Goal: Task Accomplishment & Management: Use online tool/utility

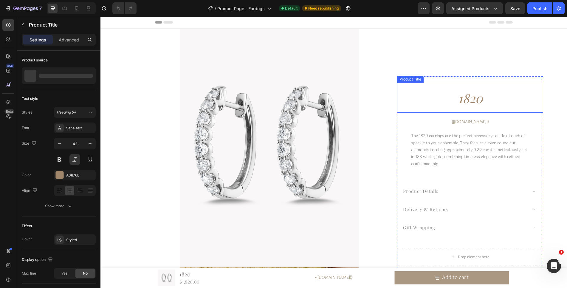
click at [491, 102] on h1 "1820" at bounding box center [470, 98] width 146 height 24
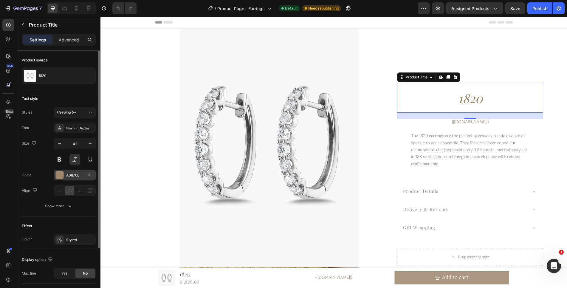
click at [80, 178] on div "A0876B" at bounding box center [75, 175] width 42 height 11
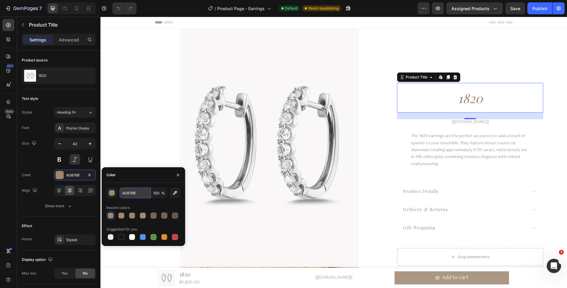
click at [141, 196] on input "A0876B" at bounding box center [134, 192] width 31 height 11
click at [438, 7] on icon "button" at bounding box center [438, 9] width 4 height 4
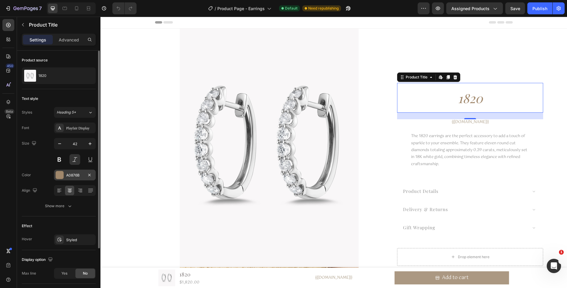
click at [72, 176] on div "A0876B" at bounding box center [74, 174] width 17 height 5
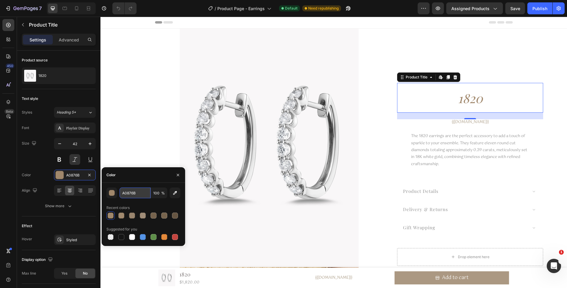
click at [141, 194] on input "A0876B" at bounding box center [134, 192] width 31 height 11
drag, startPoint x: 141, startPoint y: 194, endPoint x: 109, endPoint y: 191, distance: 32.3
click at [109, 191] on div "A0876B 100 %" at bounding box center [143, 192] width 74 height 11
type input "A0876B"
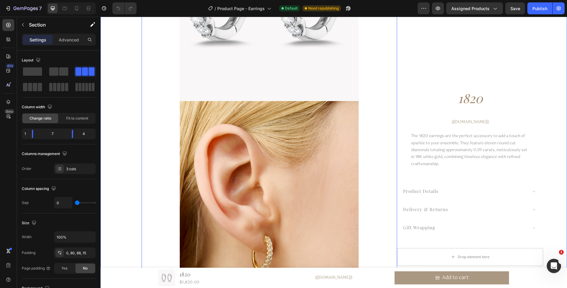
scroll to position [169, 0]
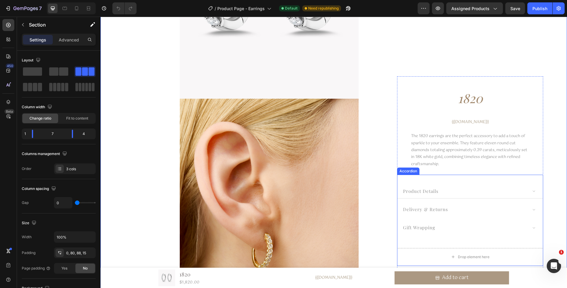
click at [429, 192] on p "product details" at bounding box center [420, 191] width 35 height 7
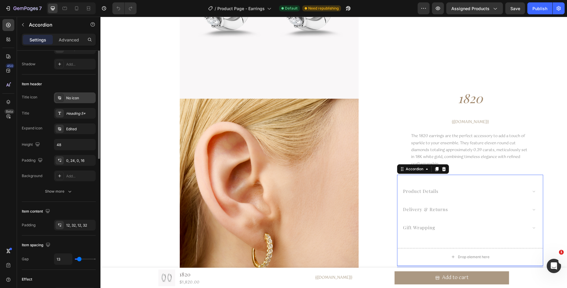
scroll to position [0, 0]
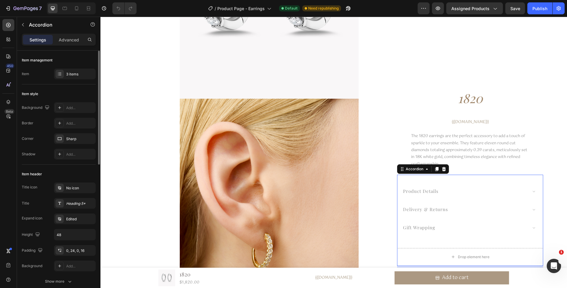
click at [42, 144] on div "Background Add... Border Add... Corner Sharp Shadow Add..." at bounding box center [59, 130] width 74 height 57
click at [68, 220] on div "Edited" at bounding box center [80, 218] width 28 height 5
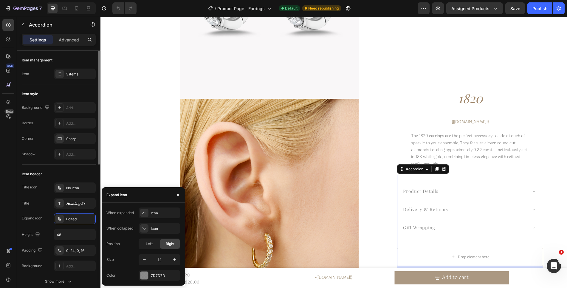
click at [38, 215] on div "Expand icon" at bounding box center [32, 217] width 21 height 5
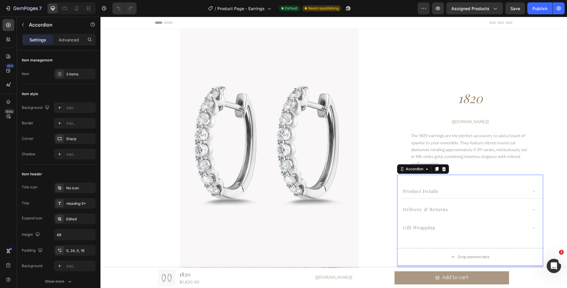
click at [423, 192] on p "product details" at bounding box center [420, 191] width 35 height 7
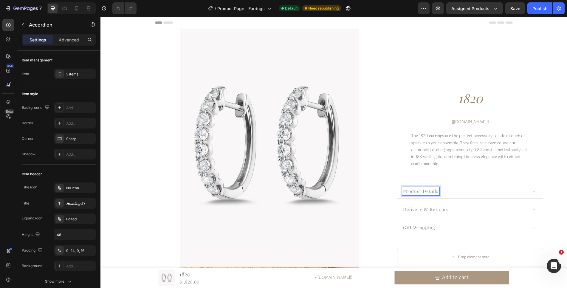
click at [437, 192] on p "product details" at bounding box center [420, 191] width 35 height 7
drag, startPoint x: 437, startPoint y: 192, endPoint x: 402, endPoint y: 191, distance: 34.9
click at [403, 191] on p "product details" at bounding box center [420, 191] width 35 height 7
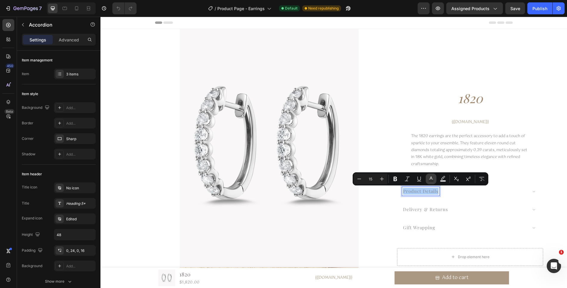
click at [430, 181] on rect "Editor contextual toolbar" at bounding box center [431, 180] width 6 height 1
type input "7D7D7D"
type input "88"
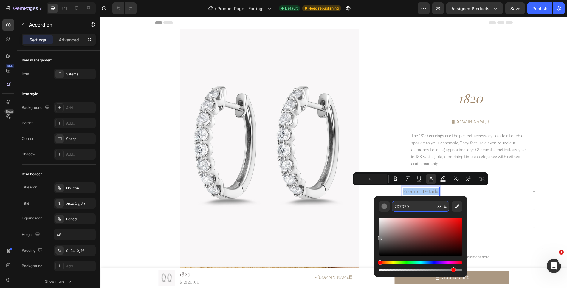
click at [427, 205] on input "7D7D7D" at bounding box center [413, 206] width 43 height 11
paste input "A0876B"
type input "A0876B"
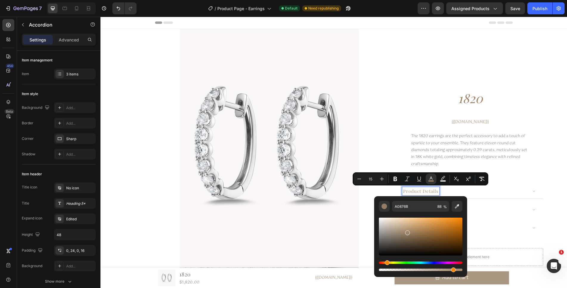
click at [504, 191] on div "product details" at bounding box center [464, 191] width 125 height 9
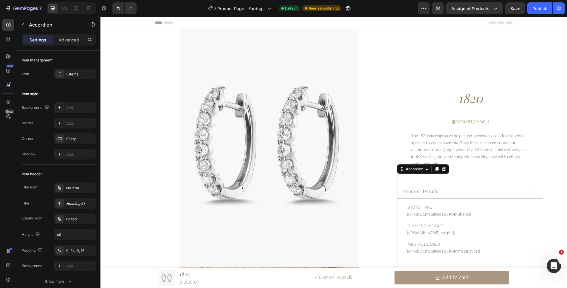
click at [494, 186] on div "product details" at bounding box center [469, 191] width 145 height 14
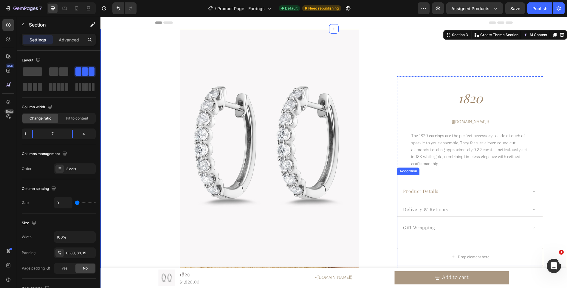
click at [438, 212] on p "delivery & returns" at bounding box center [425, 209] width 45 height 7
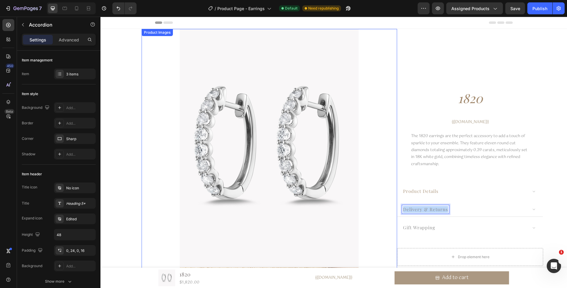
drag, startPoint x: 446, startPoint y: 210, endPoint x: 394, endPoint y: 209, distance: 51.3
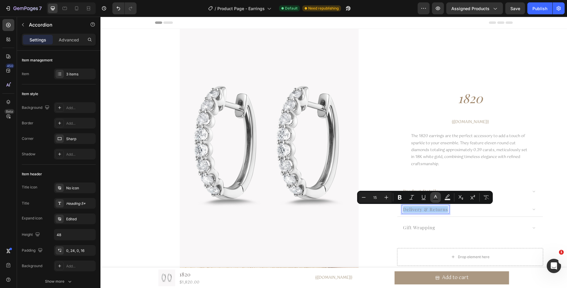
click at [435, 198] on icon "Editor contextual toolbar" at bounding box center [435, 197] width 6 height 6
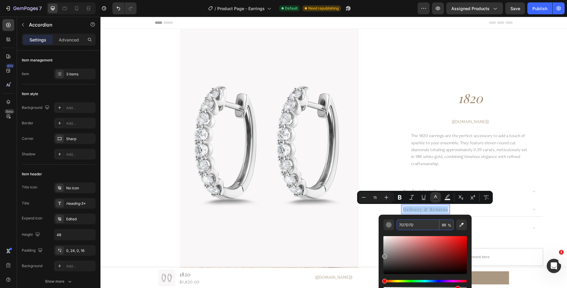
click at [422, 225] on input "7D7D7D" at bounding box center [417, 224] width 43 height 11
paste input "A0876B"
type input "A0876B"
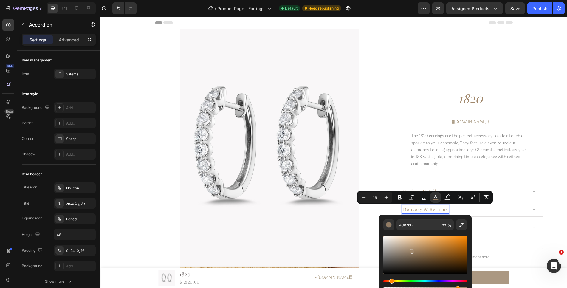
click at [485, 211] on div "delivery & returns" at bounding box center [464, 209] width 125 height 9
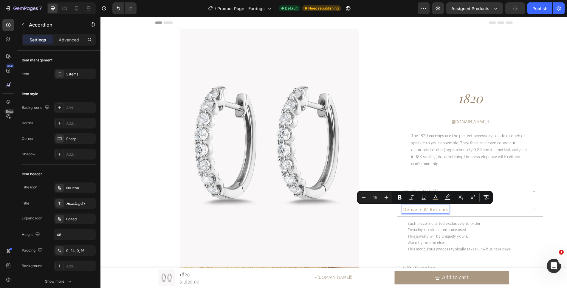
click at [432, 209] on span "delivery & returns" at bounding box center [425, 209] width 45 height 6
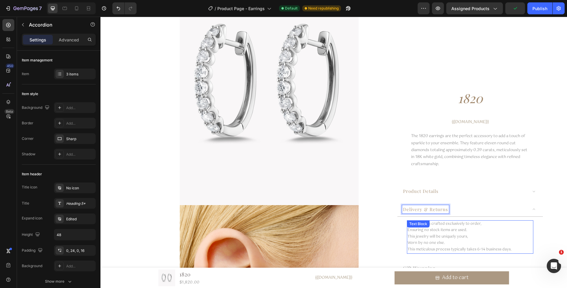
scroll to position [89, 0]
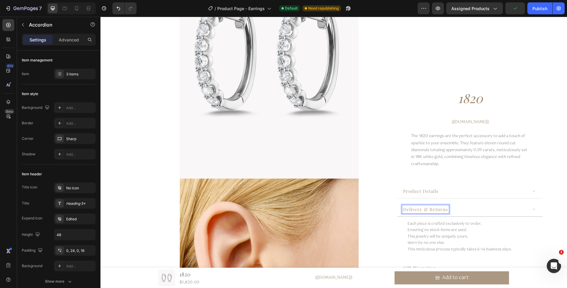
click at [432, 189] on span "product details" at bounding box center [420, 191] width 35 height 6
click at [458, 191] on div "product details" at bounding box center [464, 191] width 125 height 9
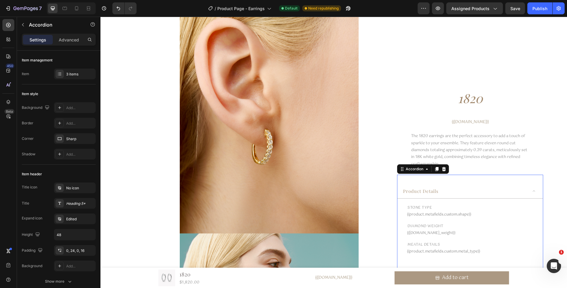
scroll to position [287, 0]
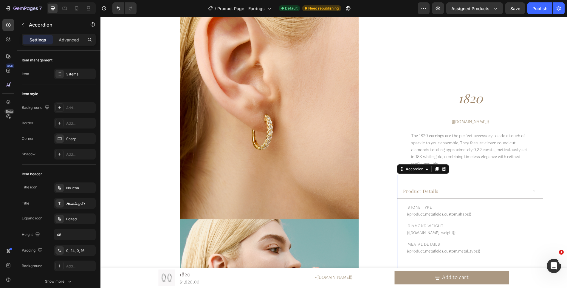
click at [504, 191] on div "product details" at bounding box center [464, 191] width 125 height 9
click at [503, 230] on div "gift wrapping" at bounding box center [464, 227] width 125 height 9
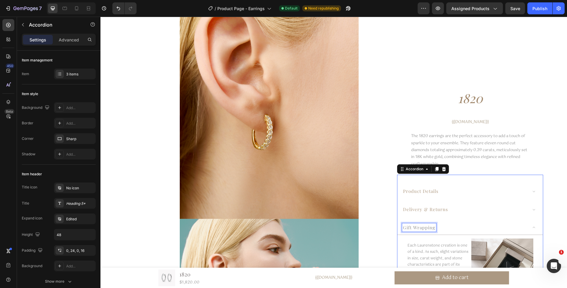
click at [425, 229] on p "gift wrapping" at bounding box center [419, 227] width 32 height 7
click at [433, 229] on p "gift wrapping" at bounding box center [419, 227] width 32 height 7
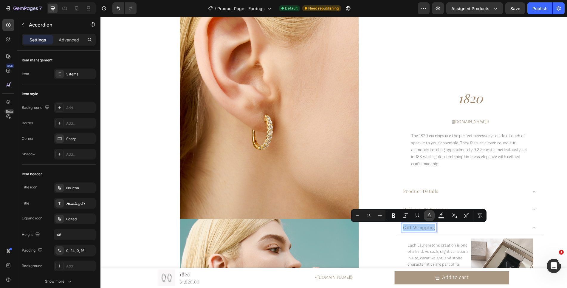
click at [426, 216] on icon "Editor contextual toolbar" at bounding box center [429, 215] width 6 height 6
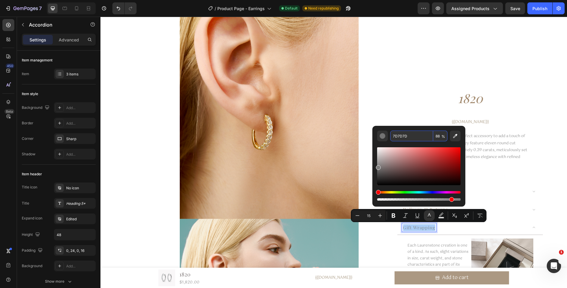
click at [416, 135] on input "7D7D7D" at bounding box center [411, 135] width 43 height 11
paste input "A0876B"
type input "A0876B"
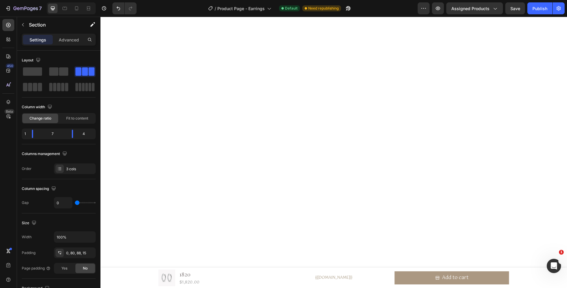
scroll to position [1707, 0]
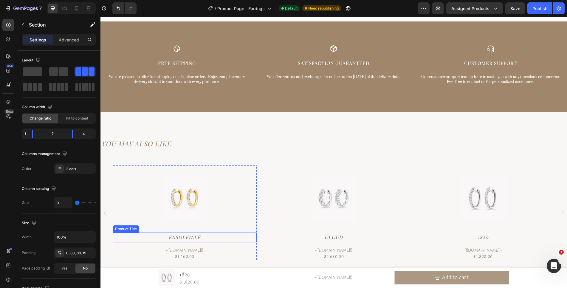
click at [198, 237] on h2 "Ensoleillé" at bounding box center [185, 237] width 144 height 10
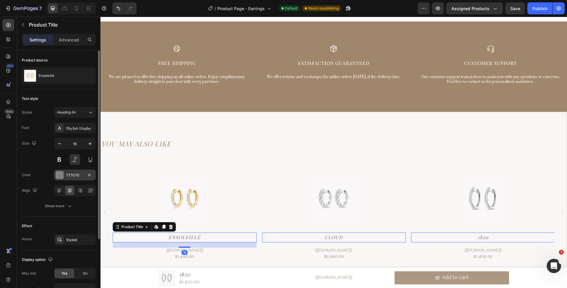
click at [80, 175] on div "777070" at bounding box center [74, 174] width 17 height 5
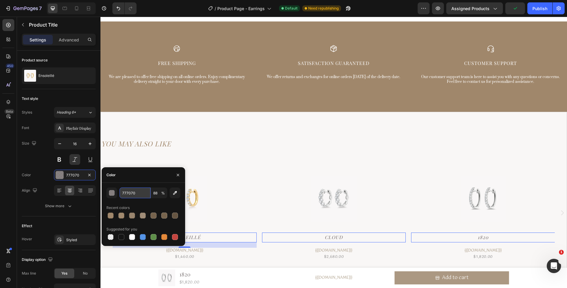
click at [133, 191] on input "777070" at bounding box center [134, 192] width 31 height 11
paste input "A0876B"
type input "A0876B"
click at [261, 147] on h2 "YOU MAY ALSO LIKE" at bounding box center [334, 143] width 466 height 13
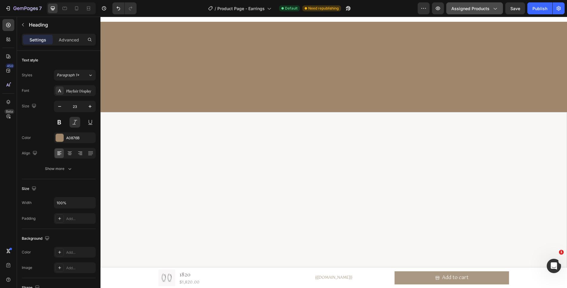
scroll to position [1052, 0]
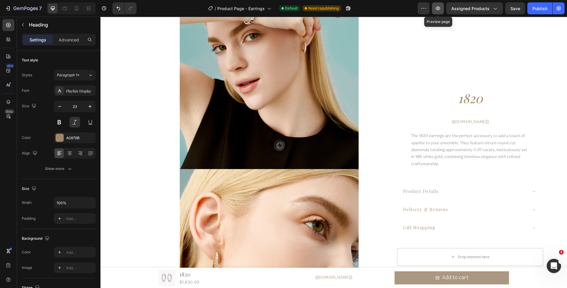
click at [442, 7] on button "button" at bounding box center [438, 8] width 12 height 12
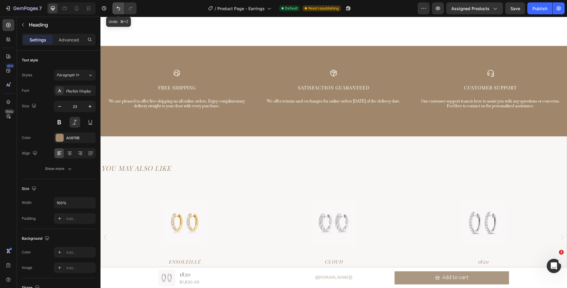
scroll to position [1745, 0]
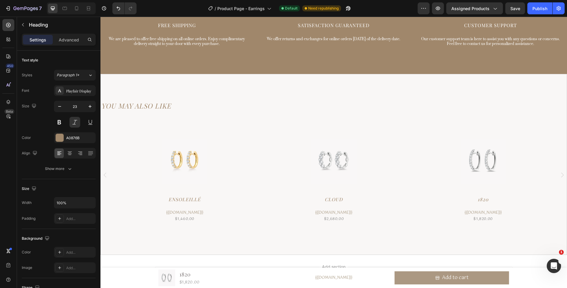
click at [180, 101] on h2 "YOU MAY ALSO LIKE" at bounding box center [334, 105] width 466 height 13
click at [154, 108] on p "YOU MAY ALSO LIKE" at bounding box center [333, 106] width 464 height 12
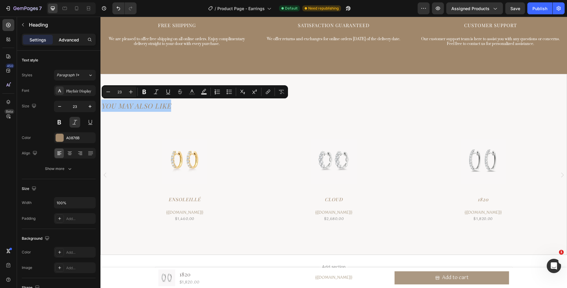
click at [57, 36] on div "Advanced" at bounding box center [69, 40] width 30 height 10
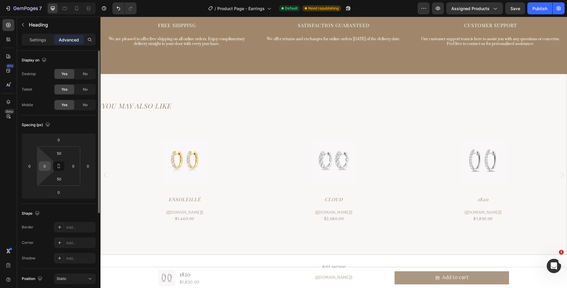
click at [45, 170] on div "0" at bounding box center [45, 166] width 12 height 10
click at [46, 169] on input "0" at bounding box center [44, 165] width 9 height 9
type input "12"
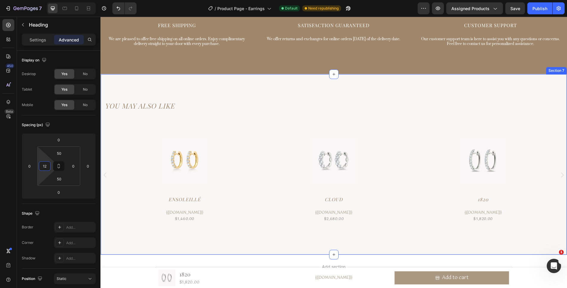
click at [245, 82] on div "YOU MAY ALSO LIKE Heading Product Images Ensoleillé Product Title {{product.met…" at bounding box center [333, 164] width 466 height 181
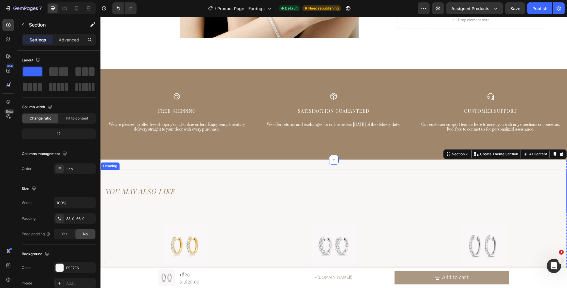
scroll to position [1659, 0]
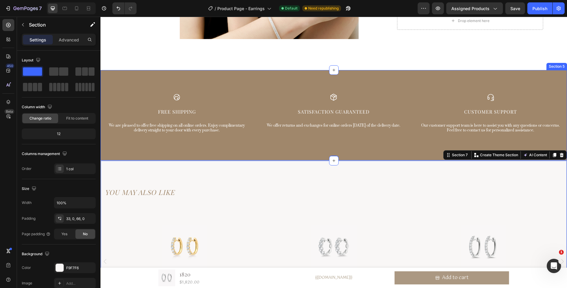
click at [276, 151] on div "Icon Free Shipping Text Block We are pleased to offer free shipping on all onli…" at bounding box center [333, 115] width 466 height 90
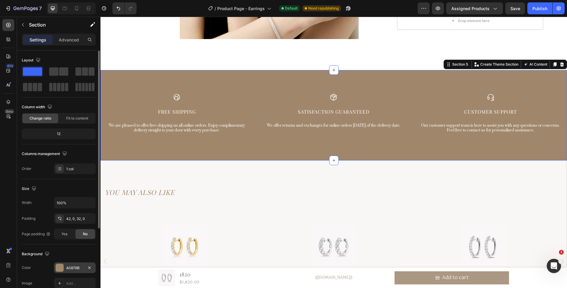
click at [79, 268] on div "A0876B" at bounding box center [74, 267] width 17 height 5
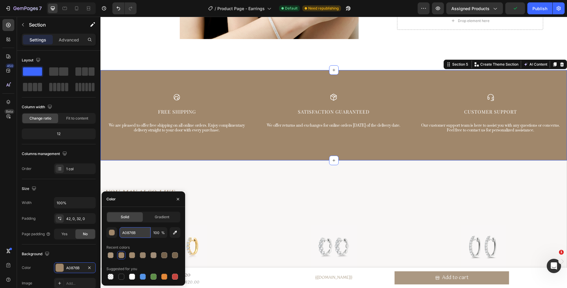
click at [146, 231] on input "A0876B" at bounding box center [134, 232] width 31 height 11
click at [161, 233] on span "%" at bounding box center [163, 232] width 4 height 5
click at [156, 234] on input "100" at bounding box center [159, 232] width 16 height 11
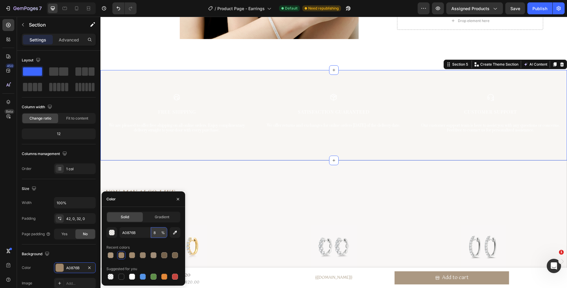
type input "88"
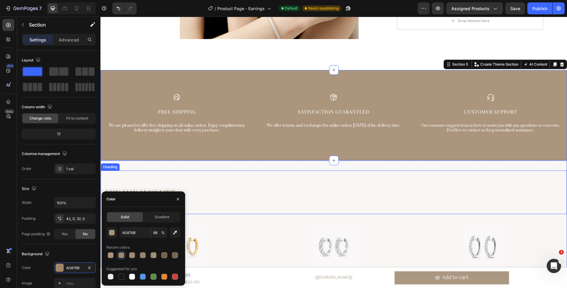
click at [372, 176] on div "YOU MAY ALSO LIKE Heading" at bounding box center [334, 191] width 466 height 43
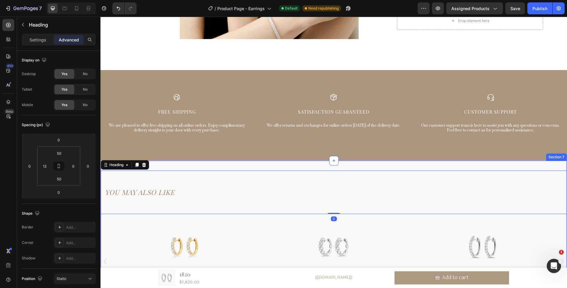
click at [367, 161] on div "YOU MAY ALSO LIKE Heading 0 Product Images Ensoleillé Product Title {{product.m…" at bounding box center [333, 250] width 466 height 181
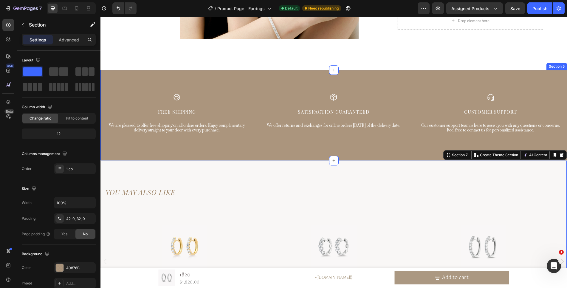
click at [230, 156] on div "Icon Free Shipping Text Block We are pleased to offer free shipping on all onli…" at bounding box center [333, 115] width 466 height 90
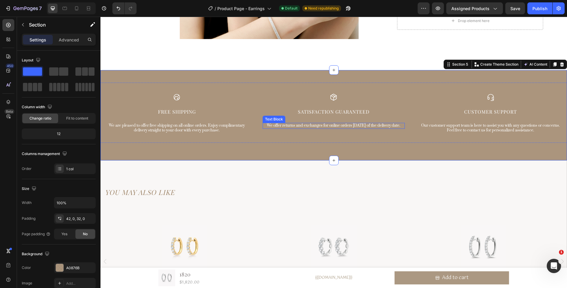
click at [310, 125] on p "We offer returns and exchanges for online orders [DATE] of the delivery date." at bounding box center [333, 125] width 141 height 5
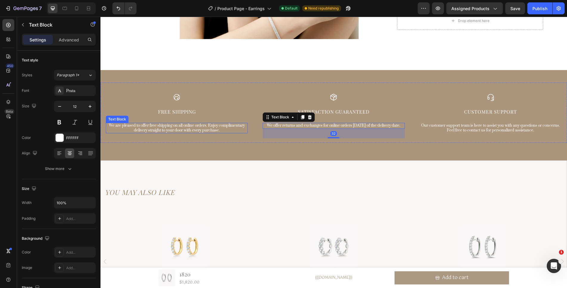
click at [150, 129] on p "We are pleased to offer free shipping on all online orders. Enjoy complimentary…" at bounding box center [176, 127] width 141 height 9
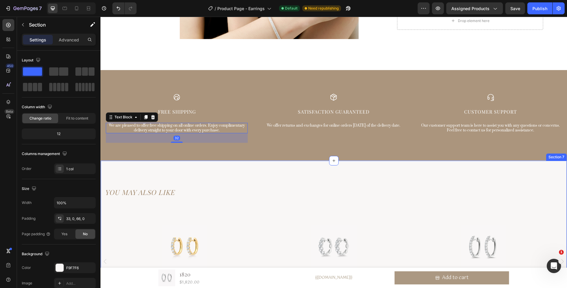
click at [282, 168] on div "YOU MAY ALSO LIKE Heading Product Images Ensoleillé Product Title {{product.met…" at bounding box center [333, 250] width 466 height 181
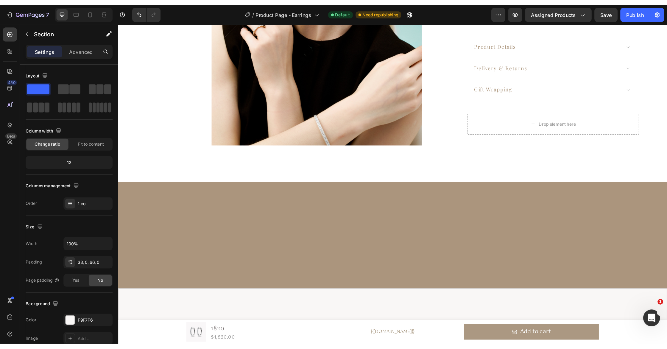
scroll to position [1370, 0]
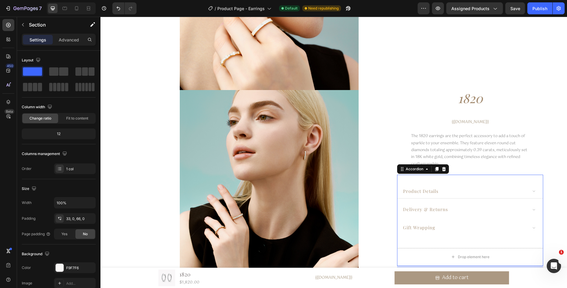
click at [463, 193] on div "product details" at bounding box center [464, 191] width 125 height 9
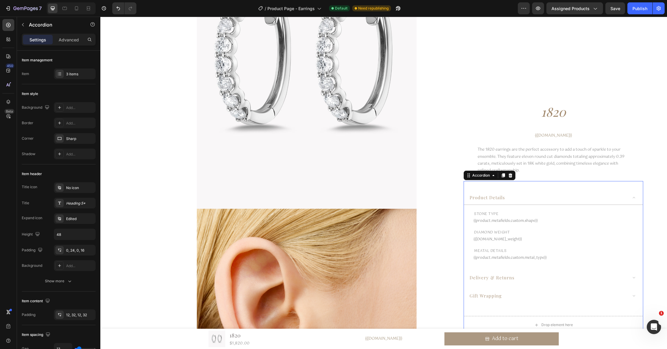
scroll to position [0, 0]
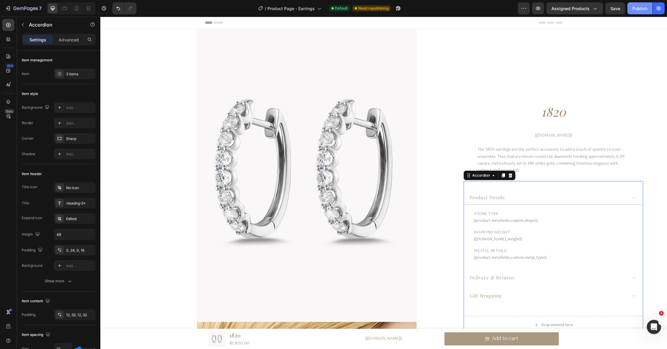
click at [566, 11] on div "Publish" at bounding box center [640, 8] width 15 height 6
click at [505, 287] on div "gift wrapping" at bounding box center [548, 295] width 159 height 9
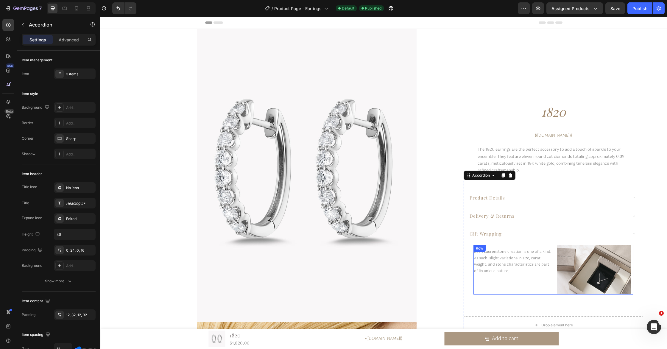
click at [518, 280] on div "Each Laurenstone creation is one of a kind. As such, slight variations in size,…" at bounding box center [513, 270] width 79 height 50
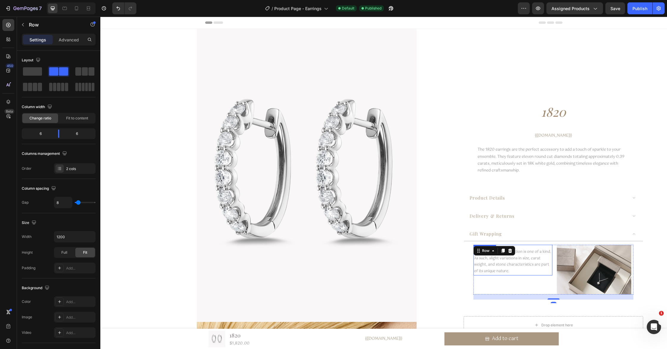
click at [510, 271] on p "Each Laurenstone creation is one of a kind. As such, slight variations in size,…" at bounding box center [512, 262] width 77 height 26
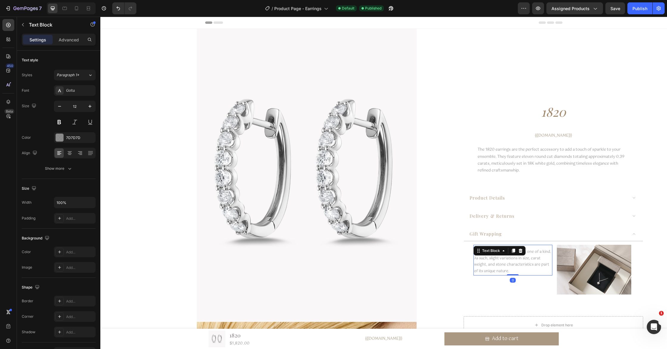
click at [510, 271] on p "Each Laurenstone creation is one of a kind. As such, slight variations in size,…" at bounding box center [512, 262] width 77 height 26
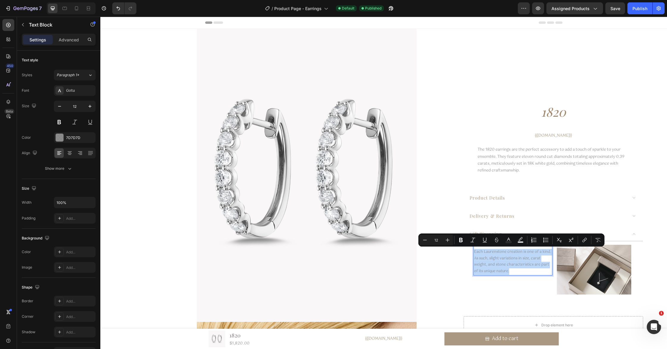
click at [510, 271] on p "Each Laurenstone creation is one of a kind. As such, slight variations in size,…" at bounding box center [512, 262] width 77 height 26
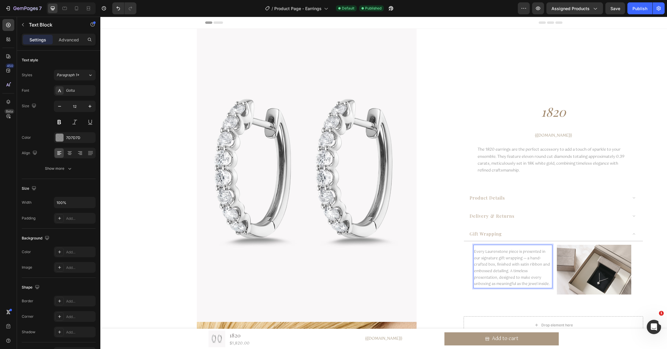
click at [475, 252] on p "Every Laurenstone piece is presented in our signature gift wrapping — a hand-cr…" at bounding box center [512, 268] width 77 height 39
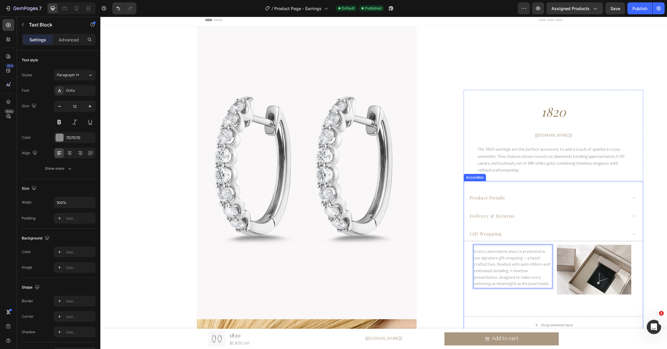
scroll to position [2, 0]
click at [464, 268] on div "Every Laurenstone piece is presented in our signature gift wrapping — a hand-cr…" at bounding box center [553, 272] width 179 height 62
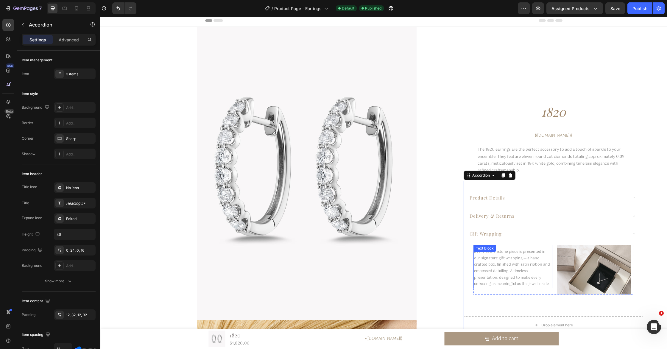
scroll to position [4, 0]
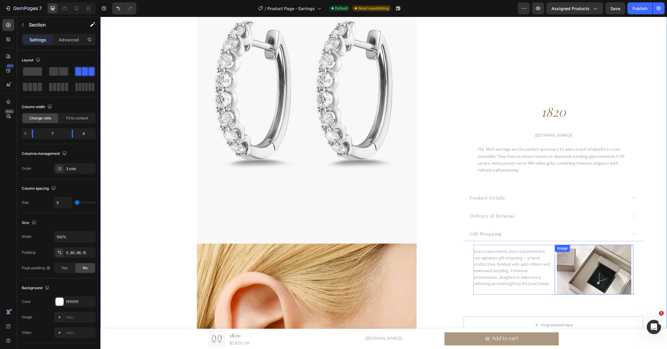
scroll to position [80, 0]
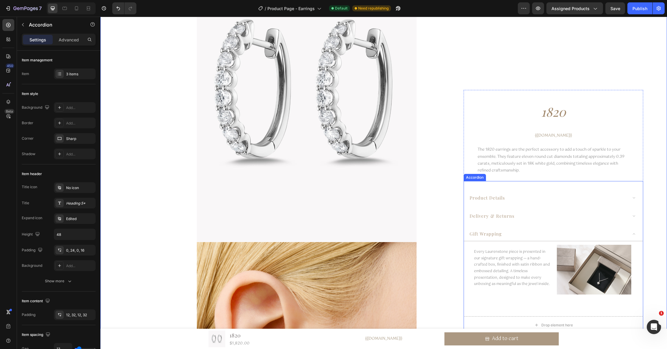
click at [560, 232] on div "gift wrapping" at bounding box center [548, 234] width 159 height 9
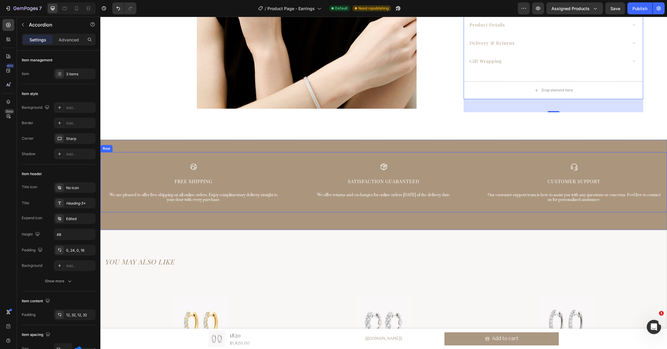
scroll to position [1964, 0]
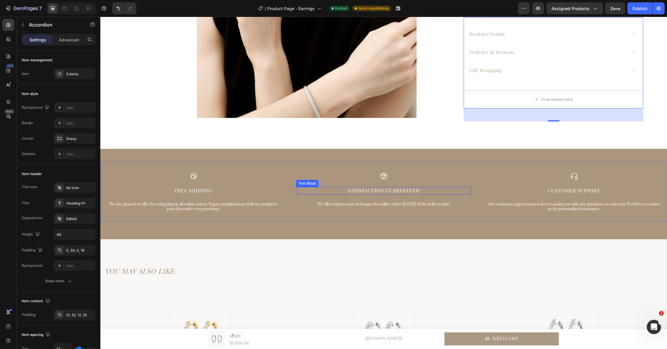
click at [370, 193] on p "Satisfaction Guaranteed" at bounding box center [384, 191] width 174 height 6
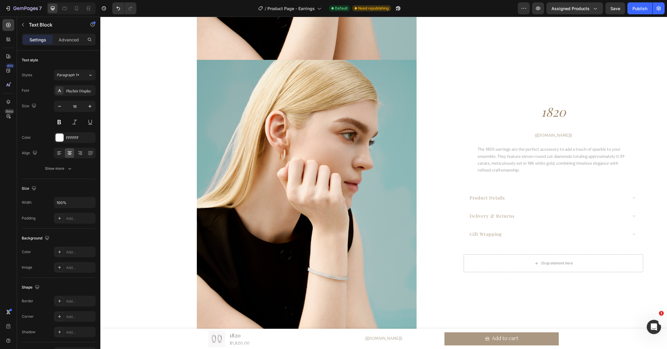
scroll to position [814, 0]
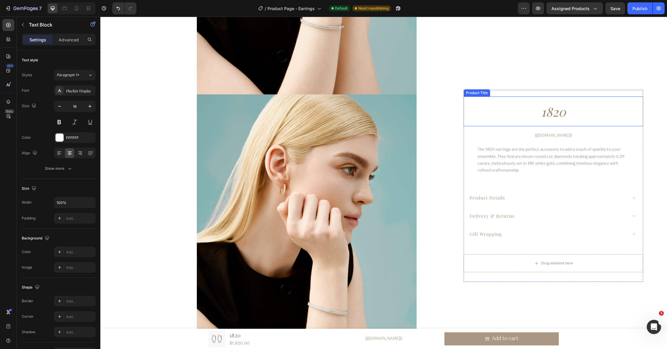
click at [558, 111] on h1 "1820" at bounding box center [554, 112] width 180 height 24
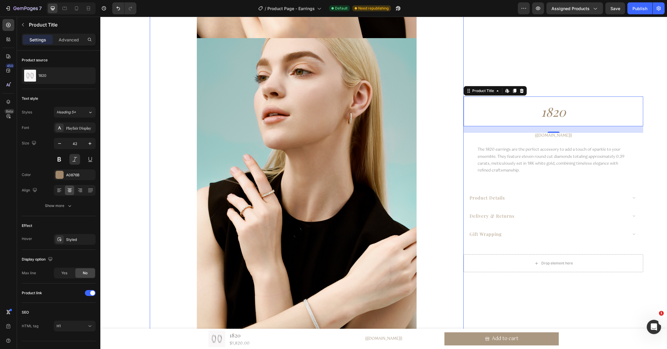
scroll to position [2035, 0]
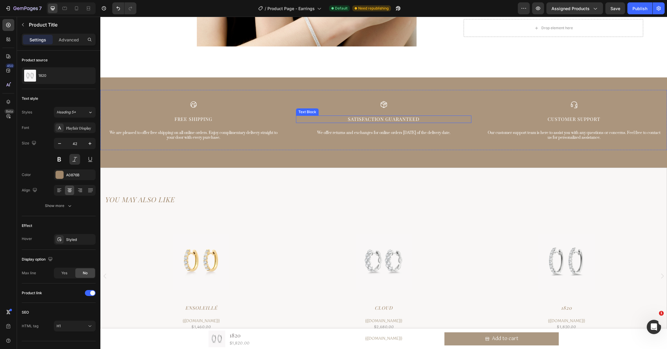
click at [386, 119] on p "Satisfaction Guaranteed" at bounding box center [384, 119] width 174 height 6
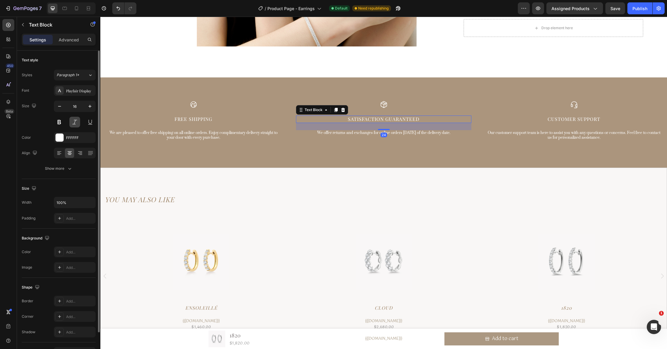
click at [75, 119] on button at bounding box center [74, 122] width 11 height 11
click at [74, 119] on button at bounding box center [74, 122] width 11 height 11
click at [203, 119] on p "Free Shipping" at bounding box center [193, 119] width 174 height 6
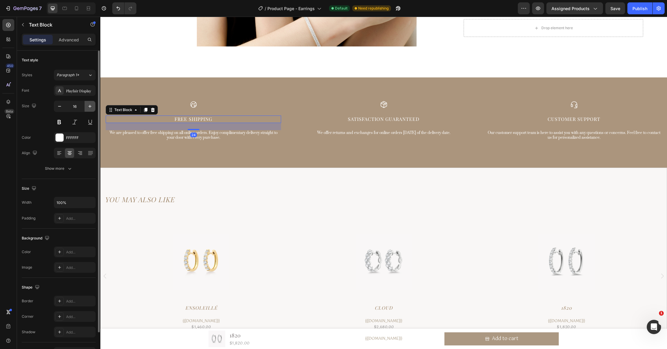
click at [90, 107] on icon "button" at bounding box center [90, 106] width 6 height 6
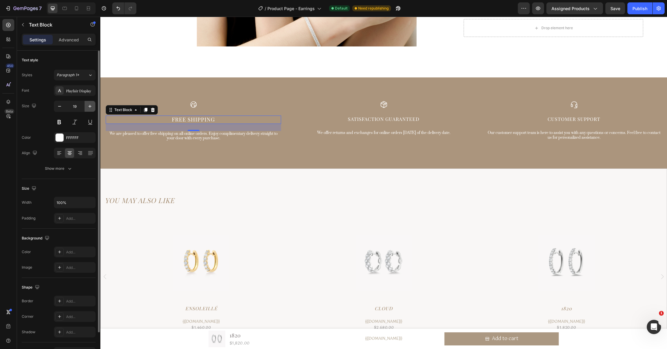
click at [90, 107] on icon "button" at bounding box center [90, 106] width 6 height 6
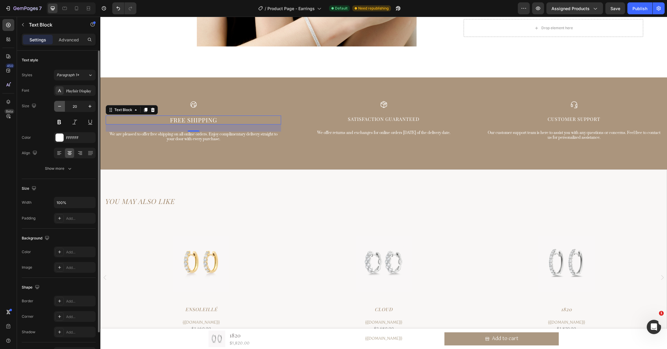
click at [57, 106] on icon "button" at bounding box center [60, 106] width 6 height 6
type input "18"
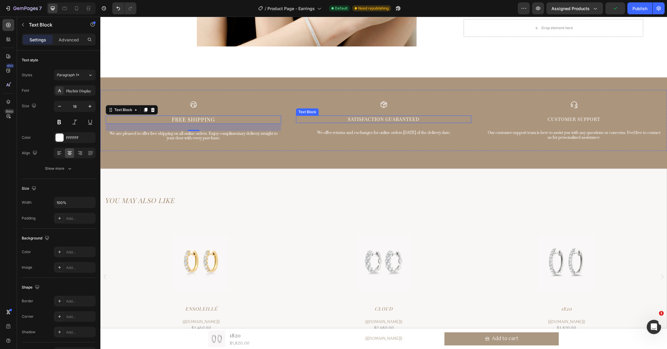
click at [360, 122] on div "Satisfaction Guaranteed" at bounding box center [383, 119] width 175 height 7
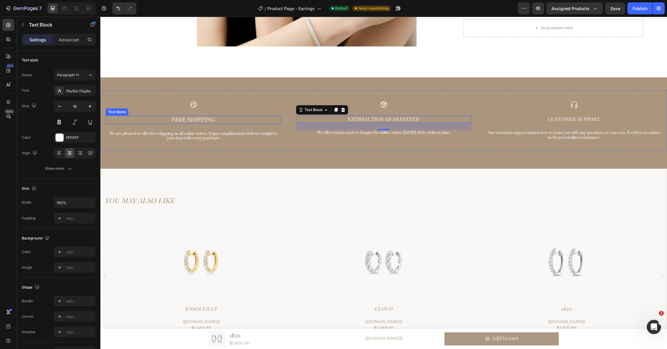
click at [180, 122] on p "Free Shipping" at bounding box center [193, 119] width 174 height 7
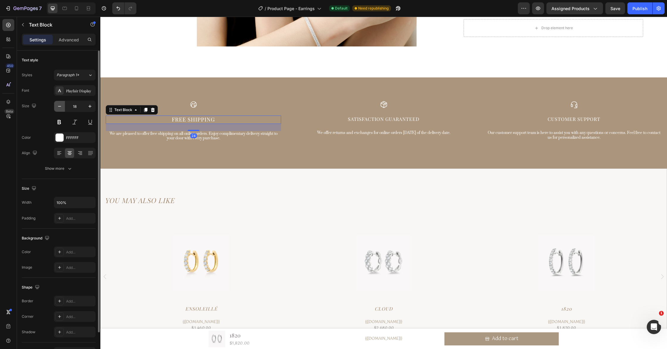
click at [59, 107] on icon "button" at bounding box center [60, 106] width 6 height 6
type input "16"
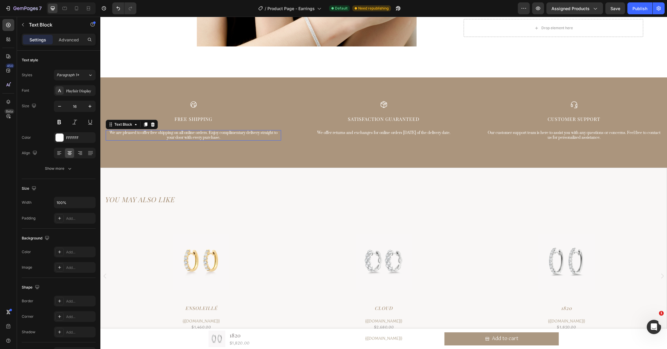
click at [217, 138] on p "We are pleased to offer free shipping on all online orders. Enjoy complimentary…" at bounding box center [193, 135] width 174 height 9
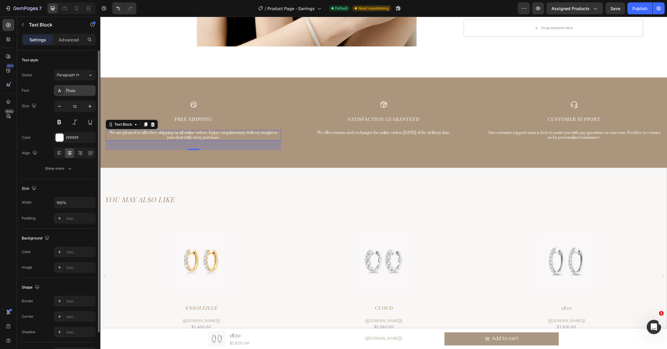
click at [78, 90] on div "Prata" at bounding box center [80, 90] width 28 height 5
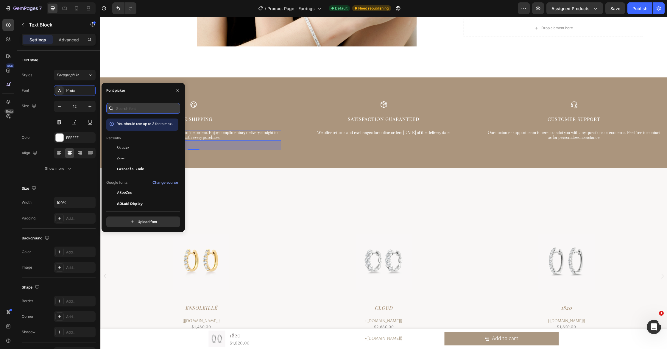
click at [135, 110] on input "text" at bounding box center [143, 108] width 74 height 11
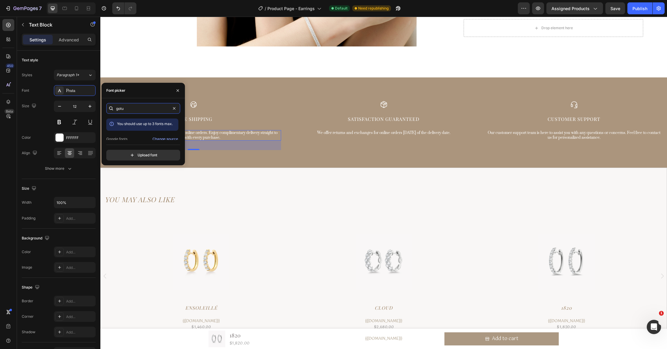
scroll to position [15, 0]
type input "gotu"
click at [150, 130] on div "Gotu" at bounding box center [142, 134] width 72 height 11
click at [238, 179] on div "YOU MAY ALSO LIKE Heading" at bounding box center [384, 199] width 566 height 43
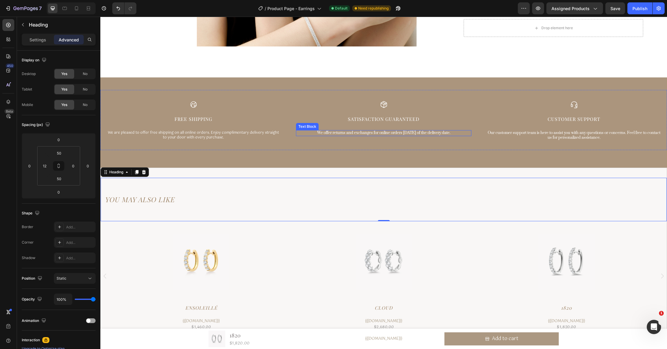
click at [406, 133] on p "We offer returns and exchanges for online orders [DATE] of the delivery date." at bounding box center [384, 133] width 174 height 5
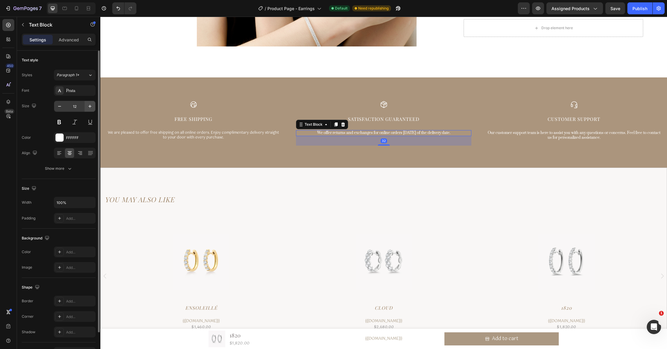
drag, startPoint x: 74, startPoint y: 91, endPoint x: 85, endPoint y: 104, distance: 17.1
click at [74, 91] on div "Prata" at bounding box center [80, 90] width 28 height 5
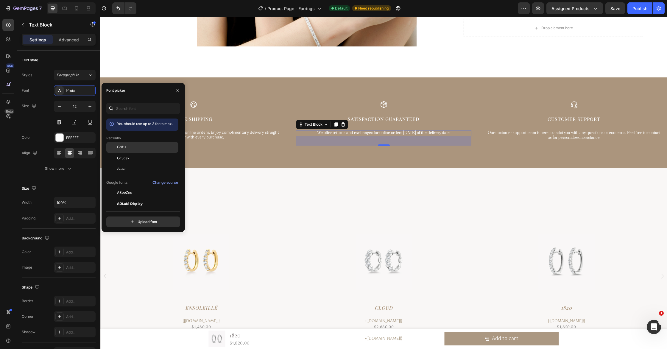
click at [136, 146] on div "Gotu" at bounding box center [147, 147] width 60 height 5
drag, startPoint x: 555, startPoint y: 137, endPoint x: 515, endPoint y: 136, distance: 40.8
click at [555, 137] on p "Our customer support team is here to assist you with any questions or concerns.…" at bounding box center [574, 135] width 174 height 9
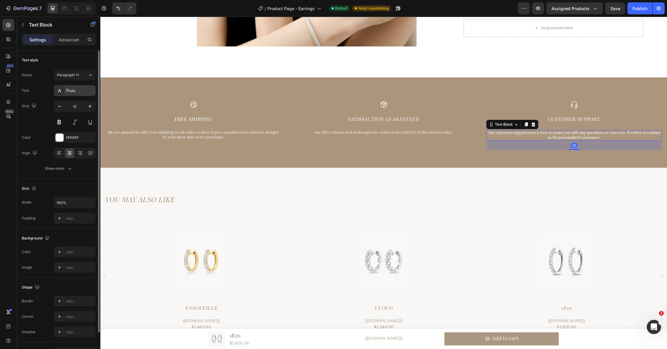
click at [75, 92] on div "Prata" at bounding box center [80, 90] width 28 height 5
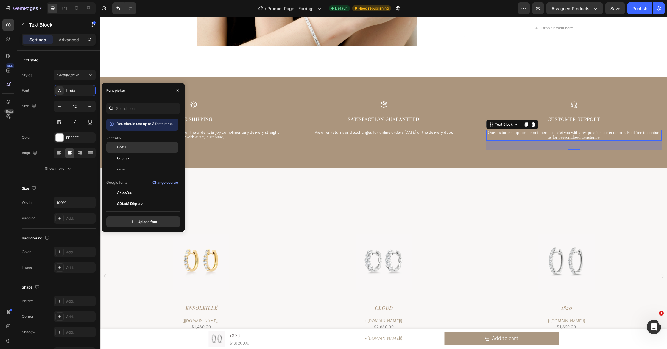
click at [142, 187] on div "Gotu" at bounding box center [142, 192] width 72 height 11
click at [346, 133] on p "We offer returns and exchanges for online orders [DATE] of the delivery date." at bounding box center [384, 133] width 174 height 5
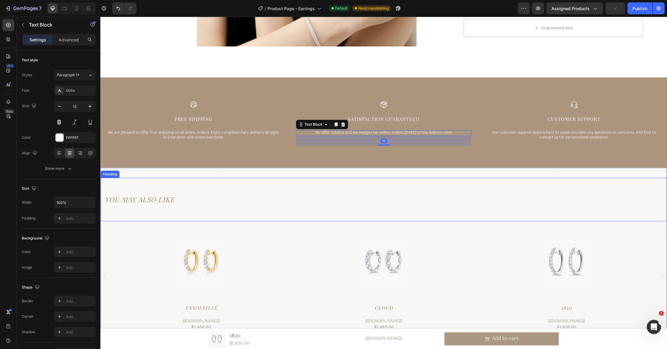
click at [257, 186] on div "YOU MAY ALSO LIKE Heading" at bounding box center [384, 199] width 566 height 43
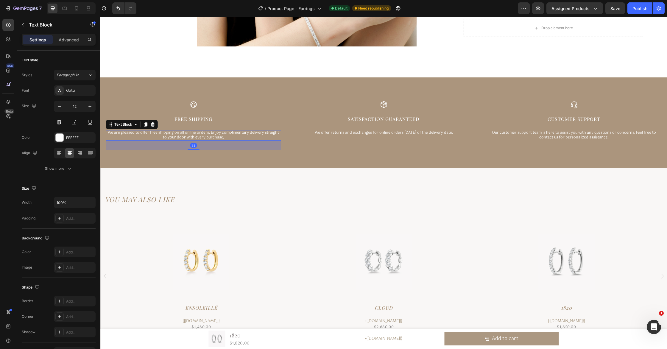
click at [209, 137] on p "We are pleased to offer free shipping on all online orders. Enjoy complimentary…" at bounding box center [193, 135] width 174 height 9
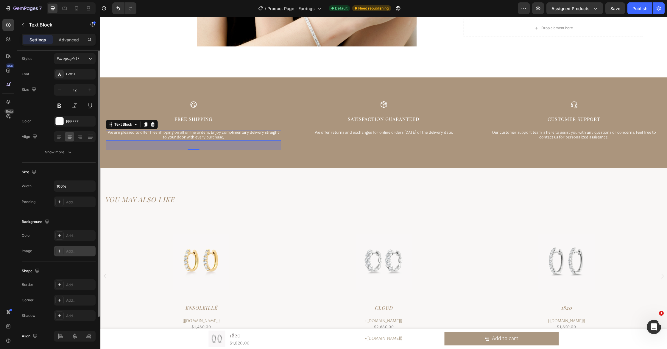
scroll to position [0, 0]
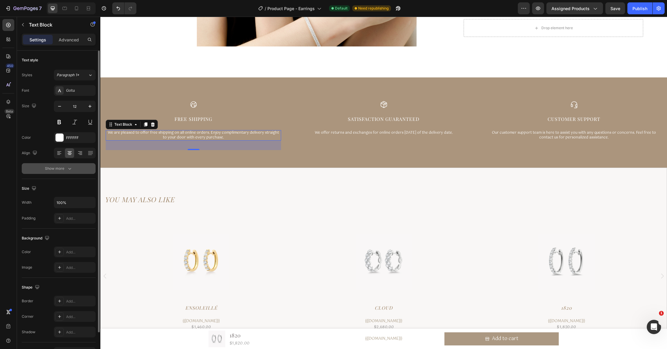
click at [69, 169] on icon "button" at bounding box center [69, 169] width 3 height 2
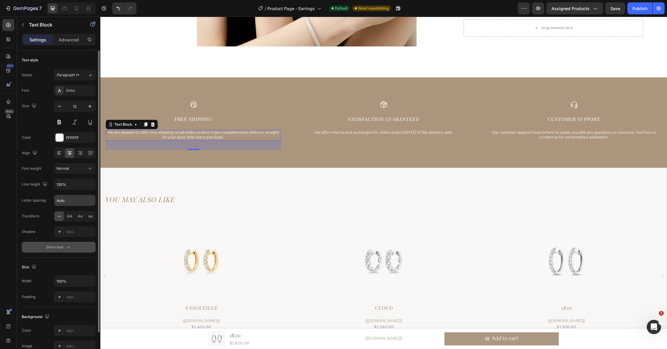
click at [74, 201] on input "Auto" at bounding box center [74, 200] width 41 height 11
type input "1"
type input "0.5"
click at [352, 137] on div "Icon Satisfaction Guaranteed Text Block We offer returns and exchanges for onli…" at bounding box center [383, 125] width 175 height 49
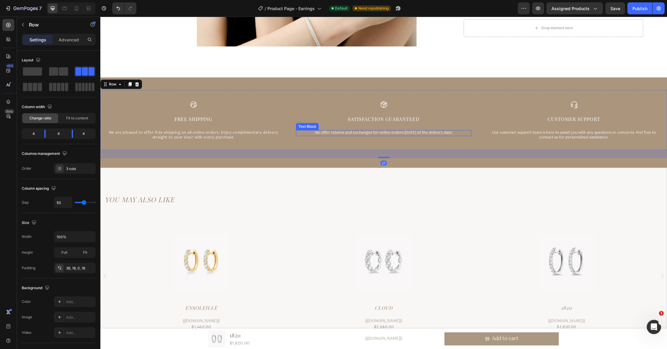
click at [354, 134] on p "We offer returns and exchanges for online orders [DATE] of the delivery date." at bounding box center [384, 133] width 174 height 5
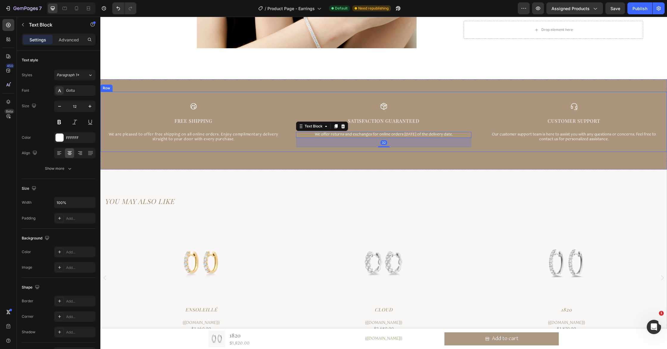
scroll to position [2033, 0]
click at [191, 138] on p "We are pleased to offer free shipping on all online orders. Enjoy complimentary…" at bounding box center [193, 137] width 174 height 9
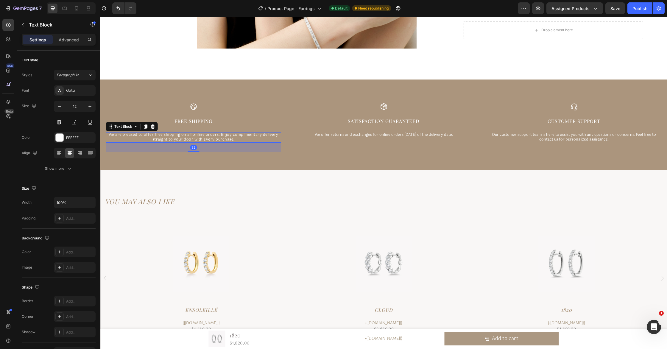
scroll to position [2033, 0]
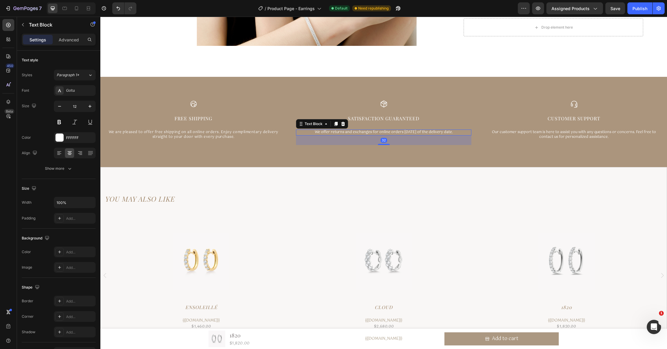
click at [374, 135] on p "We offer returns and exchanges for online orders [DATE] of the delivery date." at bounding box center [384, 132] width 174 height 5
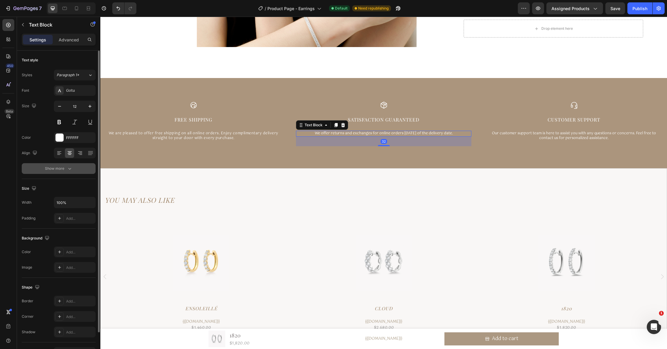
scroll to position [0, 0]
click at [67, 169] on icon "button" at bounding box center [70, 168] width 6 height 6
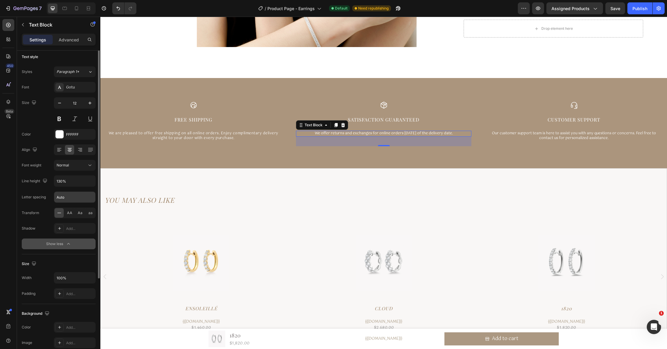
scroll to position [0, 0]
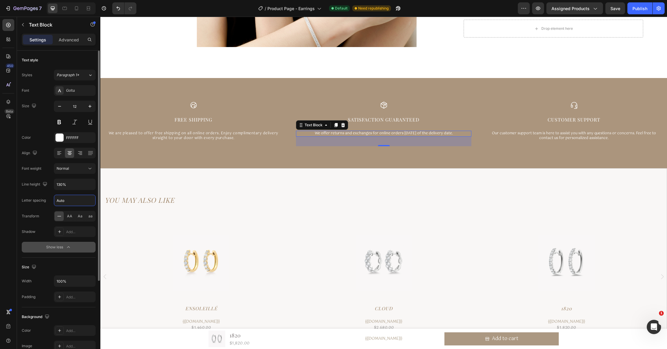
click at [72, 203] on input "Auto" at bounding box center [74, 200] width 41 height 11
type input "0.5"
click at [195, 137] on p "We are pleased to offer free shipping on all online orders. Enjoy complimentary…" at bounding box center [193, 135] width 174 height 9
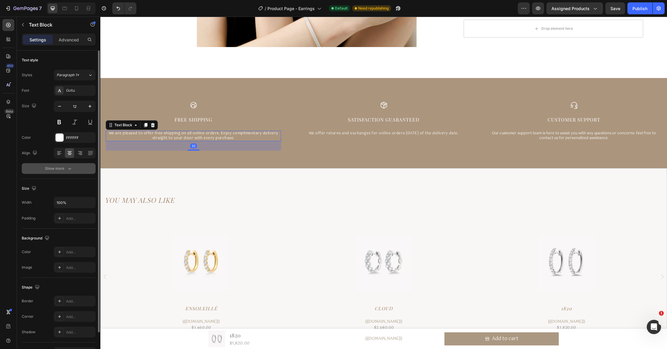
click at [65, 168] on div "Show more" at bounding box center [59, 169] width 28 height 6
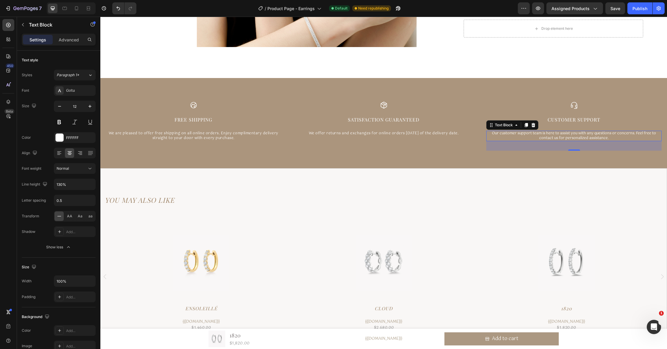
click at [556, 137] on p "Our customer support team is here to assist you with any questions or concerns.…" at bounding box center [574, 135] width 174 height 9
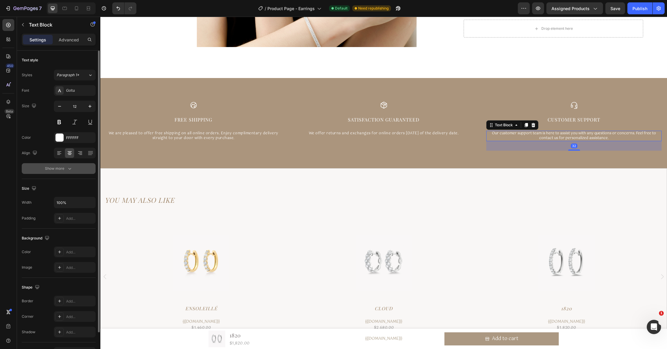
click at [71, 167] on icon "button" at bounding box center [70, 169] width 6 height 6
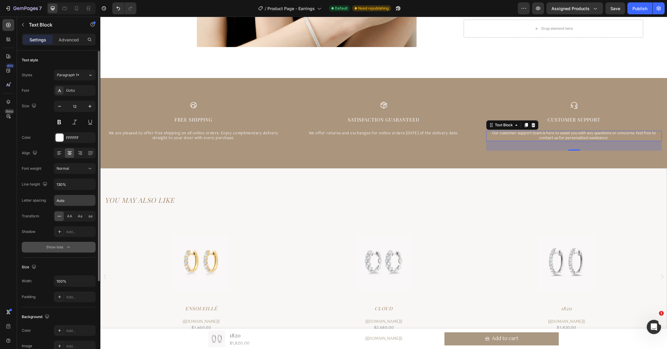
scroll to position [0, 0]
click at [77, 201] on input "Auto" at bounding box center [74, 200] width 41 height 11
type input "0.5"
click at [359, 153] on div "Icon Free Shipping Text Block We are pleased to offer free shipping on all onli…" at bounding box center [383, 125] width 567 height 68
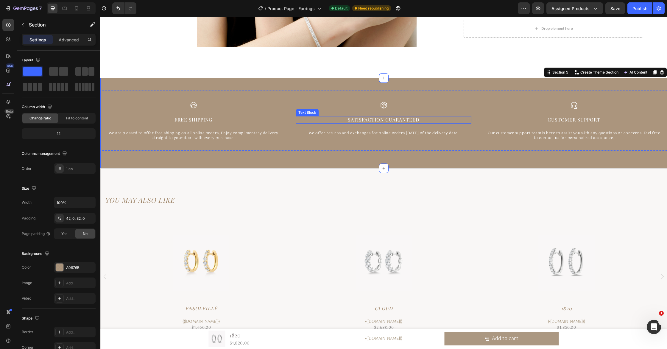
click at [386, 121] on p "Satisfaction Guaranteed" at bounding box center [384, 120] width 174 height 6
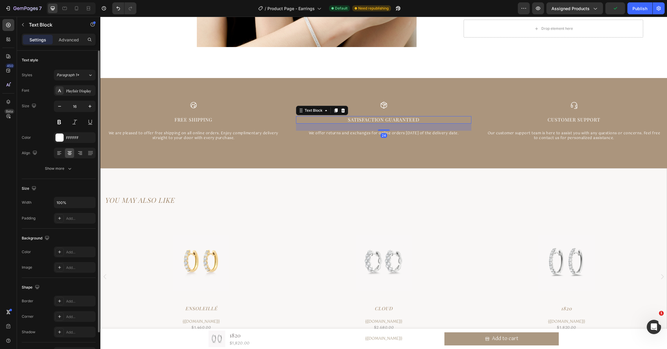
drag, startPoint x: 68, startPoint y: 168, endPoint x: 71, endPoint y: 175, distance: 7.9
click at [68, 168] on icon "button" at bounding box center [70, 169] width 6 height 6
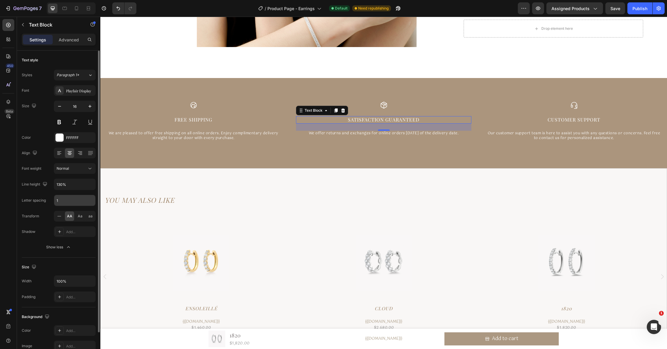
click at [71, 199] on input "1" at bounding box center [74, 200] width 41 height 11
type input "2"
click at [182, 125] on div "Icon Free Shipping Text Block We are pleased to offer free shipping on all onli…" at bounding box center [193, 125] width 175 height 49
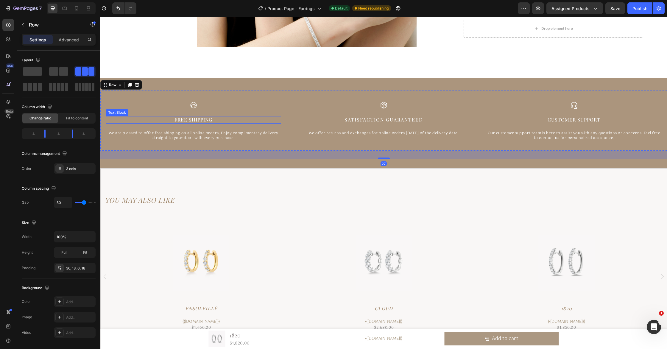
click at [186, 122] on p "Free Shipping" at bounding box center [193, 120] width 174 height 6
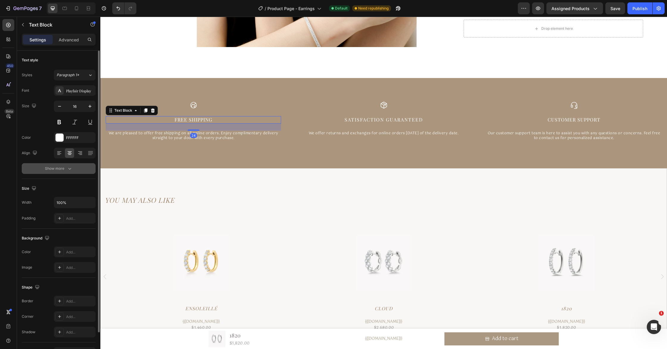
click at [69, 167] on icon "button" at bounding box center [70, 169] width 6 height 6
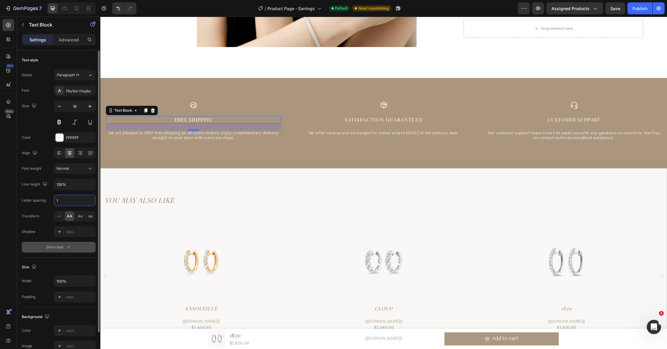
click at [71, 202] on input "1" at bounding box center [74, 200] width 41 height 11
type input "2"
click at [566, 120] on p "Customer Support" at bounding box center [574, 120] width 174 height 6
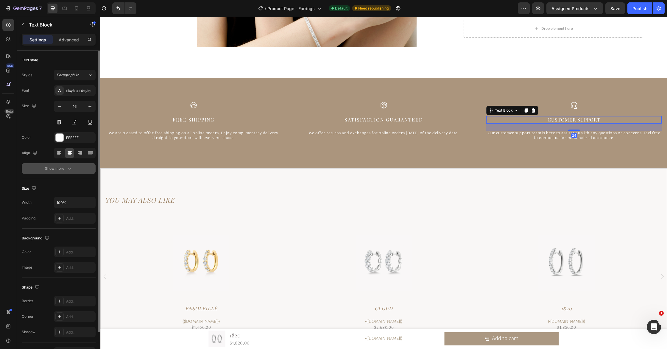
click at [65, 167] on div "Show more" at bounding box center [59, 169] width 28 height 6
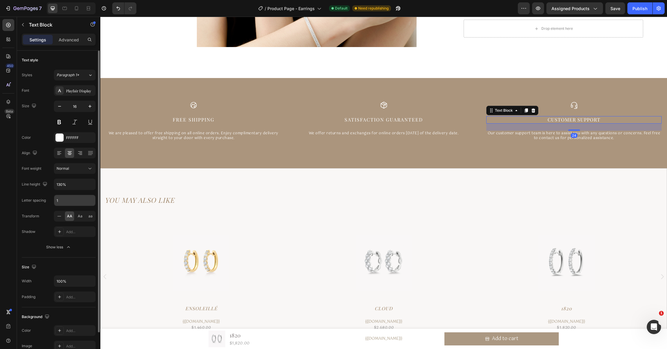
click at [69, 203] on input "1" at bounding box center [74, 200] width 41 height 11
type input "2"
click at [243, 179] on div "YOU MAY ALSO LIKE Heading" at bounding box center [384, 199] width 566 height 43
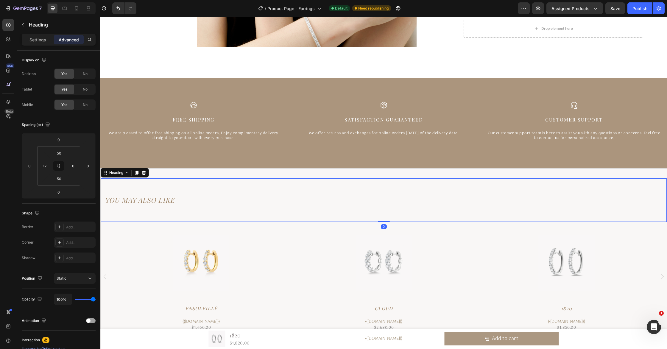
click at [164, 202] on h2 "YOU MAY ALSO LIKE" at bounding box center [385, 199] width 563 height 13
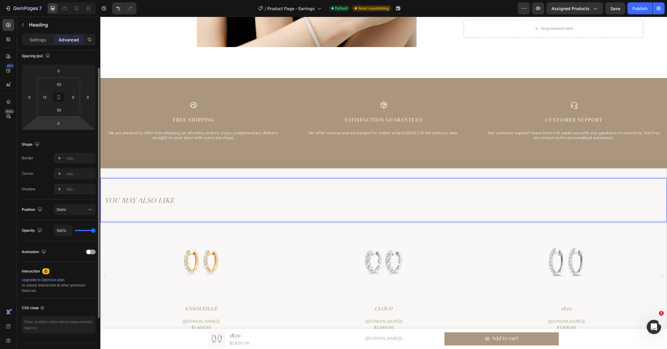
scroll to position [82, 0]
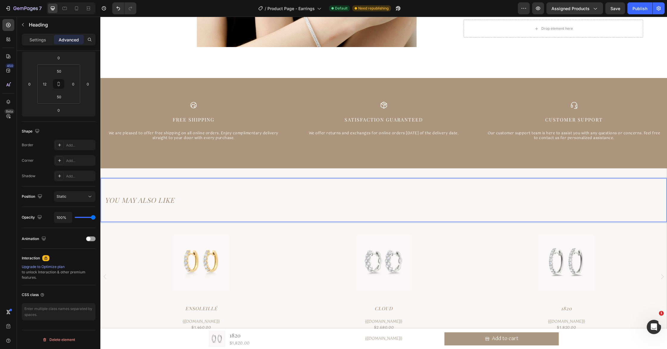
drag, startPoint x: 40, startPoint y: 38, endPoint x: 46, endPoint y: 45, distance: 9.1
click at [40, 38] on p "Settings" at bounding box center [37, 40] width 17 height 6
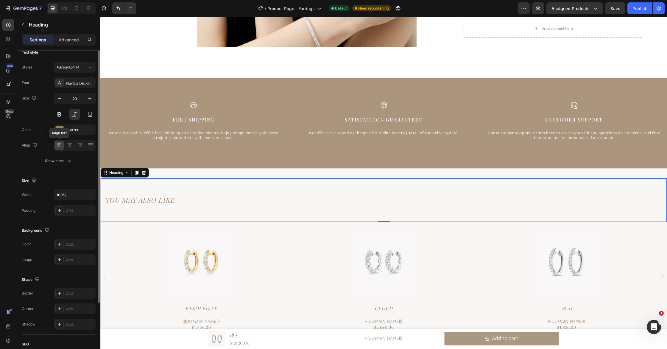
scroll to position [1, 0]
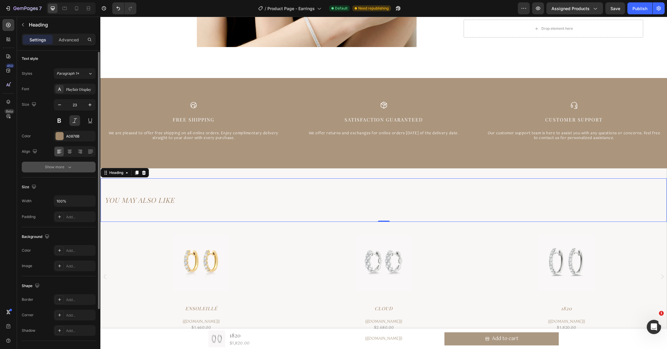
click at [65, 168] on div "Show more" at bounding box center [59, 167] width 28 height 6
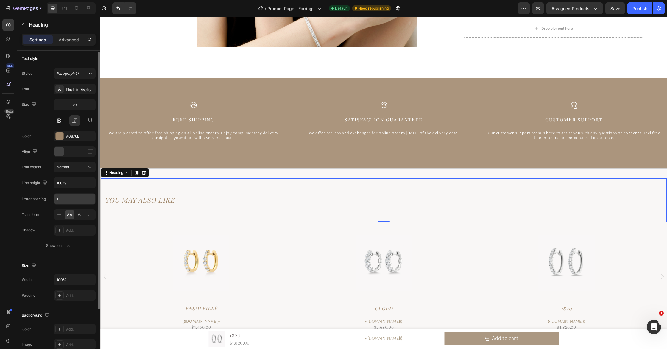
click at [72, 202] on input "1" at bounding box center [74, 199] width 41 height 11
type input "2"
click at [153, 229] on div at bounding box center [201, 263] width 170 height 75
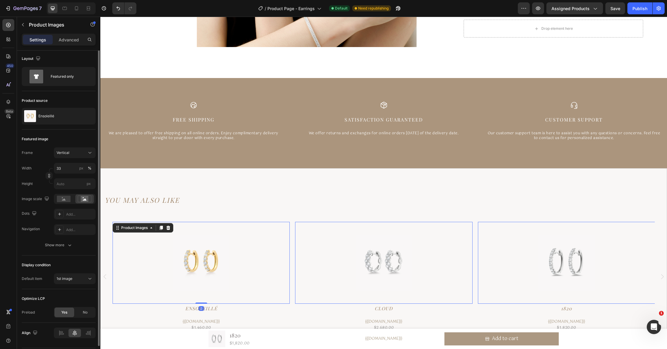
scroll to position [0, 0]
click at [268, 196] on p "YOU MAY ALSO LIKE" at bounding box center [386, 200] width 562 height 12
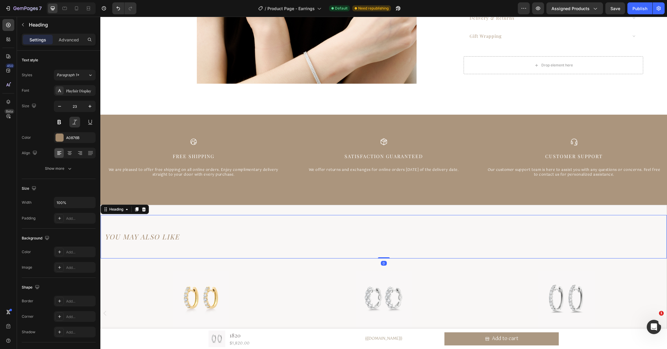
scroll to position [1997, 0]
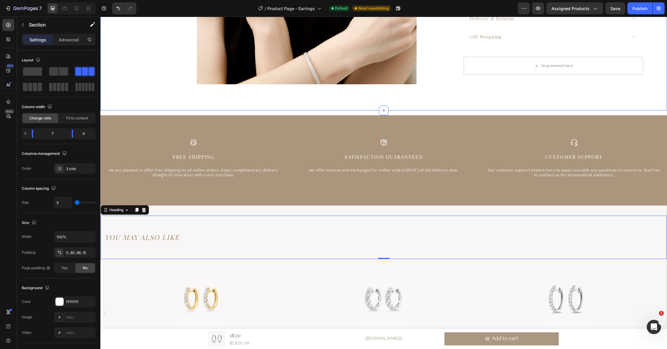
click at [461, 132] on div "Icon Free Shipping Text Block We are pleased to offer free shipping on all onli…" at bounding box center [383, 158] width 567 height 60
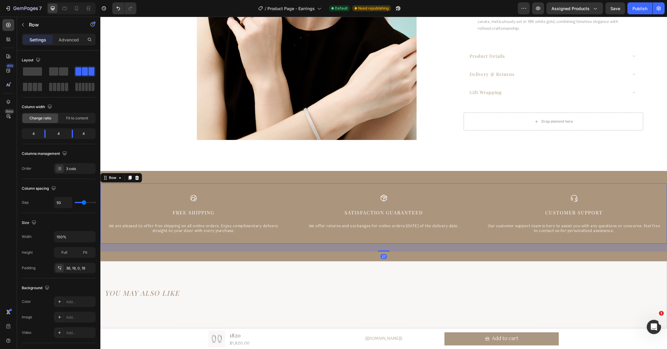
scroll to position [1941, 0]
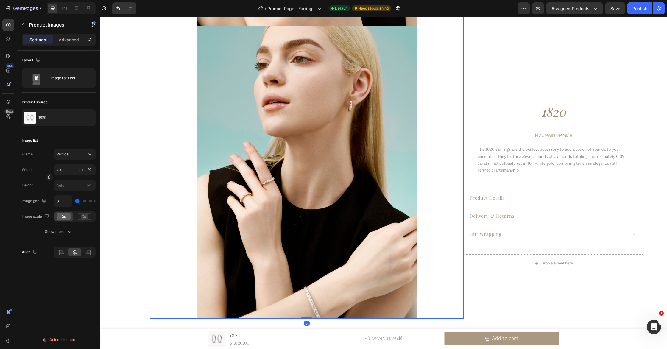
scroll to position [1739, 0]
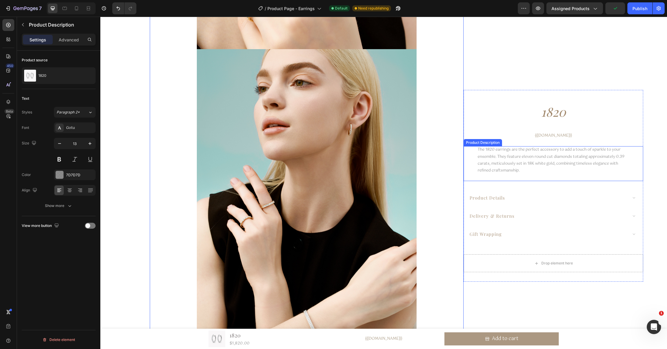
click at [512, 157] on p "The 1820 earrings are the perfect accessory to add a touch of sparkle to your e…" at bounding box center [551, 160] width 147 height 27
click at [508, 199] on div "product details" at bounding box center [548, 197] width 159 height 9
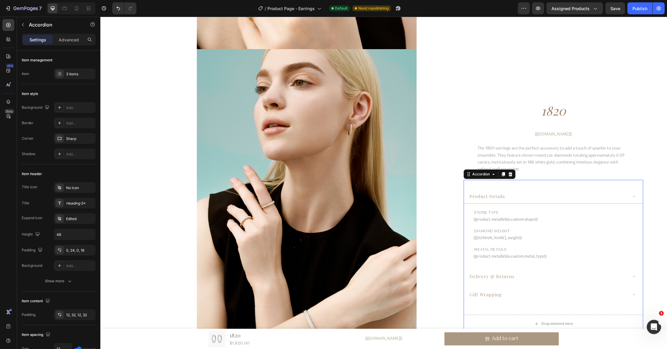
click at [497, 198] on span "product details" at bounding box center [487, 197] width 35 height 6
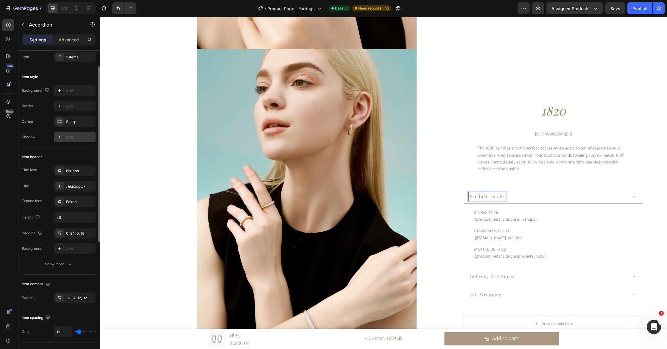
scroll to position [0, 0]
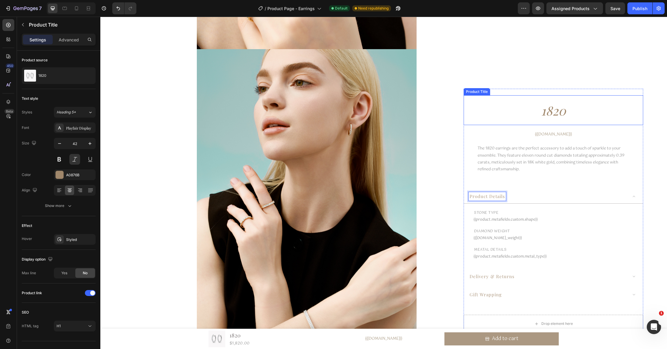
click at [558, 115] on h1 "1820" at bounding box center [554, 111] width 180 height 24
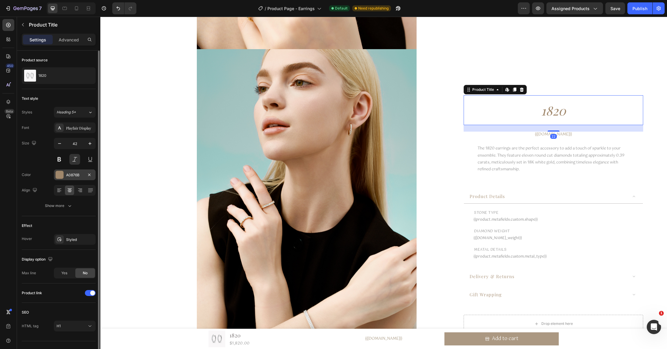
click at [80, 177] on div "A0876B" at bounding box center [74, 174] width 17 height 5
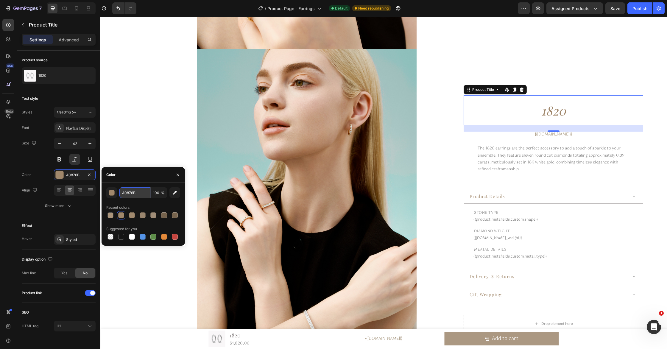
click at [140, 192] on input "A0876B" at bounding box center [134, 192] width 31 height 11
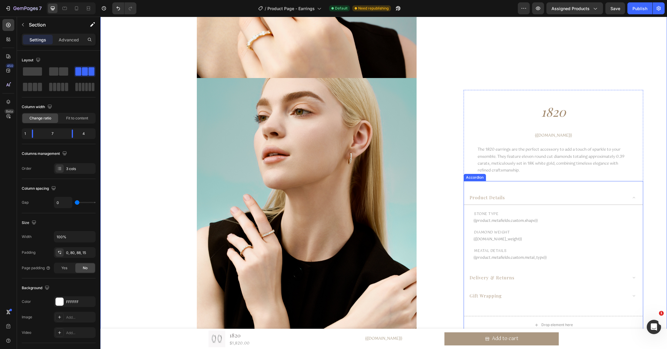
scroll to position [1707, 0]
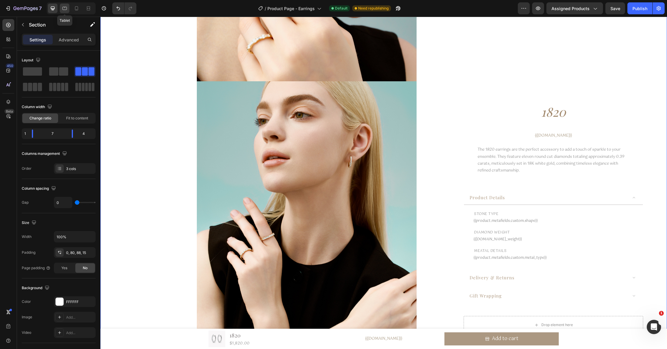
click at [65, 11] on icon at bounding box center [65, 8] width 6 height 6
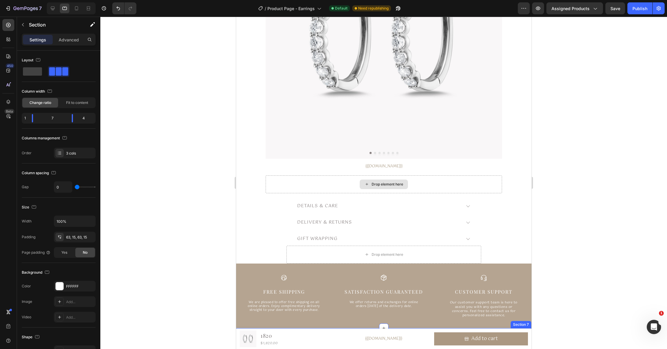
scroll to position [124, 0]
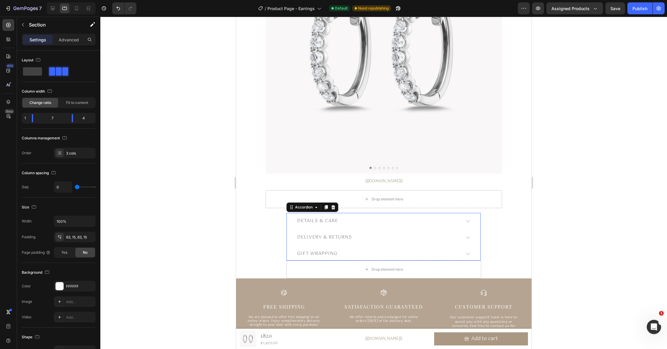
click at [324, 223] on p "Details & Care" at bounding box center [317, 221] width 41 height 6
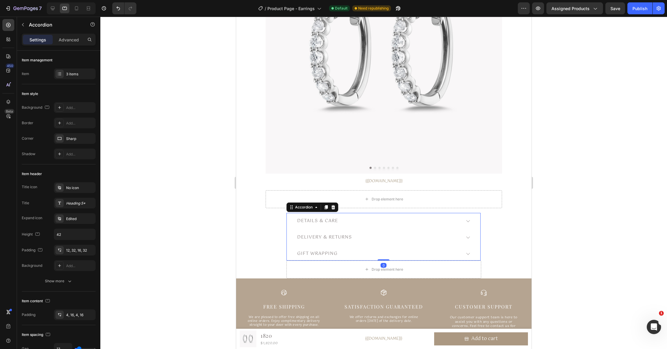
click at [329, 221] on p "Details & Care" at bounding box center [317, 221] width 41 height 6
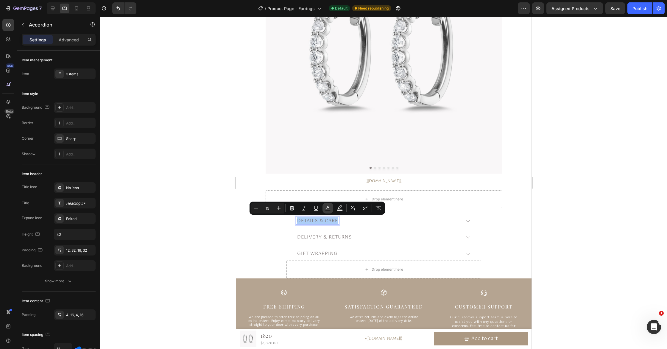
click at [327, 208] on icon "Editor contextual toolbar" at bounding box center [328, 207] width 3 height 3
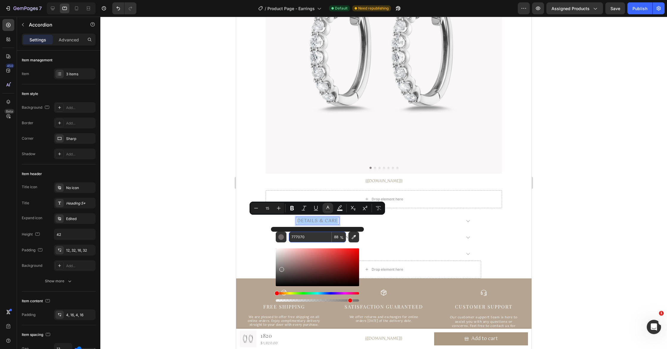
click at [316, 235] on input "777070" at bounding box center [310, 237] width 43 height 11
paste input "A0876B"
type input "A0876B"
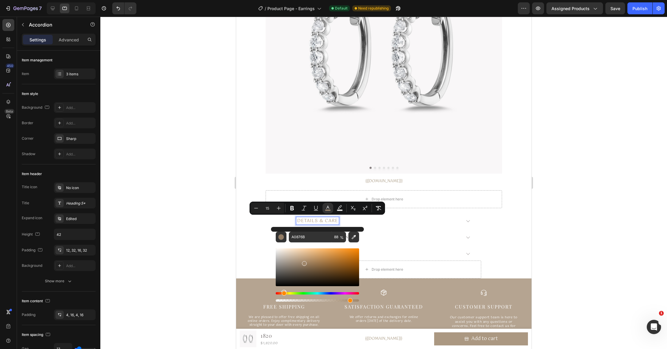
click at [376, 240] on div "Delivery & Returns" at bounding box center [378, 238] width 165 height 8
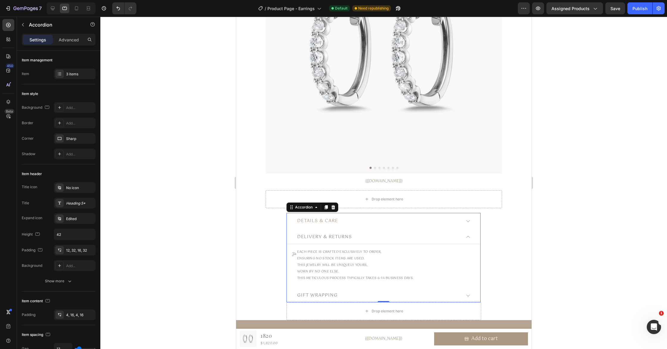
click at [332, 236] on p "Delivery & Returns" at bounding box center [324, 237] width 55 height 6
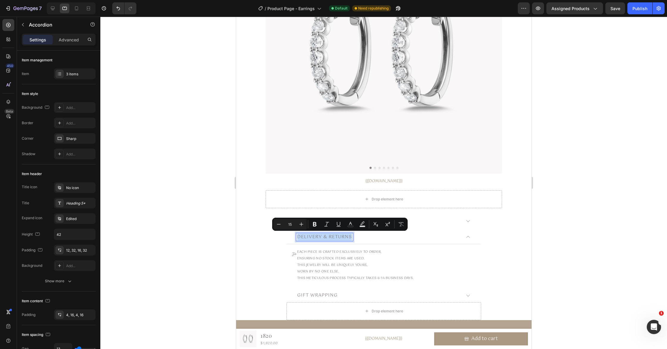
click at [332, 236] on p "Delivery & Returns" at bounding box center [324, 237] width 55 height 6
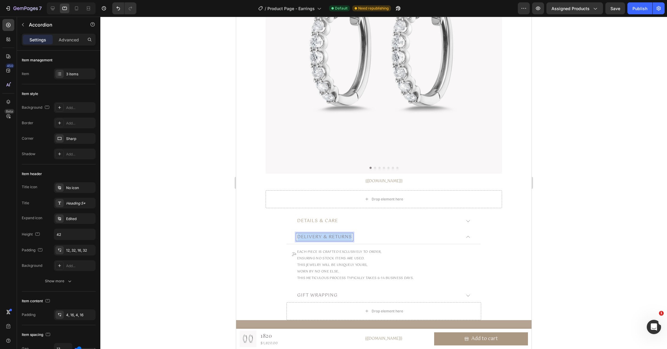
click at [332, 236] on p "Delivery & Returns" at bounding box center [324, 237] width 55 height 6
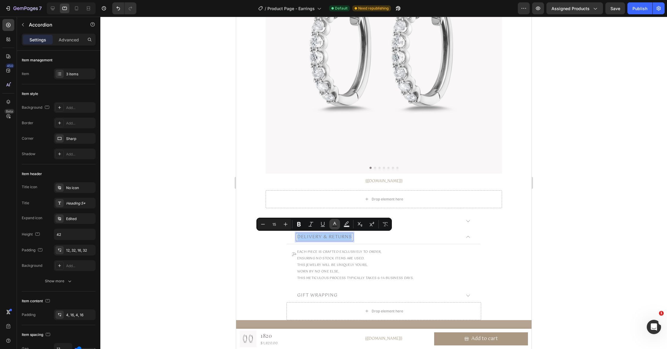
click at [335, 226] on rect "Editor contextual toolbar" at bounding box center [335, 226] width 6 height 1
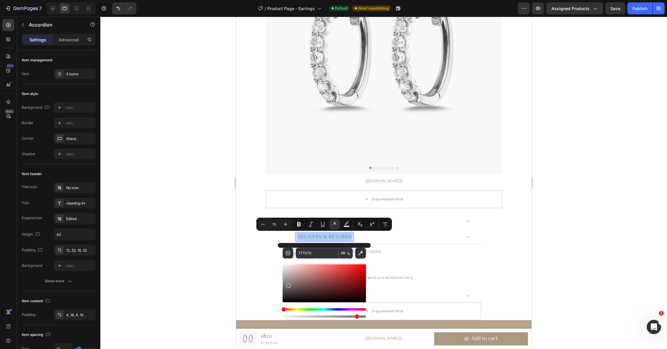
click at [316, 253] on input "777070" at bounding box center [317, 253] width 43 height 11
paste input "A0876B"
type input "A0876B"
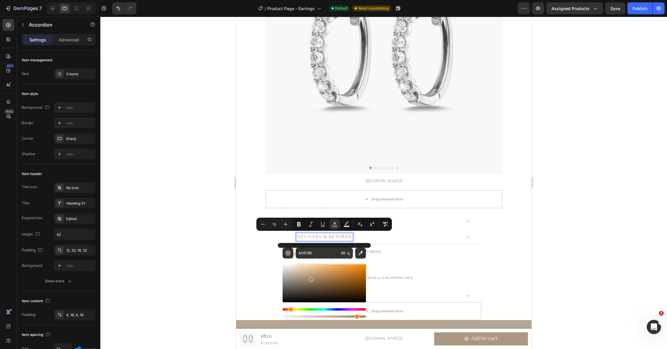
click at [334, 237] on span "Delivery & Returns" at bounding box center [324, 236] width 55 height 7
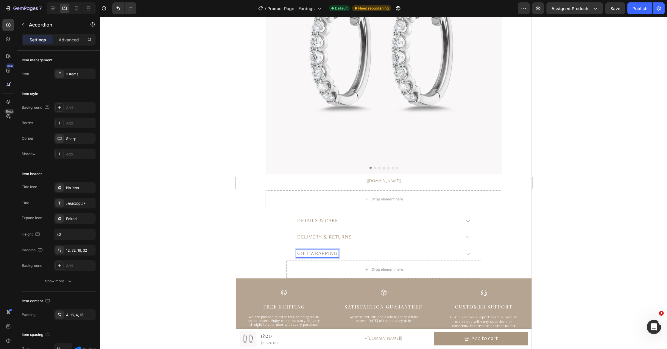
click at [322, 252] on p "GIFT WRAPPING" at bounding box center [317, 254] width 41 height 6
click at [322, 254] on p "GIFT WRAPPING" at bounding box center [317, 254] width 41 height 6
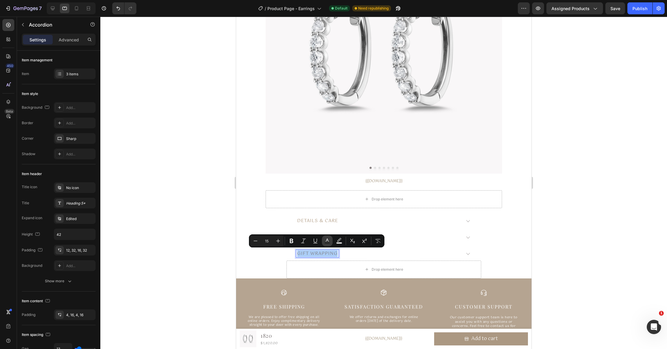
click at [329, 240] on icon "Editor contextual toolbar" at bounding box center [327, 241] width 6 height 6
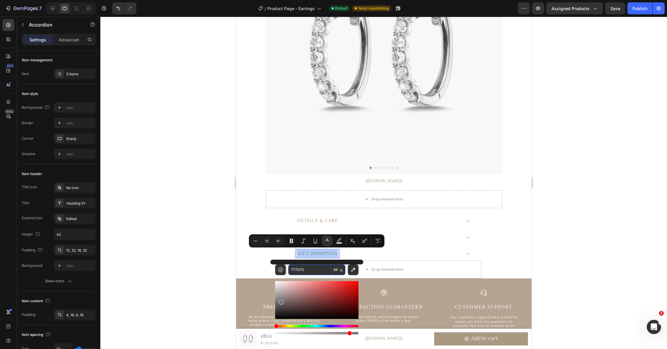
click at [314, 272] on input "777070" at bounding box center [309, 270] width 43 height 11
paste input "A0876B"
type input "A0876B"
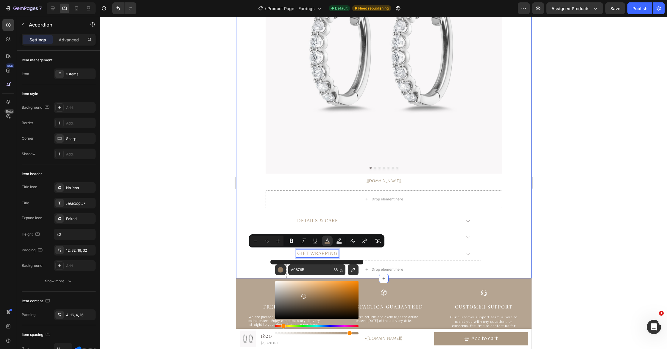
click at [544, 249] on div at bounding box center [383, 183] width 567 height 332
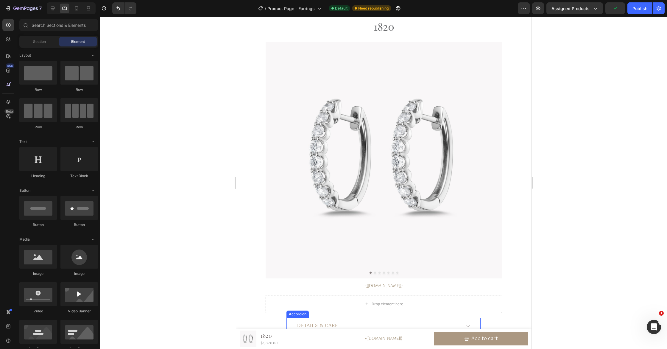
scroll to position [0, 0]
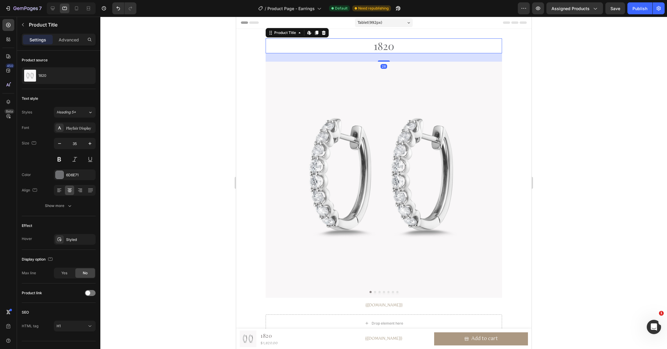
click at [383, 42] on h1 "1820" at bounding box center [383, 45] width 237 height 15
click at [388, 47] on h1 "1820" at bounding box center [383, 45] width 237 height 15
click at [79, 176] on div "6D6E71" at bounding box center [74, 174] width 17 height 5
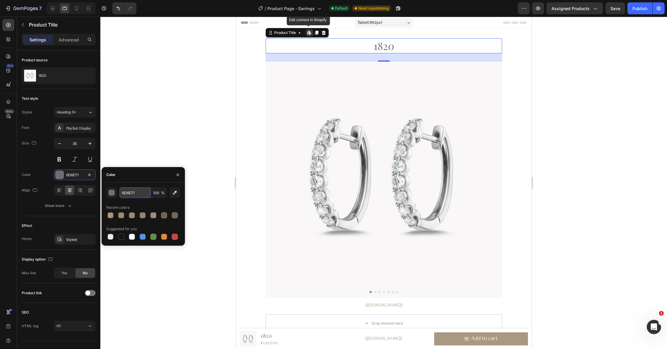
click at [142, 195] on input "6D6E71" at bounding box center [134, 192] width 31 height 11
paste input "A0876B"
type input "A0876B"
click at [76, 7] on icon at bounding box center [77, 8] width 6 height 6
type input "23"
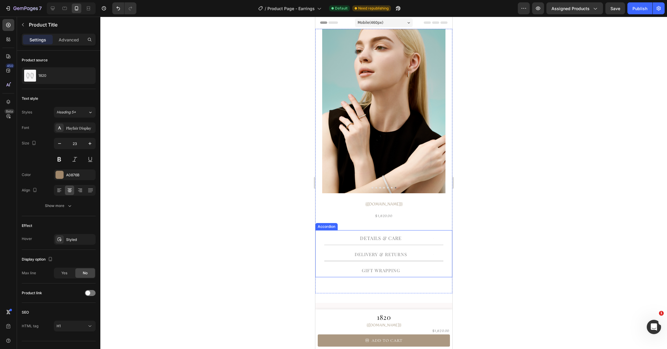
click at [386, 240] on span "Details & Care" at bounding box center [381, 238] width 42 height 6
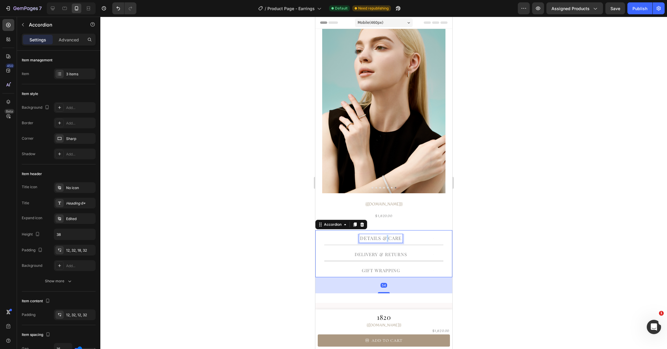
click at [386, 240] on span "Details & Care" at bounding box center [381, 238] width 42 height 6
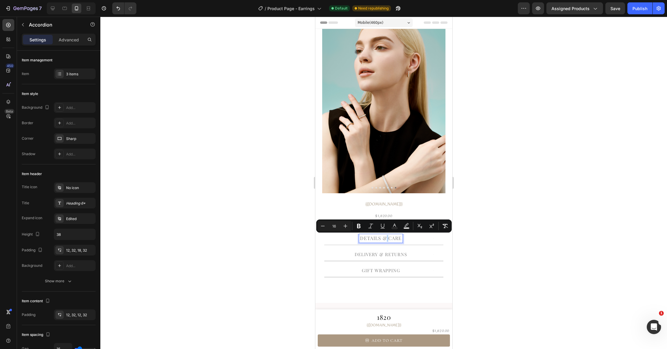
click at [387, 240] on span "Details & Care" at bounding box center [381, 238] width 42 height 6
click at [397, 225] on icon "Editor contextual toolbar" at bounding box center [395, 226] width 6 height 6
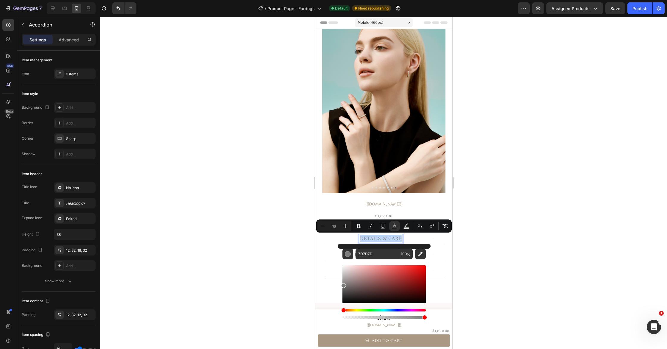
click at [395, 237] on span "Details & Care" at bounding box center [381, 238] width 42 height 6
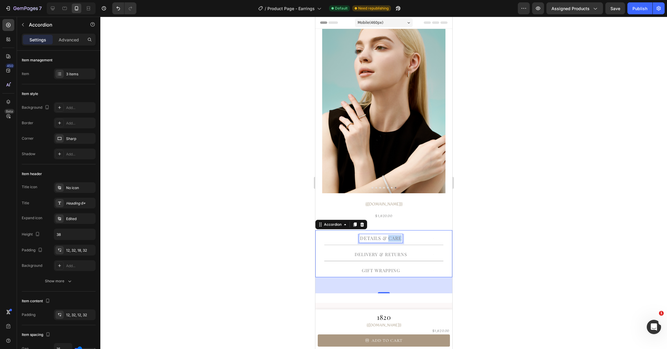
click at [395, 237] on span "Details & Care" at bounding box center [381, 238] width 42 height 6
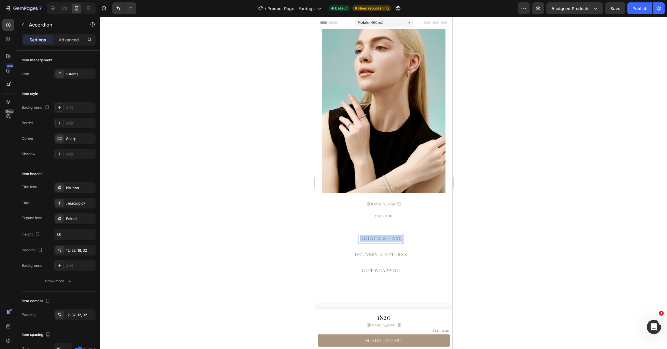
click at [395, 237] on span "Details & Care" at bounding box center [381, 238] width 42 height 6
click at [394, 226] on icon "Editor contextual toolbar" at bounding box center [395, 226] width 6 height 6
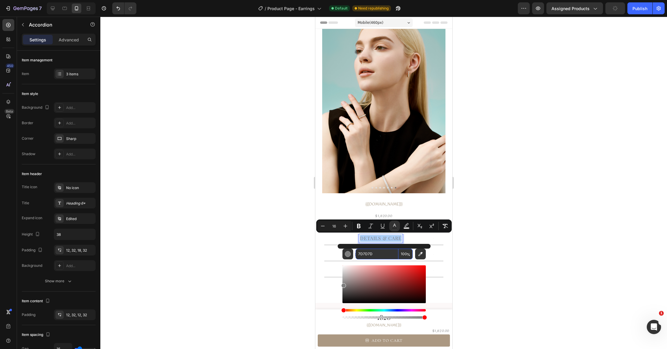
click at [380, 254] on input "7D7D7D" at bounding box center [377, 254] width 43 height 11
paste input "A0876B"
type input "A0876B"
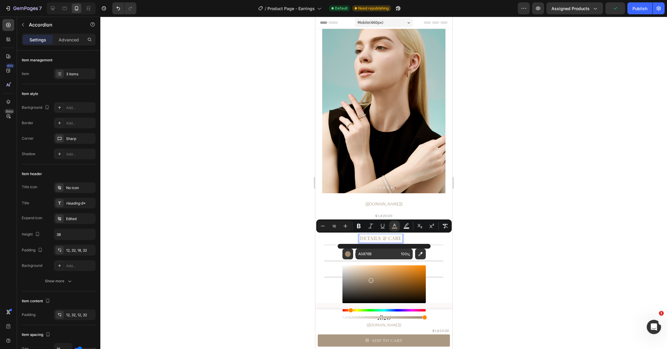
click at [414, 237] on div "Details & Care" at bounding box center [381, 238] width 94 height 9
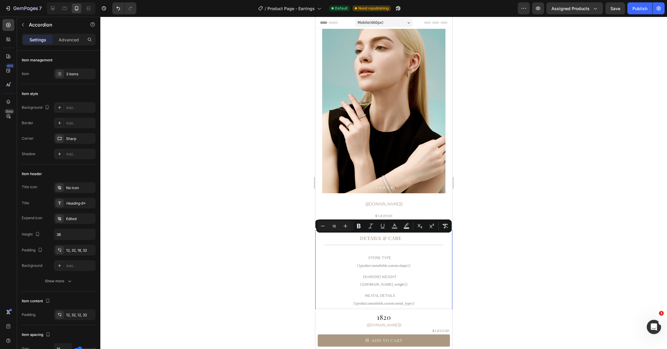
click at [391, 237] on span "Details & Care" at bounding box center [381, 238] width 42 height 6
click at [491, 247] on div at bounding box center [383, 183] width 567 height 332
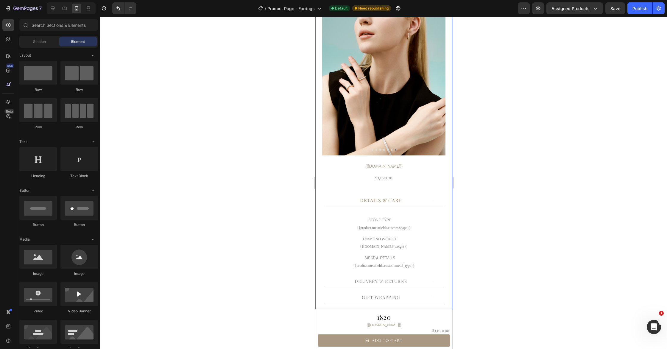
scroll to position [117, 0]
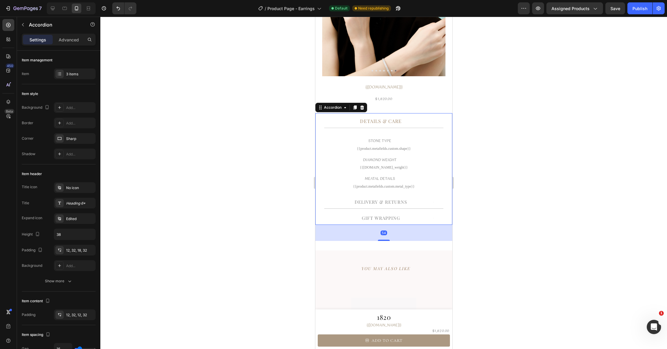
click at [396, 203] on p "Delivery & Returns" at bounding box center [381, 202] width 52 height 7
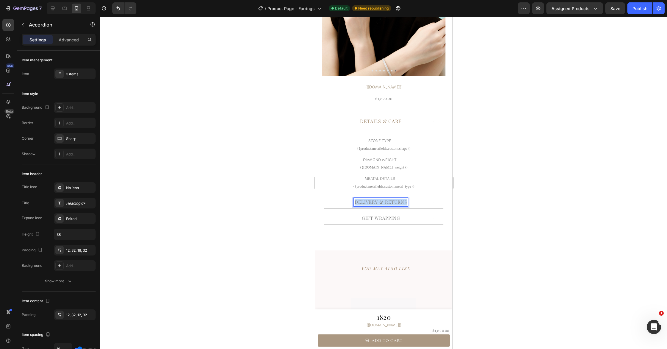
click at [396, 203] on p "Delivery & Returns" at bounding box center [381, 202] width 52 height 7
click at [392, 187] on icon "Editor contextual toolbar" at bounding box center [395, 190] width 6 height 6
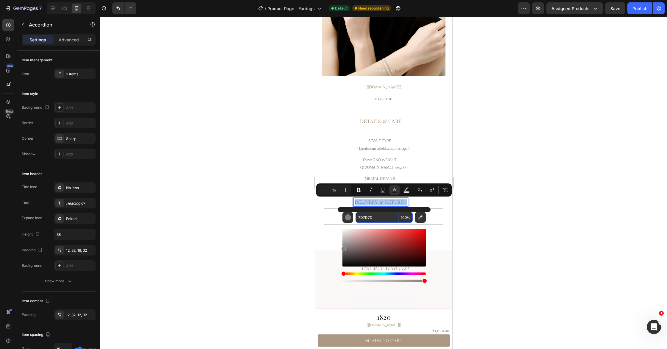
click at [374, 220] on input "7D7D7D" at bounding box center [377, 217] width 43 height 11
paste input "A0876B"
type input "A0876B"
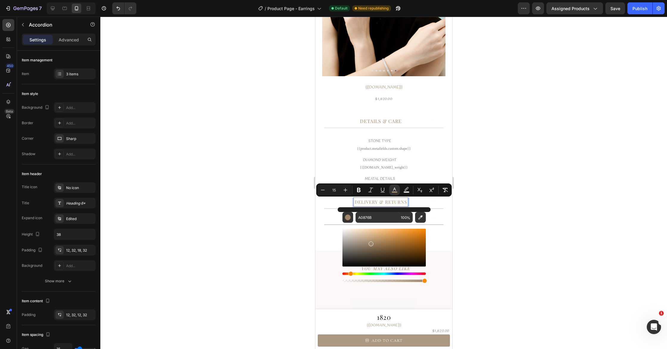
click at [501, 218] on div at bounding box center [383, 183] width 567 height 332
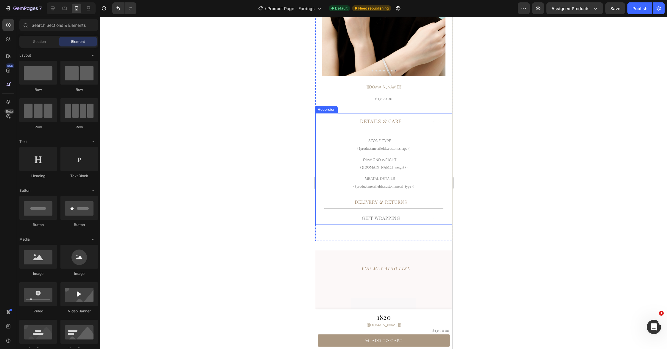
click at [384, 220] on p "GIFT WRAPPING" at bounding box center [381, 218] width 38 height 7
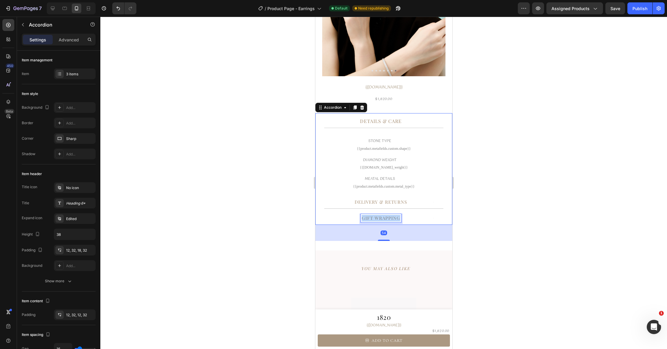
click at [384, 220] on p "GIFT WRAPPING" at bounding box center [381, 218] width 38 height 7
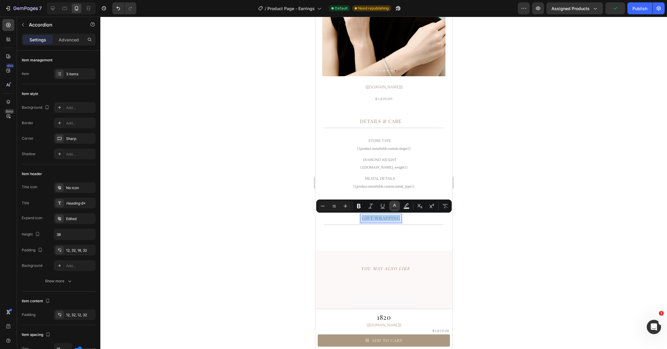
click at [395, 206] on icon "Editor contextual toolbar" at bounding box center [395, 206] width 6 height 6
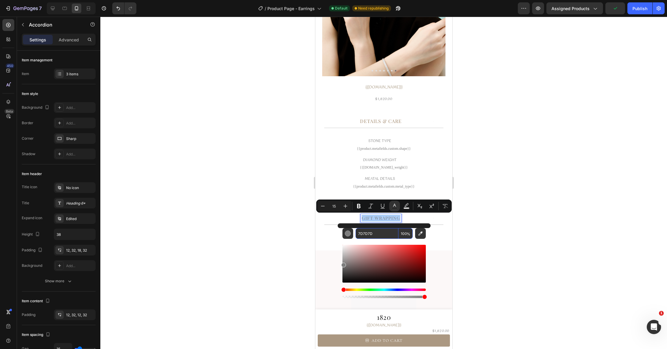
click at [386, 234] on input "7D7D7D" at bounding box center [377, 233] width 43 height 11
paste input "A0876B"
type input "A0876B"
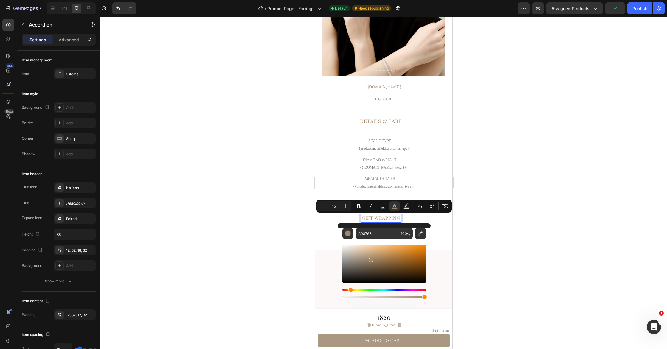
click at [523, 225] on div at bounding box center [383, 183] width 567 height 332
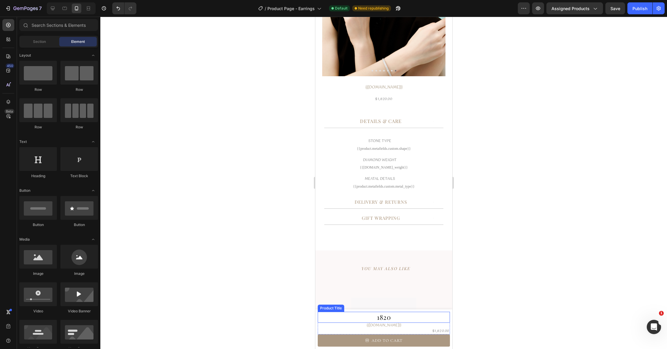
click at [387, 317] on h1 "1820" at bounding box center [384, 317] width 132 height 11
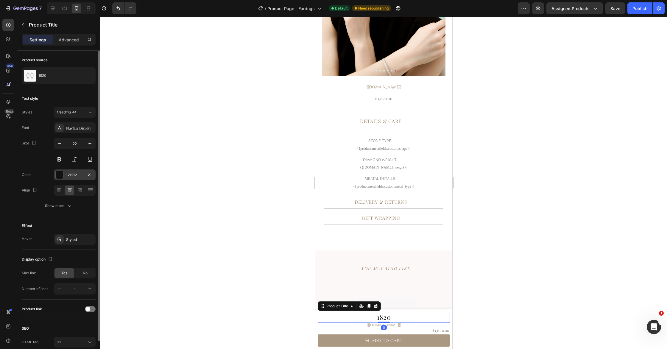
click at [79, 177] on div "121212" at bounding box center [74, 174] width 17 height 5
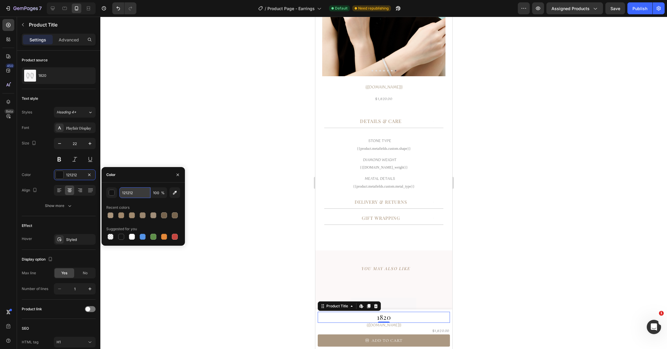
click at [138, 196] on input "121212" at bounding box center [134, 192] width 31 height 11
paste input "A0876B"
type input "A0876B"
click at [503, 225] on div at bounding box center [383, 183] width 567 height 332
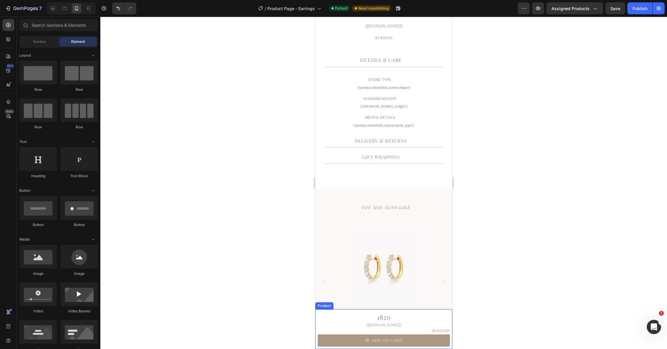
scroll to position [178, 0]
click at [395, 206] on h2 "YOU MAY ALSO LIKE" at bounding box center [385, 207] width 133 height 17
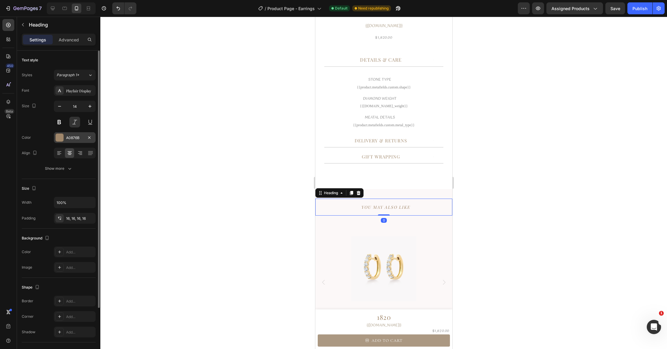
drag, startPoint x: 70, startPoint y: 138, endPoint x: 73, endPoint y: 138, distance: 3.0
click at [70, 138] on div "A0876B" at bounding box center [74, 137] width 17 height 5
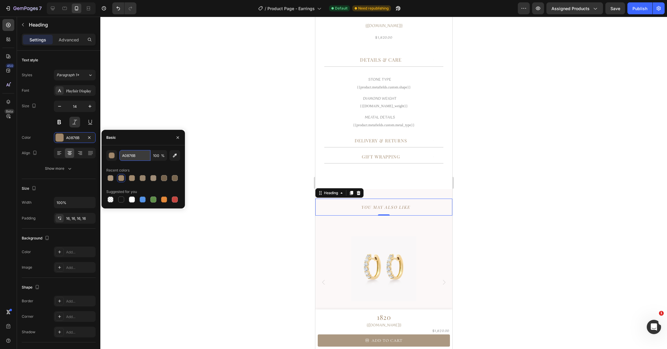
click at [139, 159] on input "A0876B" at bounding box center [134, 155] width 31 height 11
click at [75, 124] on button at bounding box center [74, 122] width 11 height 11
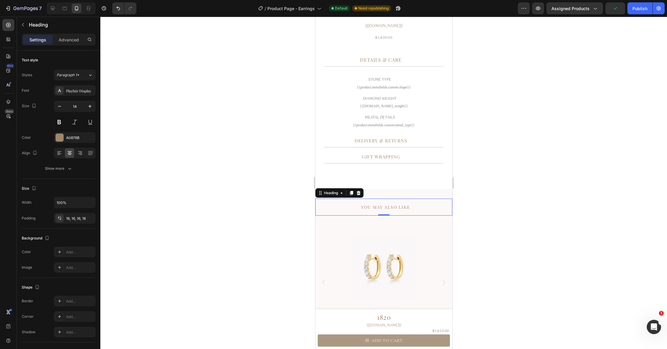
click at [157, 189] on div at bounding box center [383, 183] width 567 height 332
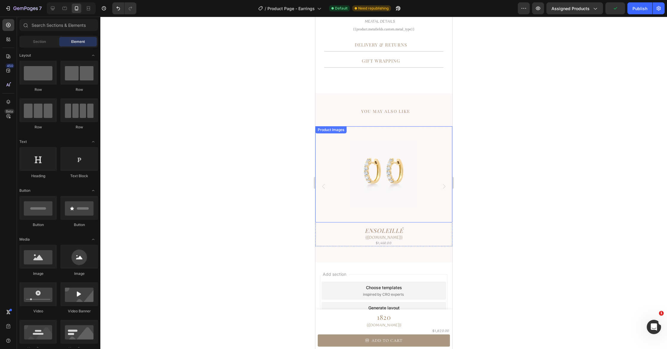
scroll to position [314, 0]
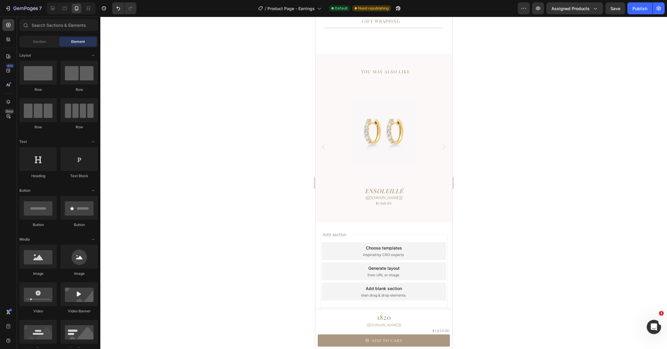
click at [520, 187] on div at bounding box center [383, 183] width 567 height 332
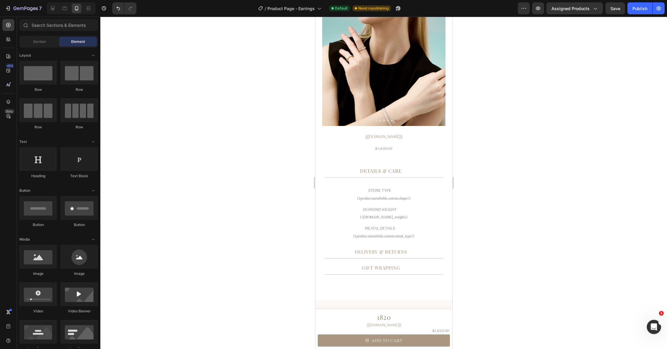
scroll to position [0, 0]
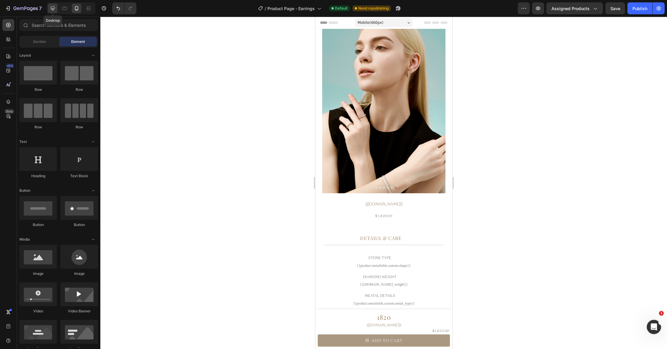
click at [55, 10] on icon at bounding box center [53, 8] width 6 height 6
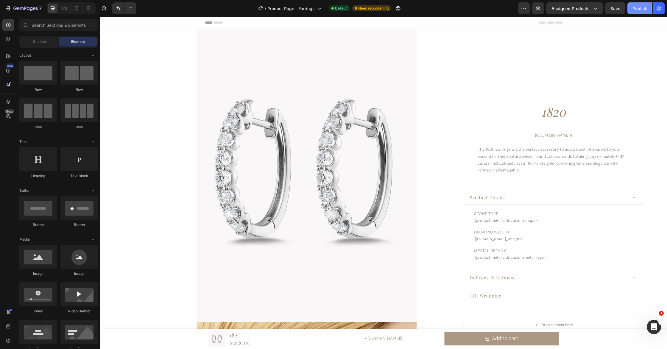
click at [637, 9] on div "Publish" at bounding box center [640, 8] width 15 height 6
click at [312, 12] on div "/ Product Page - Earrings" at bounding box center [296, 8] width 69 height 12
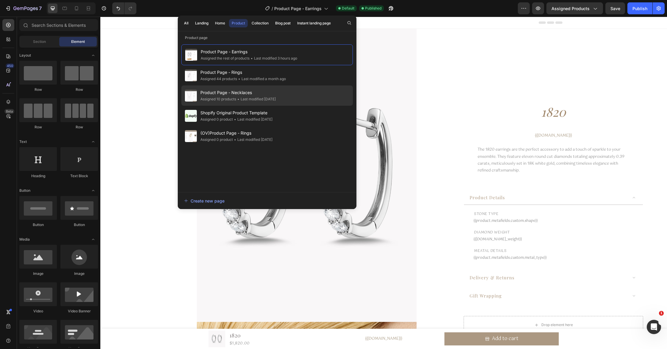
click at [304, 106] on div "Product Page - Necklaces Assigned 10 products • Last modified 2 months ago" at bounding box center [267, 116] width 172 height 20
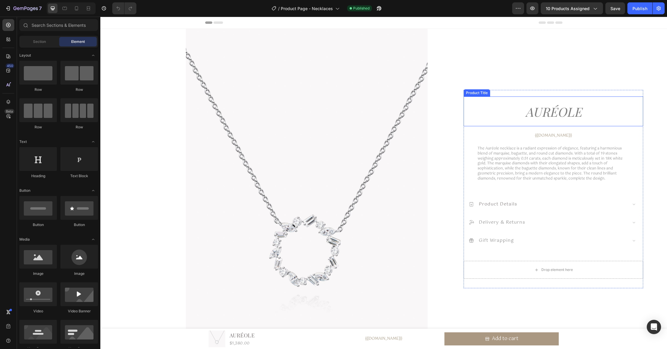
click at [562, 109] on h1 "Auréole" at bounding box center [554, 112] width 180 height 24
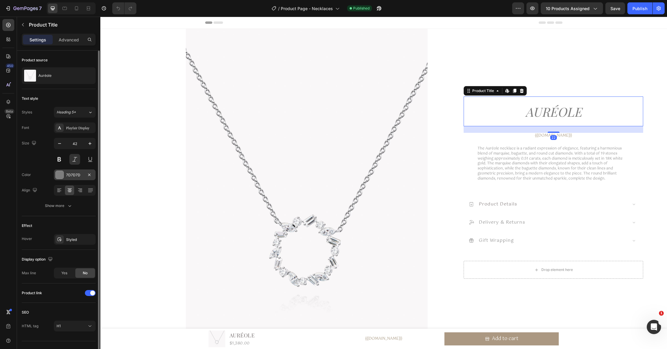
click at [77, 174] on div "7D7D7D" at bounding box center [74, 174] width 17 height 5
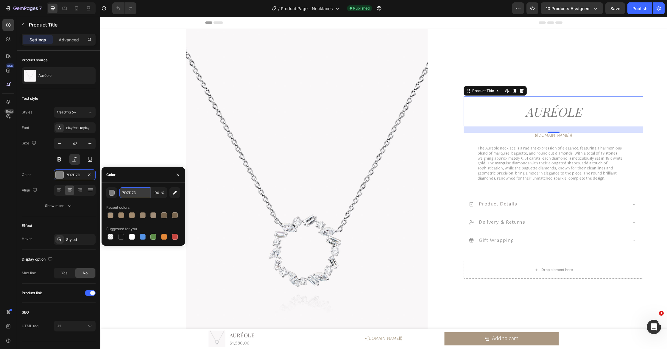
click at [139, 196] on input "7D7D7D" at bounding box center [134, 192] width 31 height 11
paste input "A0876B"
type input "A0876B"
click at [494, 206] on span "product details" at bounding box center [498, 203] width 38 height 7
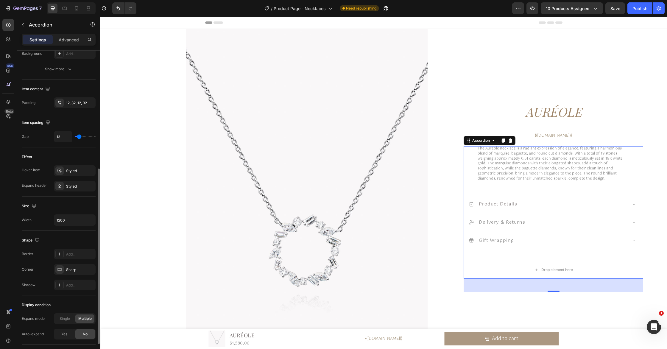
scroll to position [252, 0]
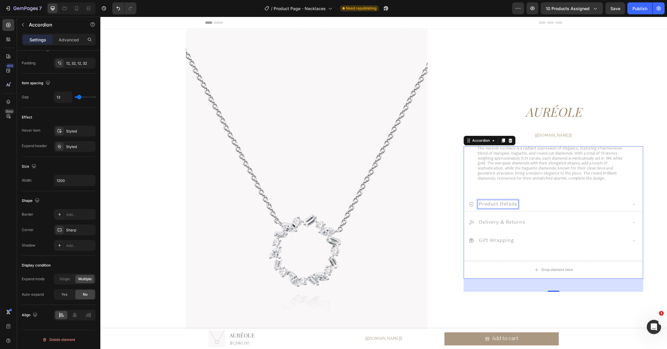
click at [507, 203] on span "product details" at bounding box center [498, 203] width 38 height 7
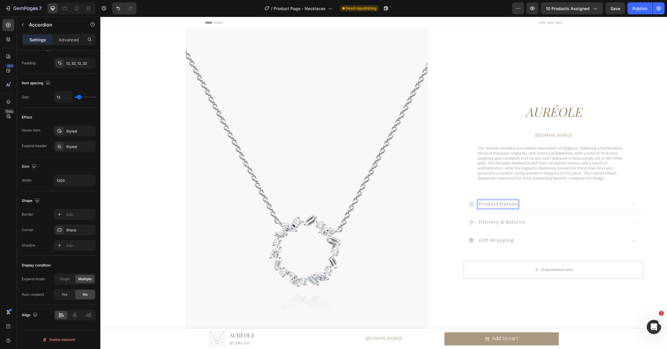
click at [507, 203] on span "product details" at bounding box center [498, 203] width 38 height 7
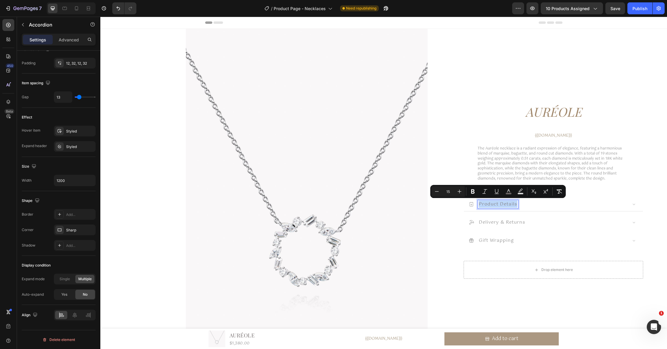
click at [507, 203] on span "product details" at bounding box center [498, 203] width 38 height 7
click at [509, 190] on icon "Editor contextual toolbar" at bounding box center [508, 190] width 3 height 3
type input "777070"
type input "88"
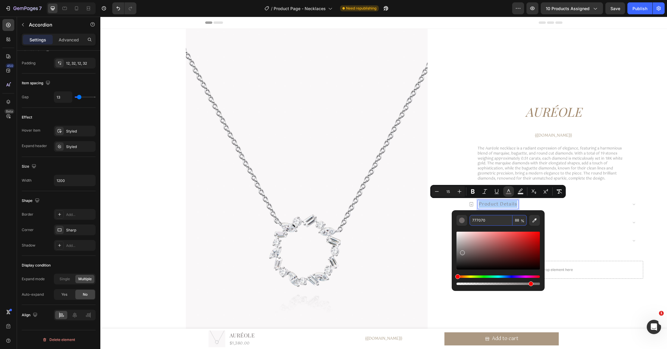
click at [497, 223] on input "777070" at bounding box center [491, 220] width 43 height 11
paste input "A0876B"
type input "A0876B"
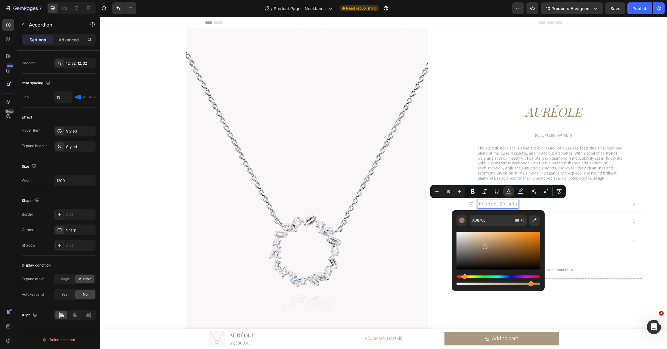
click at [551, 204] on div "product details" at bounding box center [548, 204] width 159 height 9
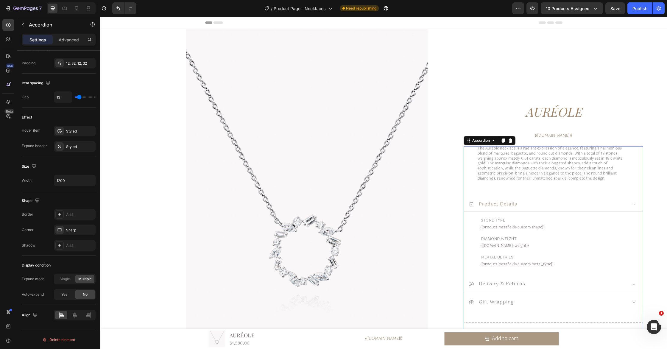
click at [498, 284] on p "delivery & returns" at bounding box center [502, 284] width 46 height 7
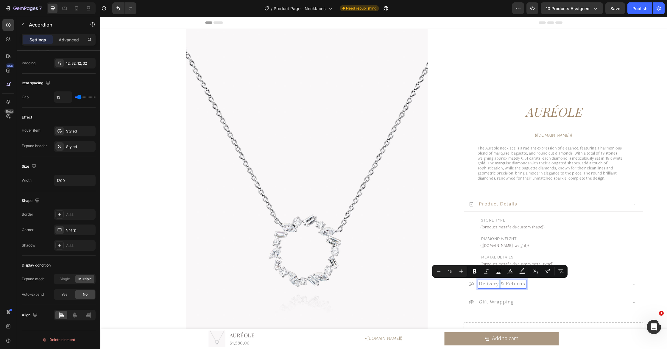
click at [499, 284] on p "delivery & returns" at bounding box center [502, 284] width 46 height 7
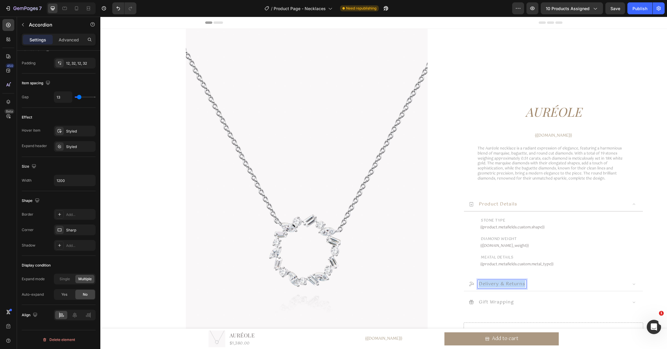
click at [499, 284] on p "delivery & returns" at bounding box center [502, 284] width 46 height 7
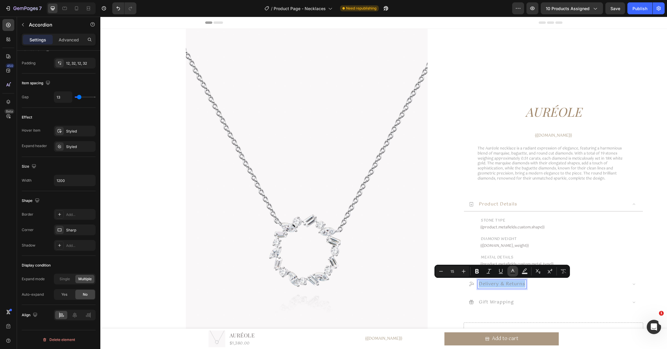
click at [512, 274] on rect "Editor contextual toolbar" at bounding box center [513, 273] width 6 height 1
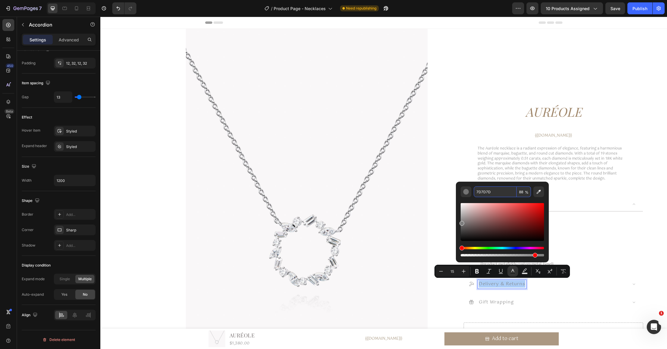
click at [495, 192] on input "7D7D7D" at bounding box center [495, 191] width 43 height 11
paste input "A0876B"
type input "A0876B"
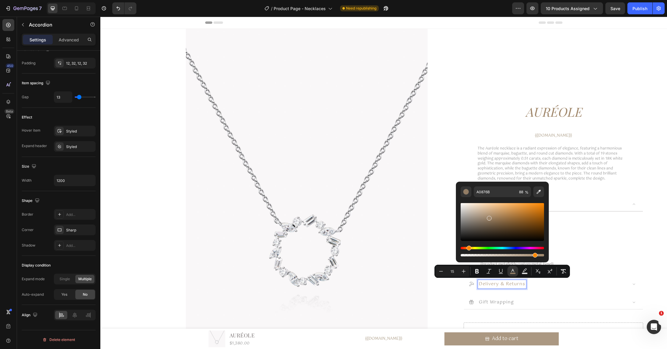
click at [507, 302] on p "gift wrapping" at bounding box center [496, 302] width 35 height 7
click at [507, 244] on p "gift wrapping" at bounding box center [496, 240] width 35 height 7
click at [507, 279] on div "The Auréole necklace is a radiant expression of elegance, featuring a harmoniou…" at bounding box center [554, 212] width 180 height 133
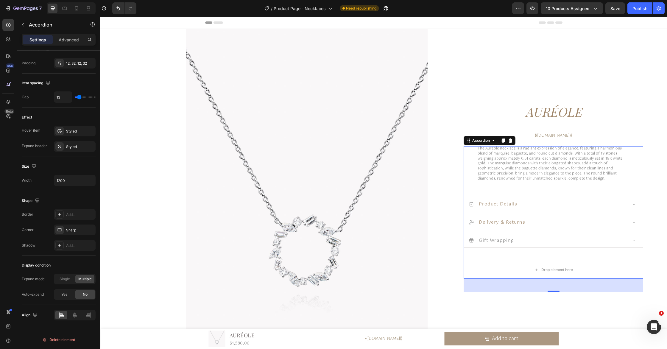
click at [489, 239] on p "gift wrapping" at bounding box center [496, 240] width 35 height 7
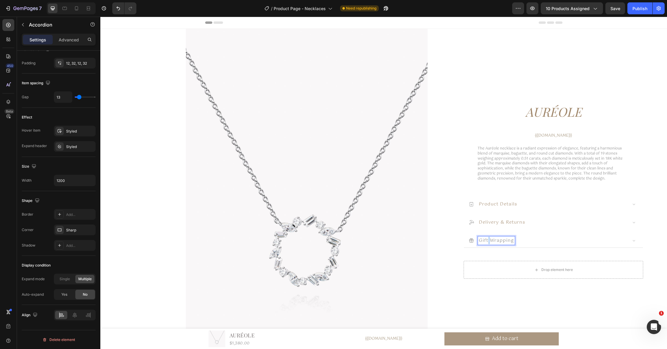
click at [489, 239] on p "gift wrapping" at bounding box center [496, 240] width 35 height 7
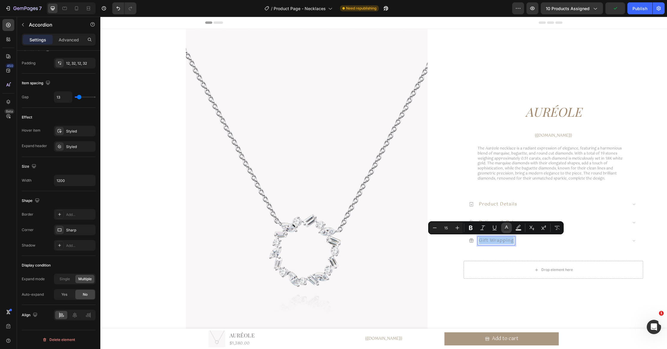
click at [509, 228] on icon "Editor contextual toolbar" at bounding box center [507, 228] width 6 height 6
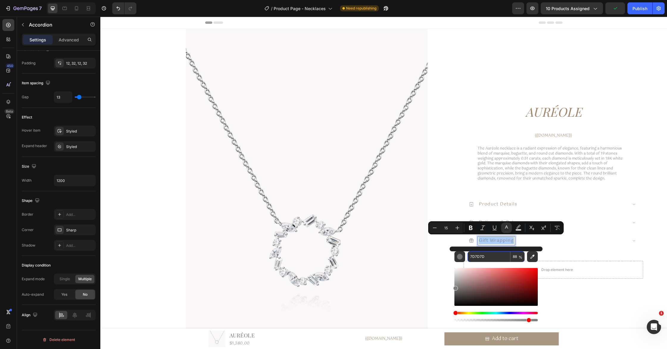
click at [501, 258] on input "7D7D7D" at bounding box center [489, 256] width 43 height 11
paste input "A0876B"
type input "A0876B"
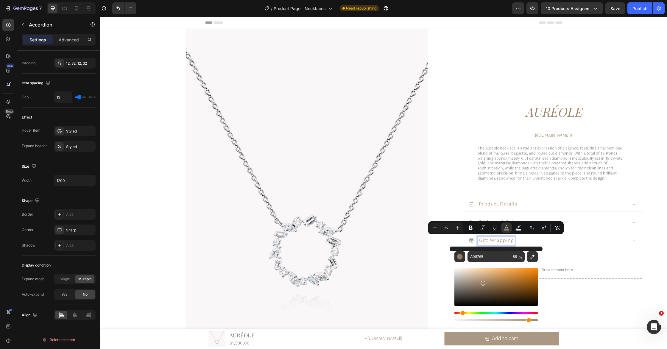
click at [562, 201] on div "product details" at bounding box center [548, 204] width 159 height 9
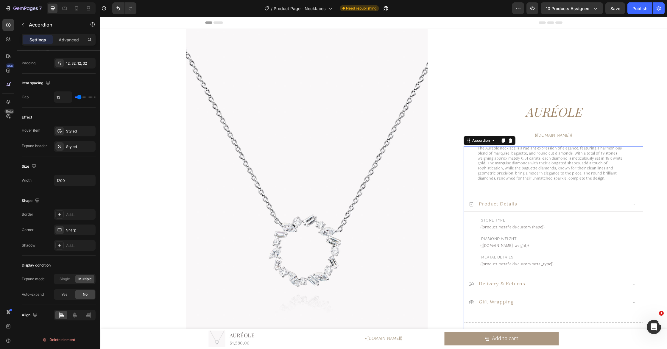
click at [562, 201] on div "product details" at bounding box center [548, 204] width 159 height 9
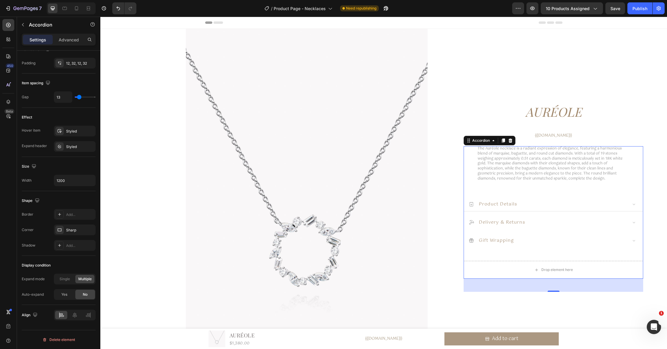
click at [562, 201] on div "product details" at bounding box center [548, 204] width 159 height 9
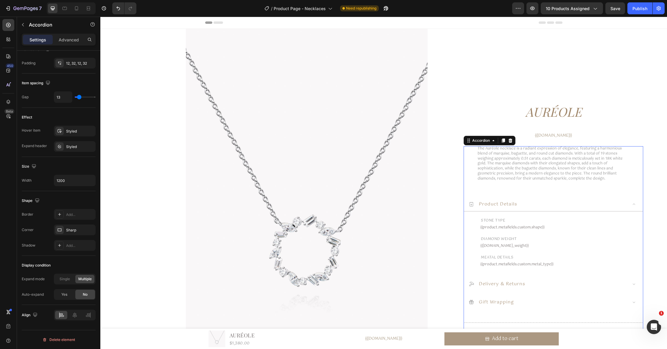
click at [476, 208] on div "product details" at bounding box center [548, 204] width 159 height 9
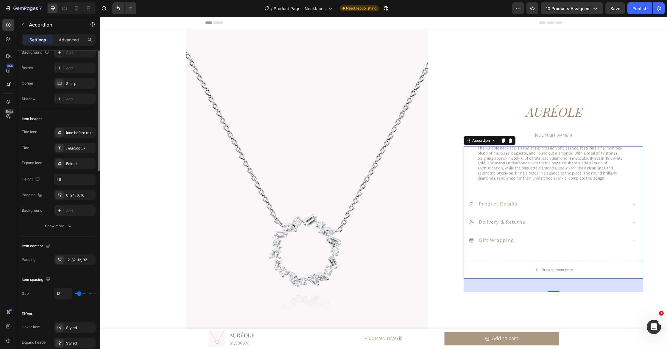
scroll to position [0, 0]
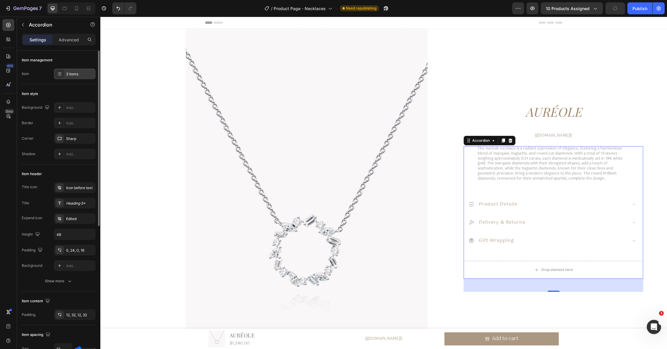
click at [81, 70] on div "3 items" at bounding box center [75, 74] width 42 height 11
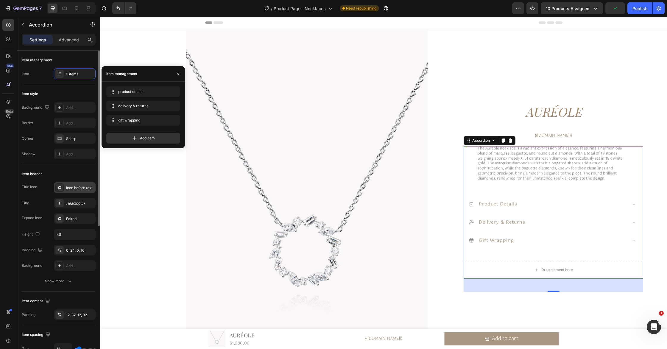
drag, startPoint x: 68, startPoint y: 186, endPoint x: 74, endPoint y: 188, distance: 5.9
click at [68, 186] on div "Icon before text" at bounding box center [80, 187] width 28 height 5
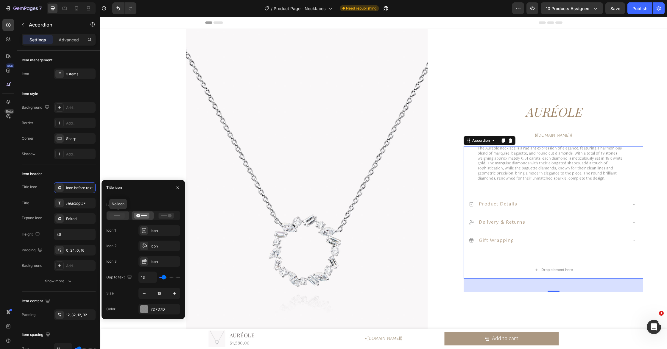
click at [121, 215] on icon at bounding box center [117, 216] width 15 height 6
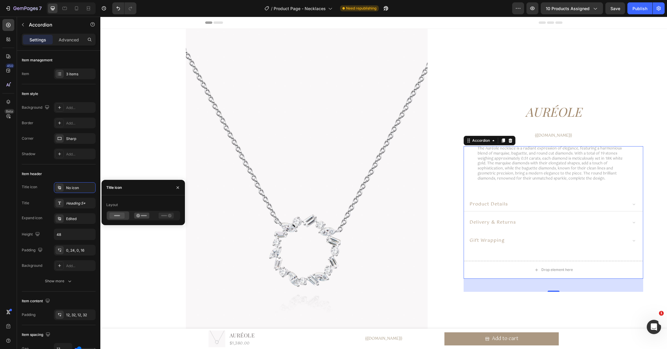
click at [598, 206] on div "product details" at bounding box center [548, 204] width 159 height 9
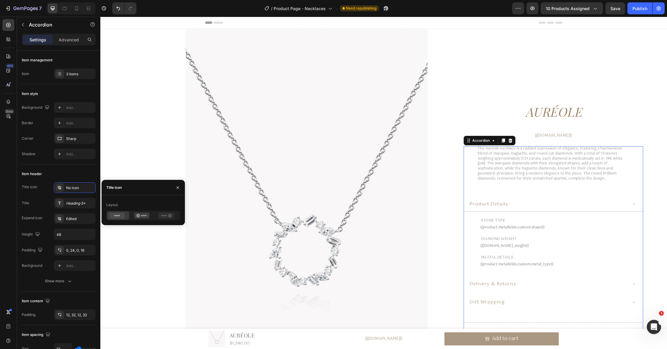
click at [598, 207] on div "product details" at bounding box center [548, 204] width 159 height 9
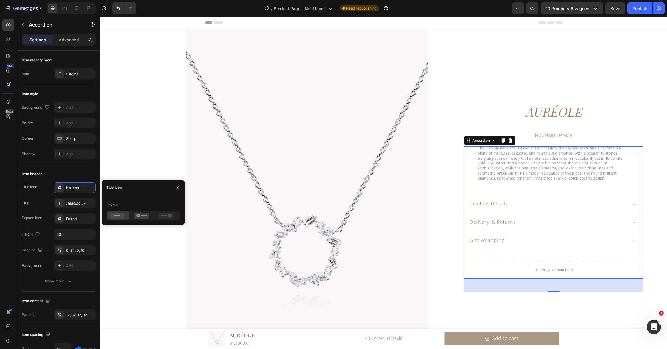
click at [598, 207] on div "product details" at bounding box center [548, 204] width 159 height 9
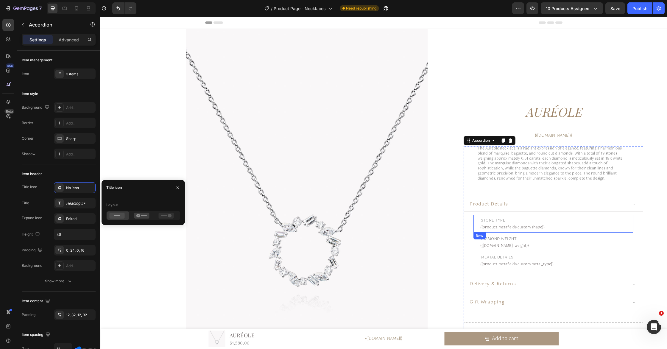
click at [479, 226] on div "stone type Text Block {{product.metafields.custom.shape}} Custom Code Row" at bounding box center [554, 224] width 160 height 18
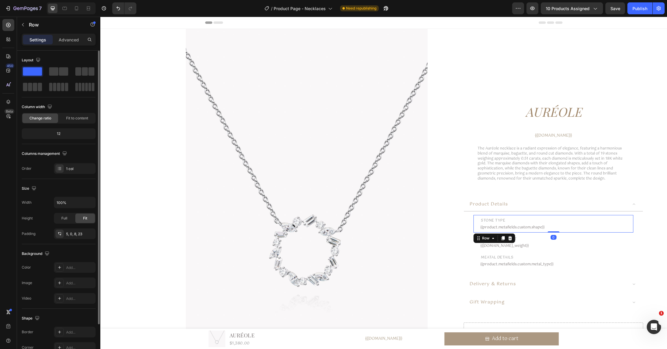
drag, startPoint x: 77, startPoint y: 42, endPoint x: 80, endPoint y: 67, distance: 25.4
click at [77, 42] on p "Advanced" at bounding box center [69, 40] width 20 height 6
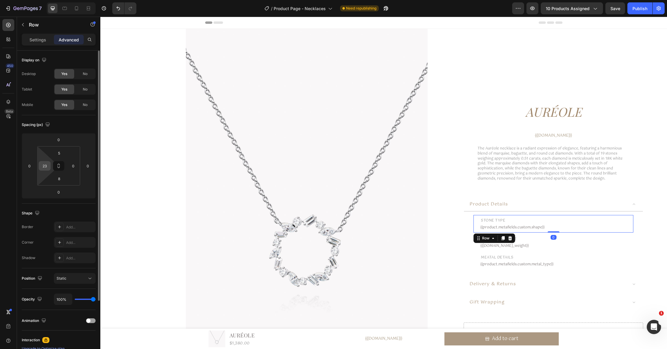
click at [47, 167] on input "23" at bounding box center [44, 165] width 9 height 9
type input "0"
click at [38, 207] on div "Shape Border Add... Corner Add... Shadow Add..." at bounding box center [59, 236] width 74 height 65
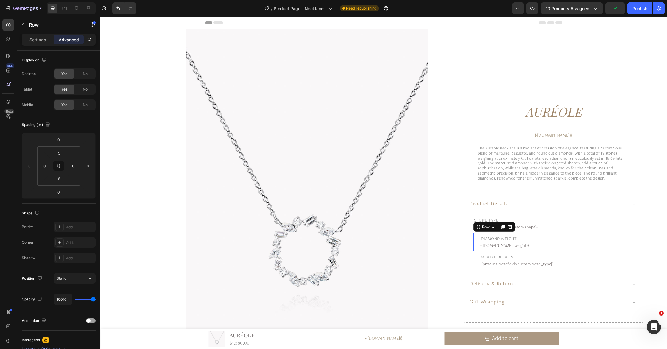
click at [477, 245] on div "diamond weight Text Block {{[DOMAIN_NAME]_weight}} Custom Code Row 0" at bounding box center [554, 242] width 160 height 18
click at [43, 169] on input "23" at bounding box center [44, 165] width 9 height 9
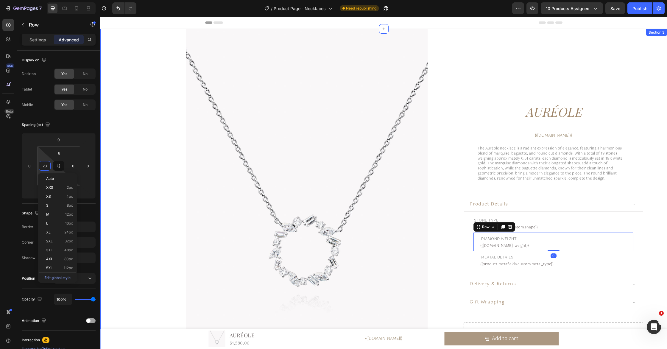
type input "0"
click at [475, 263] on div "meatal details Text Block {{product.metafields.custom.metal_type}} Custom Code …" at bounding box center [554, 260] width 160 height 18
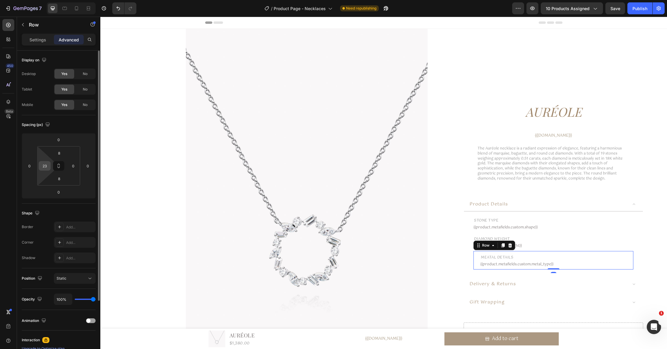
click at [43, 167] on input "23" at bounding box center [44, 165] width 9 height 9
drag, startPoint x: 48, startPoint y: 169, endPoint x: 39, endPoint y: 167, distance: 9.1
click at [39, 167] on div "23" at bounding box center [45, 166] width 12 height 10
type input "0"
click at [475, 269] on div "meatal details Text Block {{product.metafields.custom.metal_type}} Custom Code …" at bounding box center [554, 260] width 160 height 18
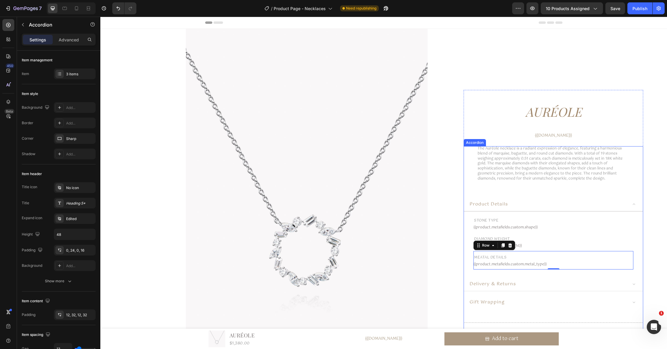
click at [582, 282] on div "delivery & returns" at bounding box center [548, 284] width 159 height 9
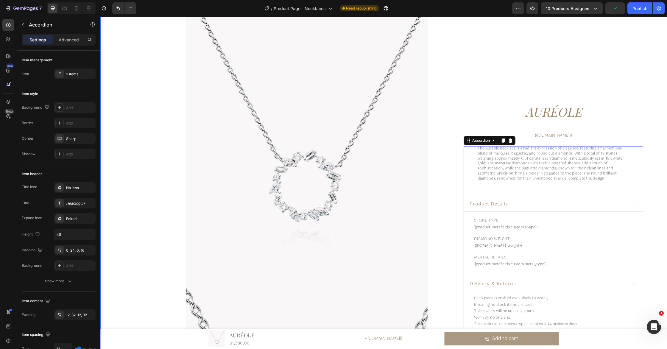
scroll to position [77, 0]
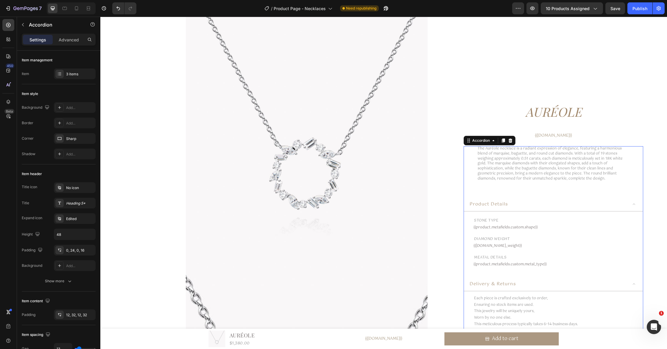
click at [585, 208] on div "product details" at bounding box center [548, 204] width 159 height 9
click at [576, 225] on div "delivery & returns" at bounding box center [548, 222] width 159 height 9
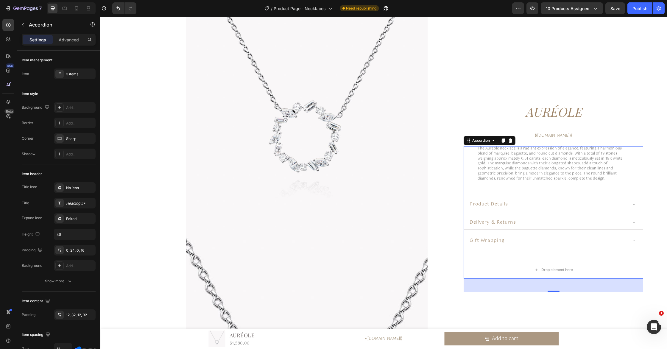
scroll to position [125, 0]
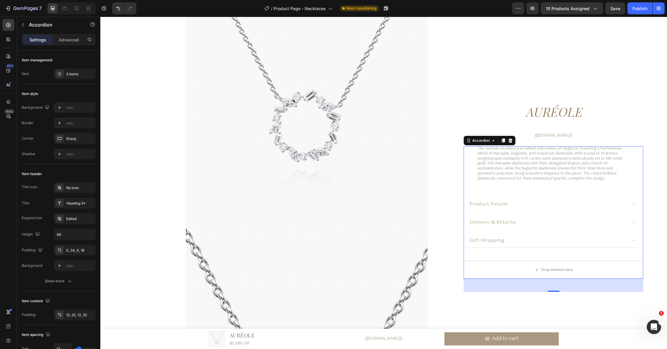
click at [577, 240] on div "gift wrapping" at bounding box center [548, 240] width 159 height 9
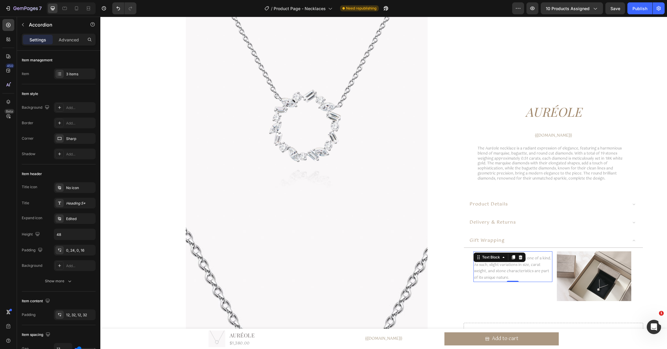
click at [503, 274] on p "Each Laurenstone creation is one of a kind. As such, slight variations in size,…" at bounding box center [512, 269] width 77 height 26
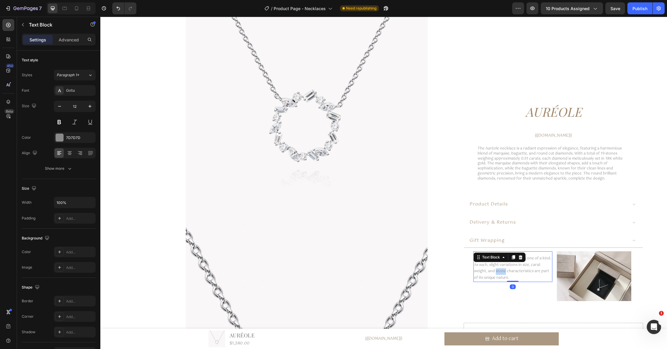
click at [503, 274] on p "Each Laurenstone creation is one of a kind. As such, slight variations in size,…" at bounding box center [512, 269] width 77 height 26
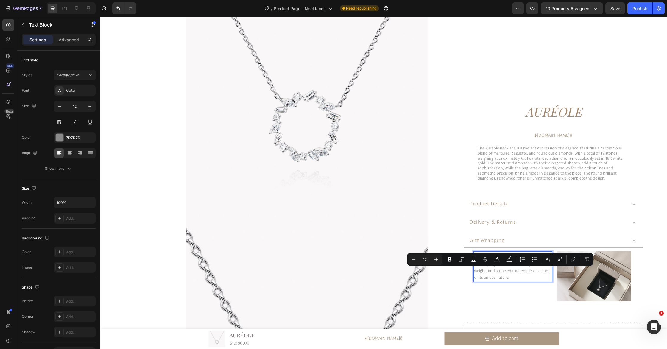
click at [513, 276] on p "Each Laurenstone creation is one of a kind. As such, slight variations in size,…" at bounding box center [512, 269] width 77 height 26
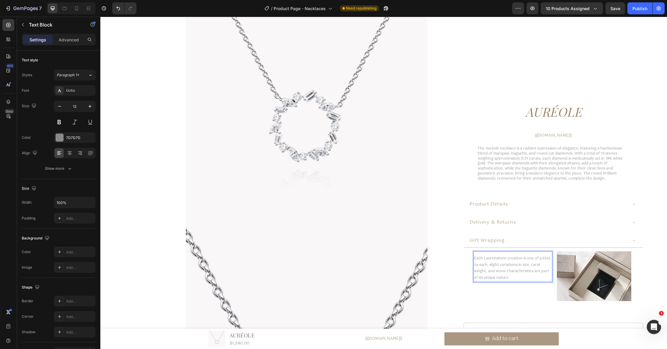
click at [513, 276] on p "Each Laurenstone creation is one of a kind. As such, slight variations in size,…" at bounding box center [512, 269] width 77 height 26
click at [651, 254] on div "Product Images Auréole Product Title $1,380.00 (P) Price (P) Price The Auréole …" at bounding box center [383, 240] width 567 height 672
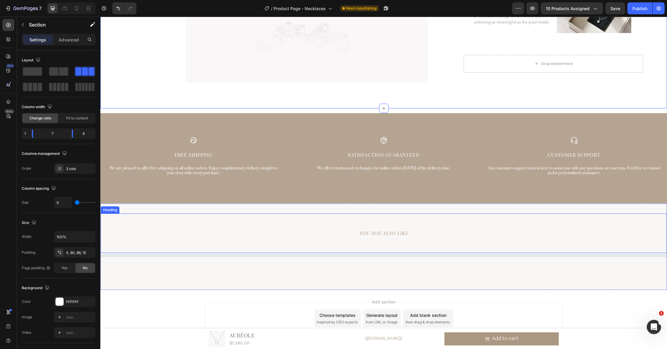
scroll to position [597, 0]
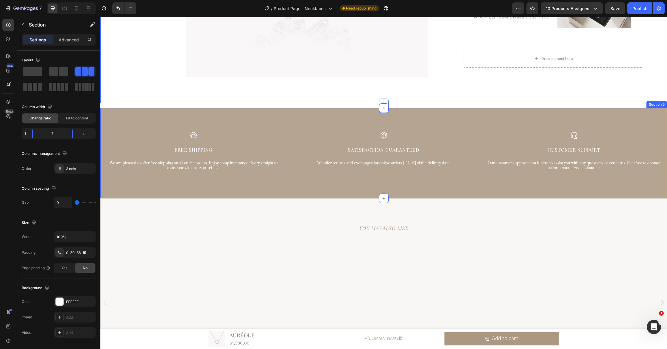
click at [473, 114] on div "Icon Free Shipping Text Block We are pleased to offer free shipping on all onli…" at bounding box center [383, 153] width 567 height 90
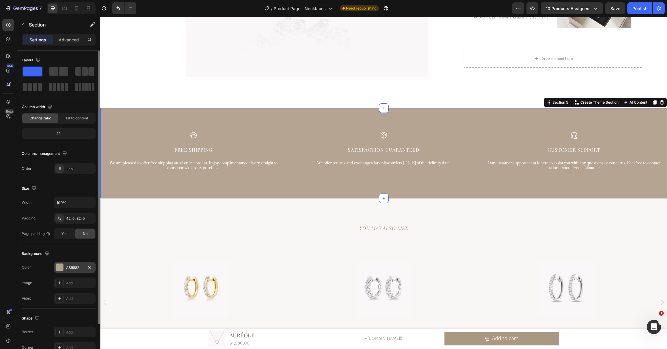
click at [79, 268] on div "AB9882" at bounding box center [74, 267] width 17 height 5
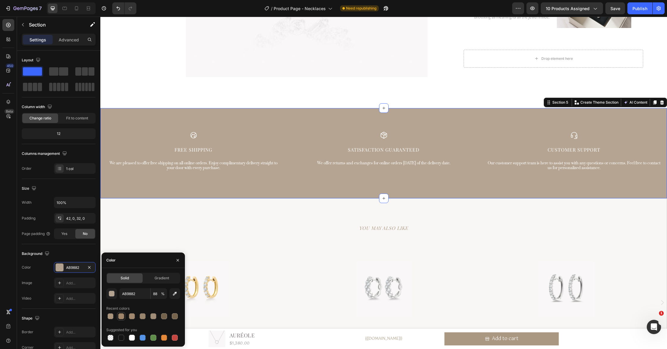
click at [120, 316] on div at bounding box center [121, 316] width 6 height 6
type input "A0876B"
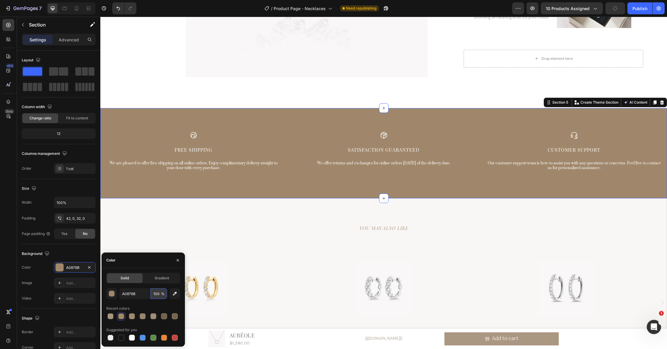
click at [158, 294] on input "100" at bounding box center [159, 293] width 16 height 11
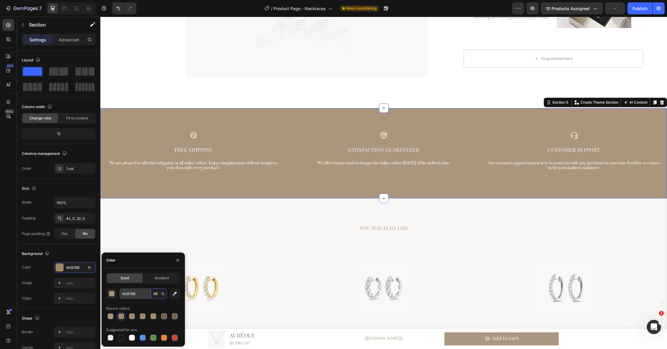
type input "88"
click at [137, 293] on input "A0876B" at bounding box center [134, 293] width 31 height 11
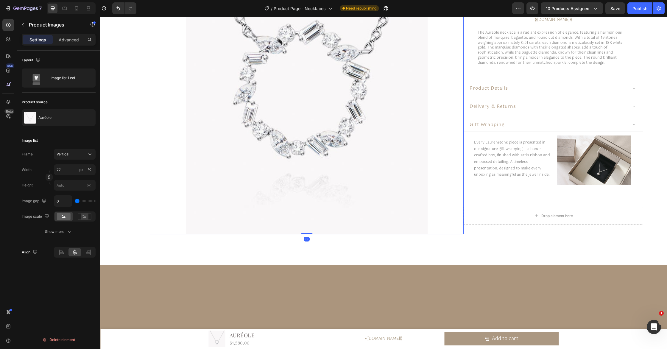
scroll to position [0, 0]
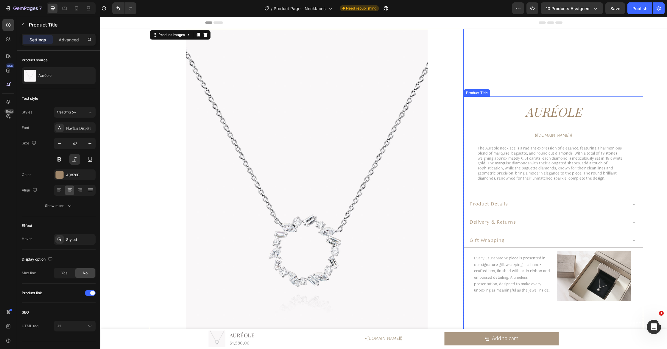
click at [556, 111] on h1 "Auréole" at bounding box center [554, 112] width 180 height 24
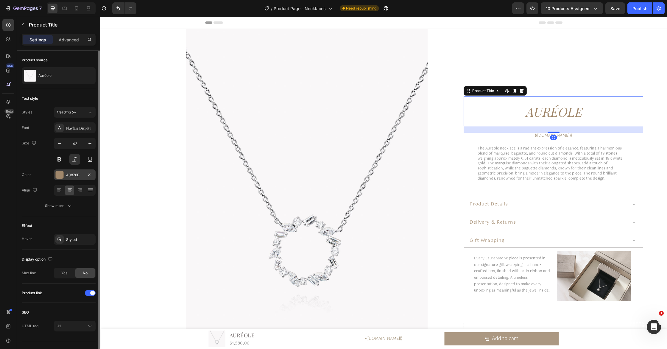
click at [64, 173] on div "A0876B" at bounding box center [75, 175] width 42 height 11
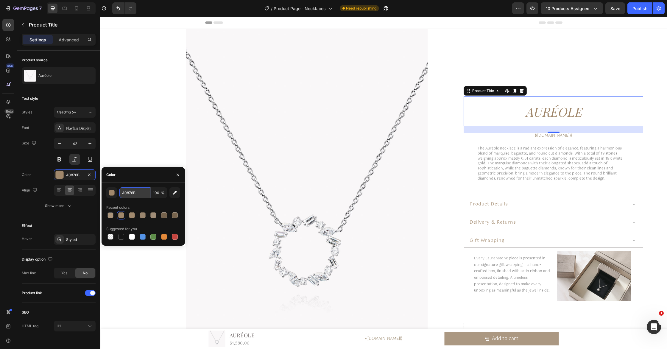
click at [138, 191] on input "A0876B" at bounding box center [134, 192] width 31 height 11
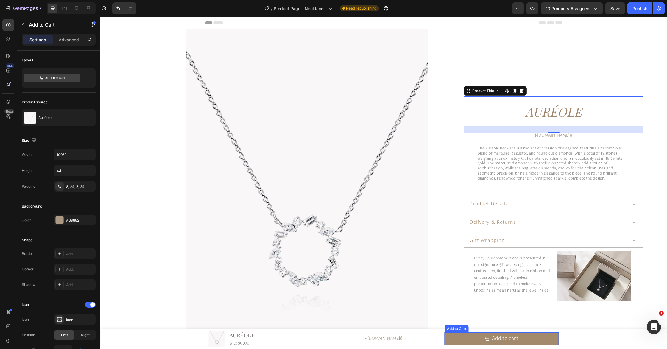
click at [459, 339] on button "Add to cart" at bounding box center [502, 338] width 114 height 13
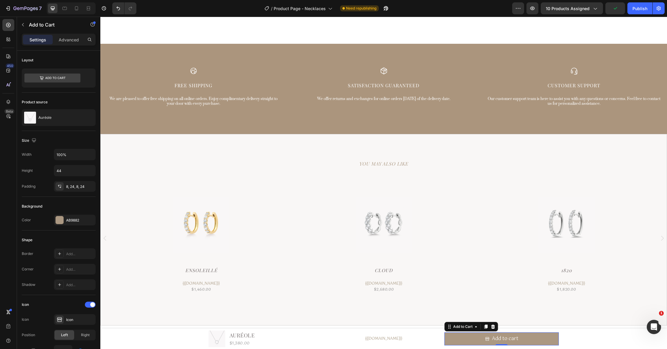
scroll to position [604, 0]
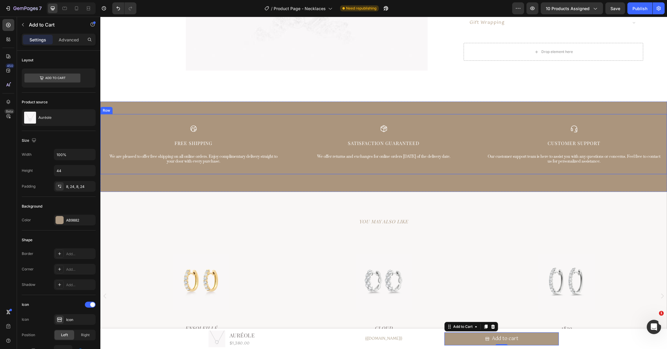
click at [391, 143] on p "Satisfaction Guaranteed" at bounding box center [384, 143] width 174 height 6
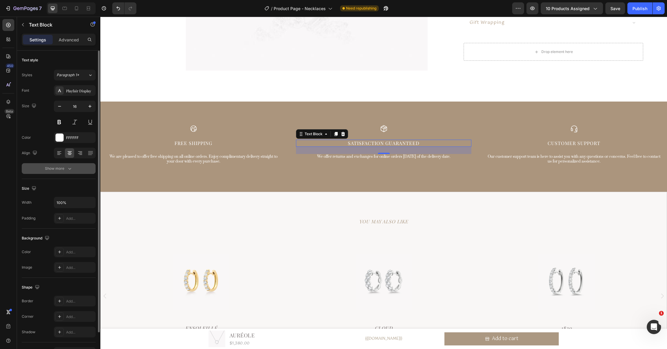
click at [65, 167] on div "Show more" at bounding box center [59, 169] width 28 height 6
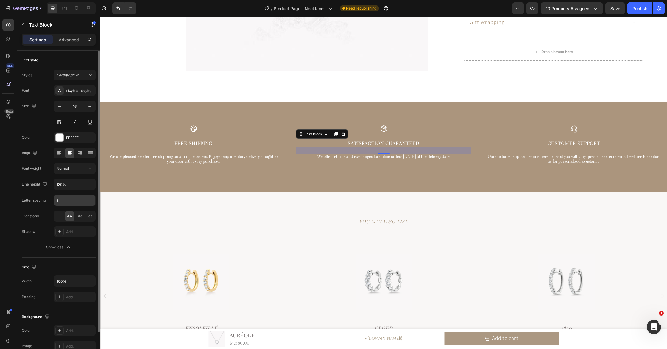
click at [75, 200] on input "1" at bounding box center [74, 200] width 41 height 11
type input "2"
click at [199, 144] on p "Free Shipping" at bounding box center [193, 143] width 174 height 6
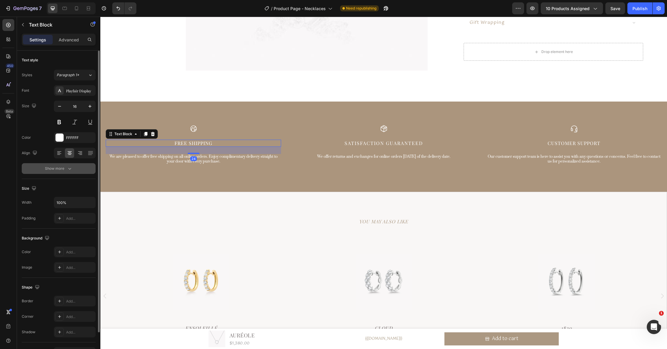
click at [67, 169] on icon "button" at bounding box center [70, 169] width 6 height 6
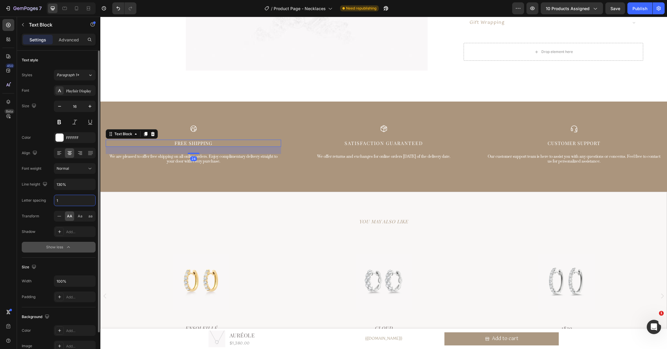
click at [67, 203] on input "1" at bounding box center [74, 200] width 41 height 11
type input "2"
click at [566, 142] on p "Customer Support" at bounding box center [574, 143] width 174 height 6
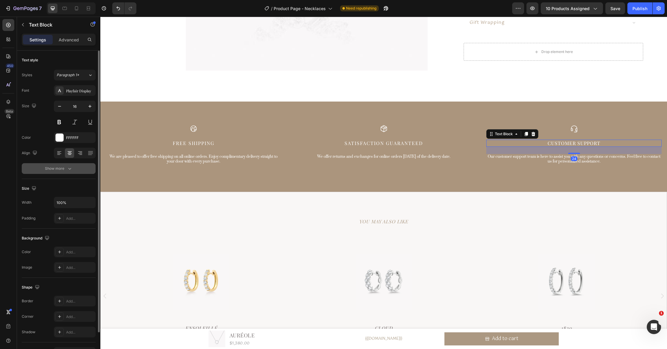
click at [50, 169] on div "Show more" at bounding box center [59, 169] width 28 height 6
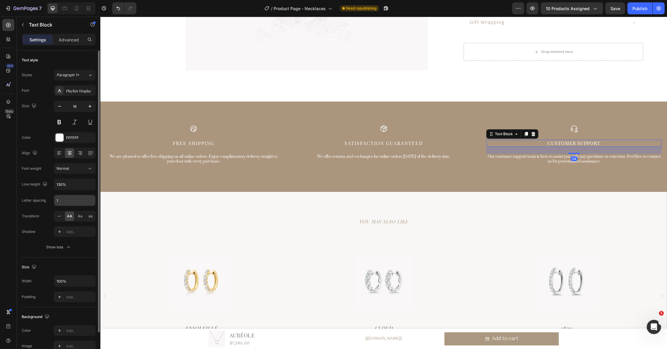
click at [63, 203] on input "1" at bounding box center [74, 200] width 41 height 11
type input "2"
click at [201, 161] on p "We are pleased to offer free shipping on all online orders. Enjoy complimentary…" at bounding box center [193, 159] width 174 height 9
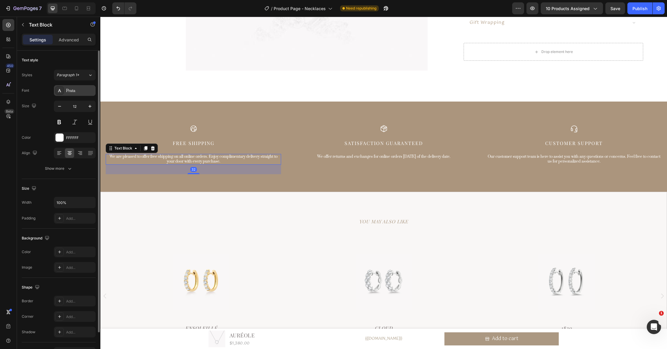
click at [77, 90] on div "Prata" at bounding box center [80, 90] width 28 height 5
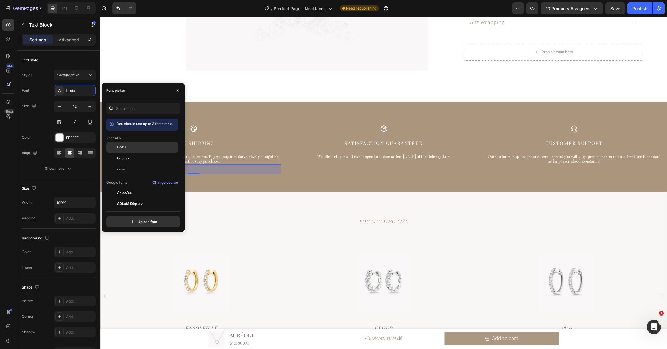
click at [140, 149] on div "Gotu" at bounding box center [147, 147] width 60 height 5
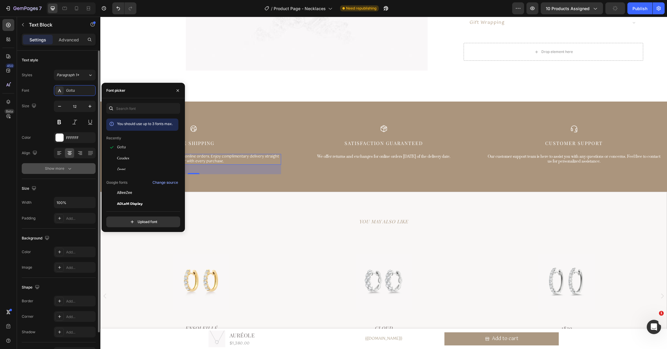
click at [69, 164] on button "Show more" at bounding box center [59, 168] width 74 height 11
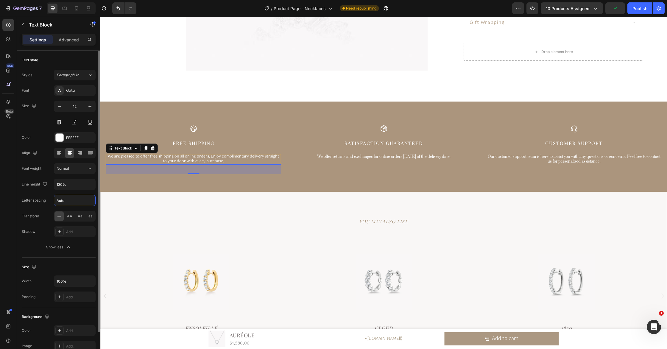
click at [75, 202] on input "Auto" at bounding box center [74, 200] width 41 height 11
type input "0.5"
click at [365, 156] on p "We offer returns and exchanges for online orders [DATE] of the delivery date." at bounding box center [384, 157] width 174 height 5
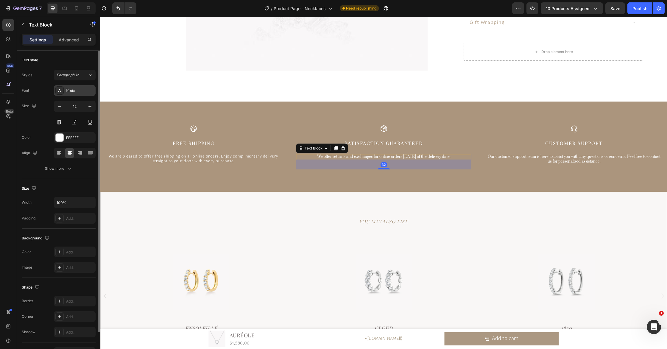
click at [78, 94] on div "Prata" at bounding box center [75, 90] width 42 height 11
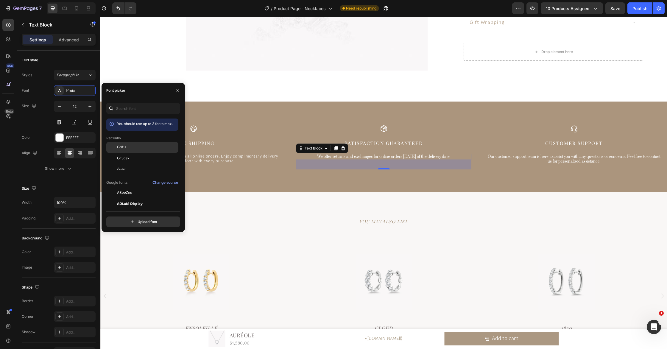
click at [139, 150] on div "Gotu" at bounding box center [147, 147] width 60 height 5
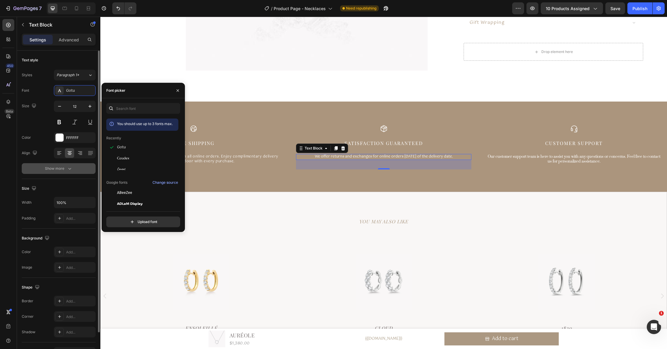
click at [67, 166] on icon "button" at bounding box center [70, 169] width 6 height 6
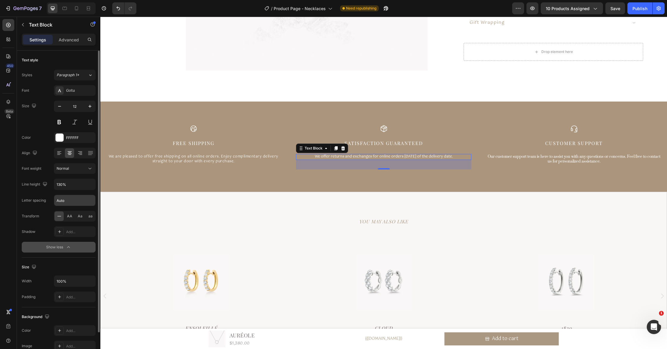
click at [73, 201] on input "Auto" at bounding box center [74, 200] width 41 height 11
type input "0.5"
click at [555, 160] on p "Our customer support team is here to assist you with any questions or concerns.…" at bounding box center [574, 159] width 174 height 9
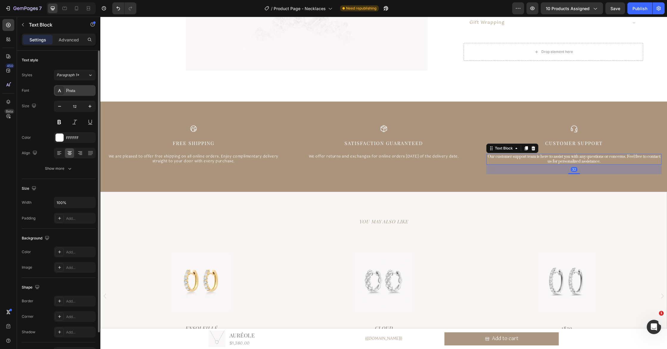
click at [76, 94] on div "Prata" at bounding box center [75, 90] width 42 height 11
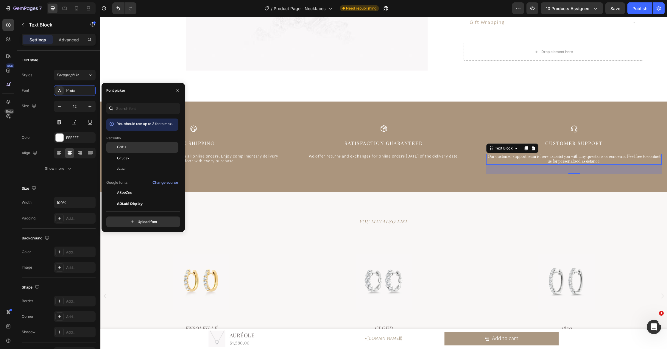
click at [145, 148] on div "Gotu" at bounding box center [147, 147] width 60 height 5
click at [67, 162] on div "Font Gotu Size 12 Color FFFFFF Align Show more" at bounding box center [59, 129] width 74 height 89
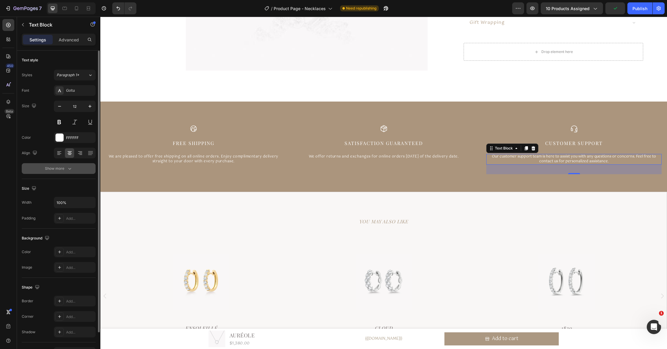
click at [67, 167] on icon "button" at bounding box center [70, 169] width 6 height 6
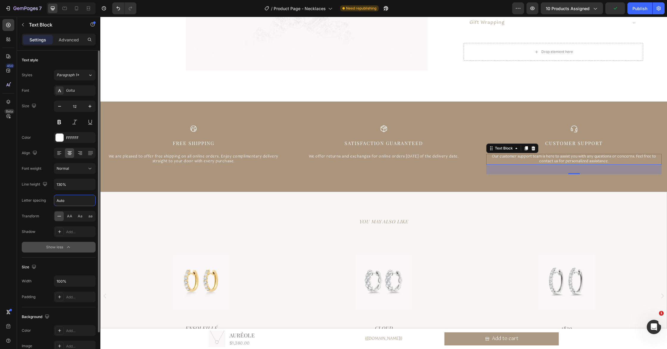
click at [80, 202] on input "Auto" at bounding box center [74, 200] width 41 height 11
type input "0.5"
click at [412, 202] on div "YOU MAY ALSO LIKE Heading" at bounding box center [384, 222] width 566 height 40
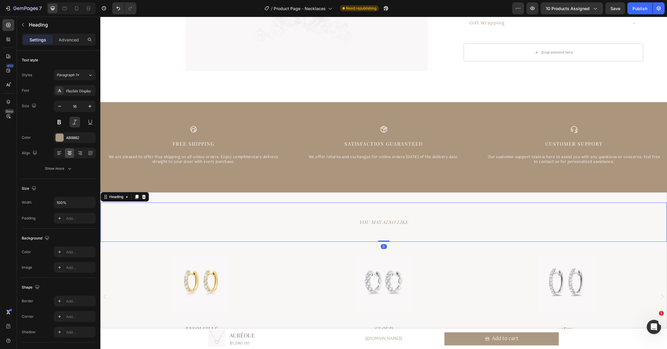
click at [395, 222] on h2 "YOU MAY ALSO LIKE" at bounding box center [384, 222] width 566 height 10
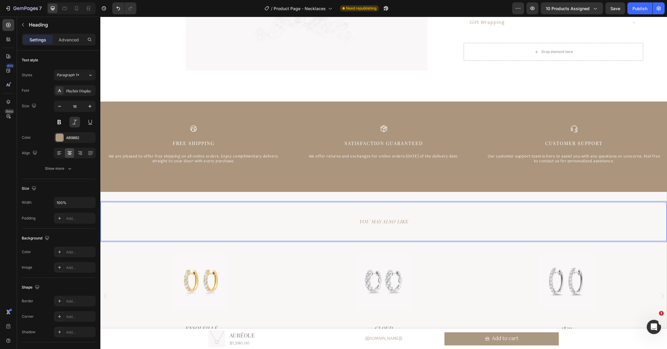
scroll to position [601, 0]
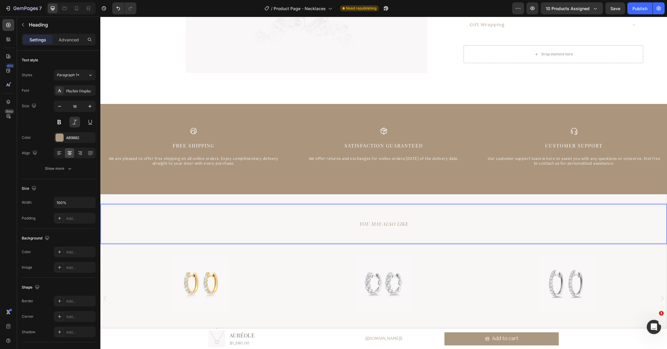
click at [422, 222] on p "YOU MAY ALSO LIKE" at bounding box center [383, 224] width 565 height 9
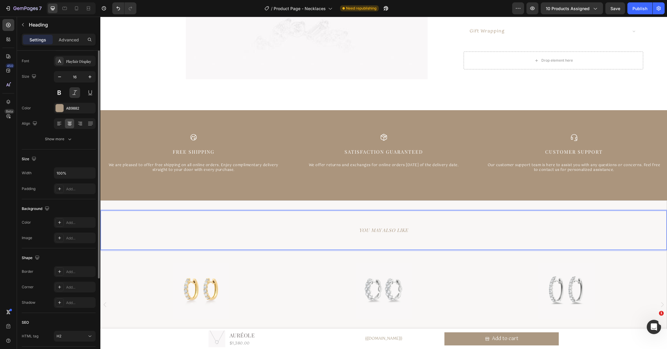
scroll to position [0, 0]
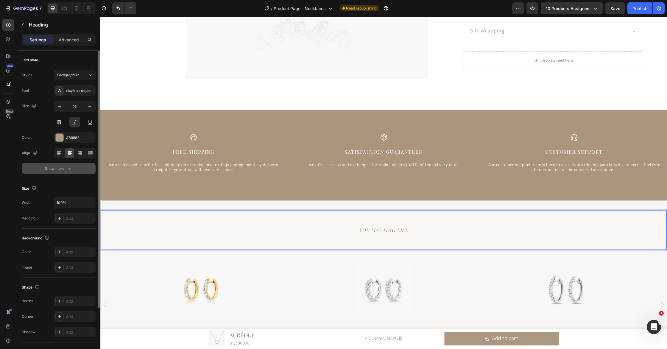
click at [69, 168] on icon "button" at bounding box center [70, 169] width 6 height 6
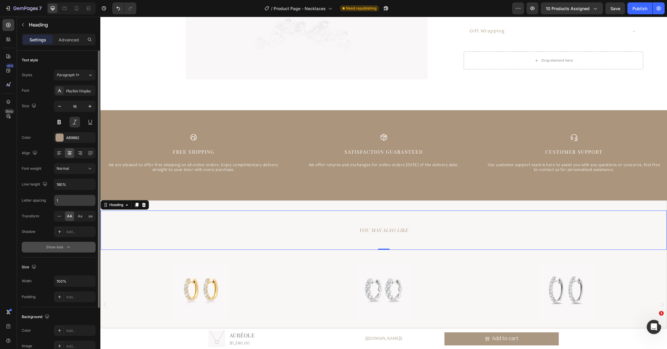
click at [67, 201] on input "1" at bounding box center [74, 200] width 41 height 11
type input "2"
click at [77, 123] on button at bounding box center [74, 122] width 11 height 11
click at [87, 105] on icon "button" at bounding box center [90, 106] width 6 height 6
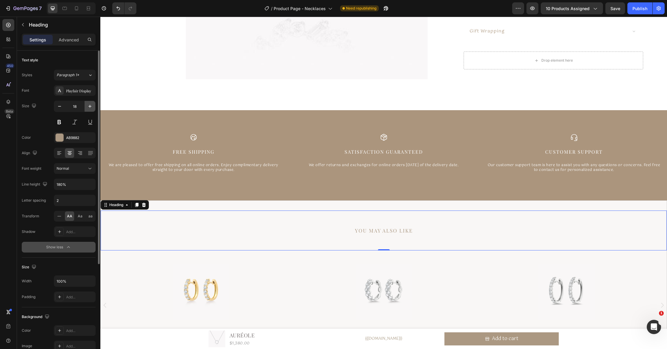
click at [87, 105] on icon "button" at bounding box center [90, 106] width 6 height 6
click at [61, 108] on icon "button" at bounding box center [60, 106] width 6 height 6
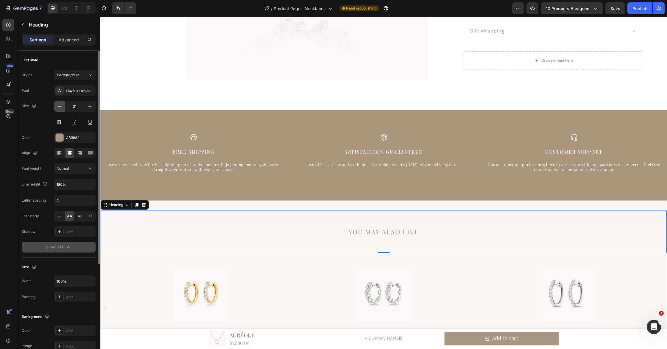
click at [61, 108] on icon "button" at bounding box center [60, 106] width 6 height 6
type input "18"
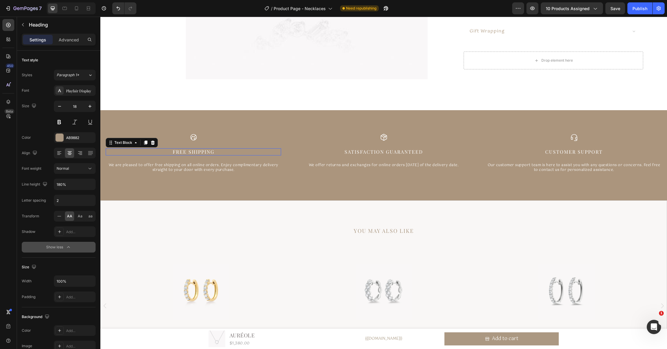
click at [205, 152] on p "Free Shipping" at bounding box center [193, 152] width 174 height 6
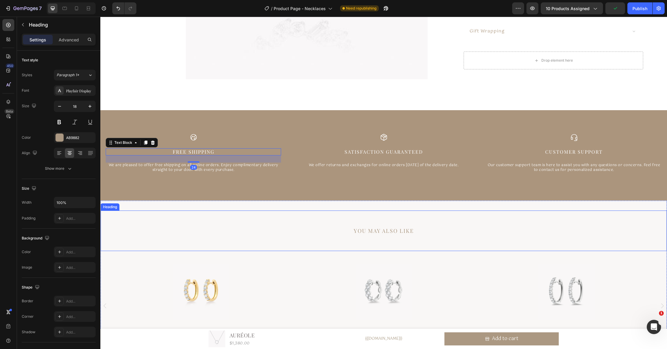
click at [404, 234] on p "YOU MAY ALSO LIKE" at bounding box center [383, 231] width 565 height 10
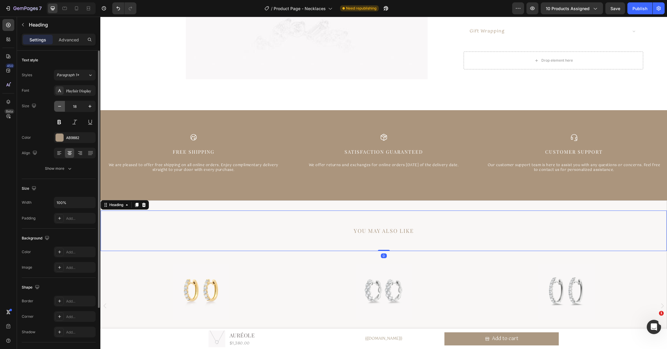
click at [60, 106] on icon "button" at bounding box center [59, 106] width 3 height 1
type input "16"
click at [143, 249] on div "Product Images" at bounding box center [128, 246] width 29 height 5
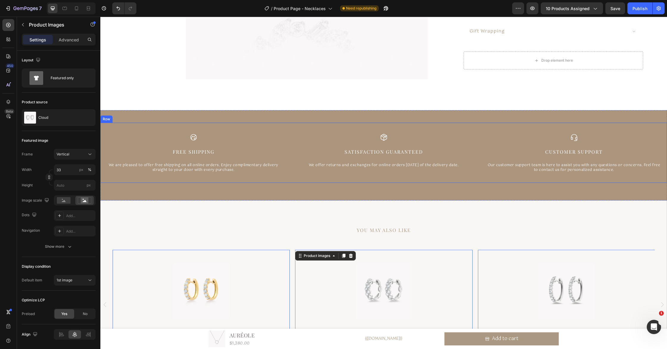
click at [307, 172] on div "Icon Satisfaction Guaranteed Text Block We offer returns and exchanges for onli…" at bounding box center [383, 157] width 175 height 49
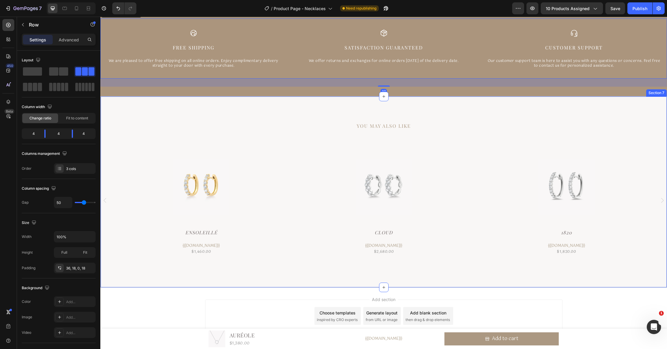
scroll to position [723, 0]
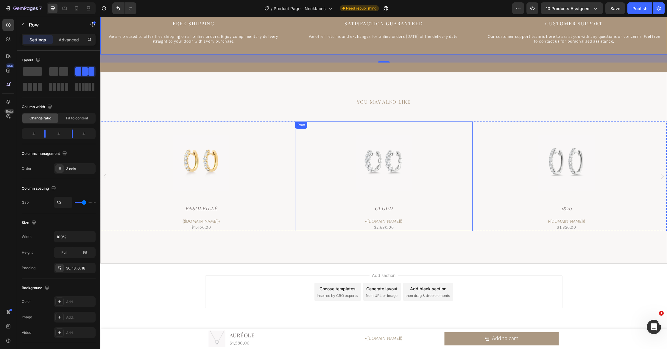
click at [290, 212] on h2 "Cloud" at bounding box center [201, 209] width 177 height 10
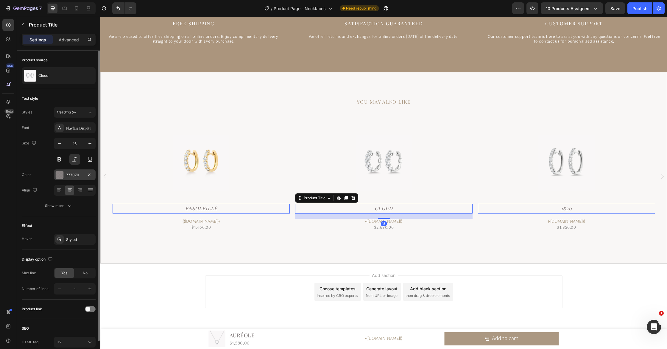
click at [80, 175] on div "777070" at bounding box center [74, 174] width 17 height 5
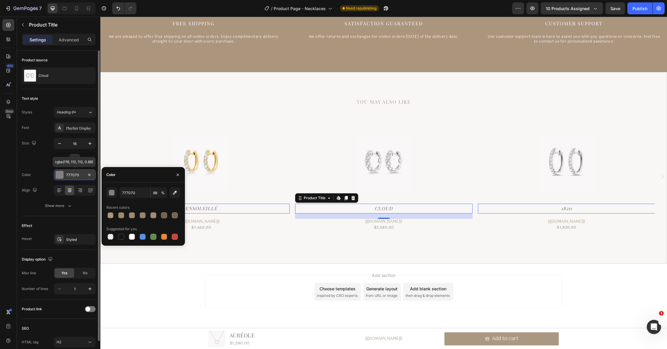
click at [73, 173] on div "777070" at bounding box center [74, 174] width 17 height 5
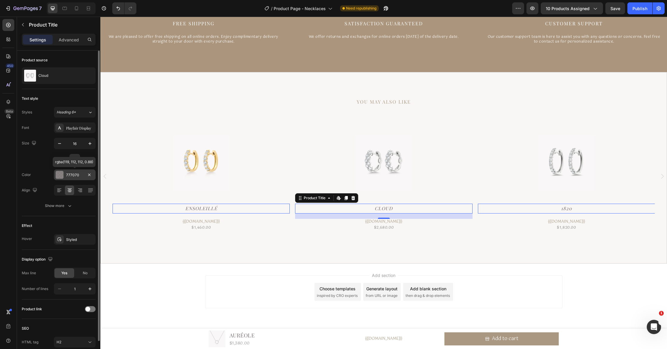
click at [73, 173] on div "777070" at bounding box center [74, 174] width 17 height 5
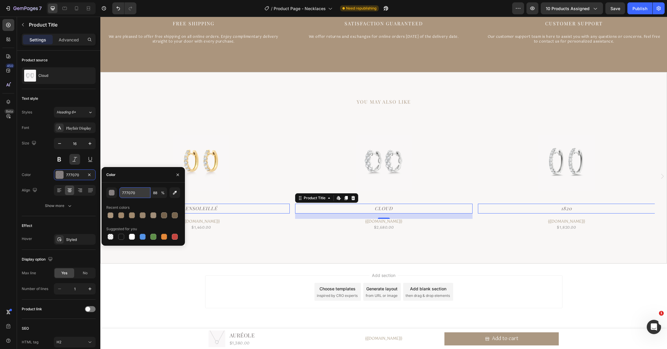
click at [137, 193] on input "777070" at bounding box center [134, 192] width 31 height 11
paste input "A0876B"
type input "A0876B"
click at [158, 195] on input "88" at bounding box center [159, 192] width 16 height 11
type input "1"
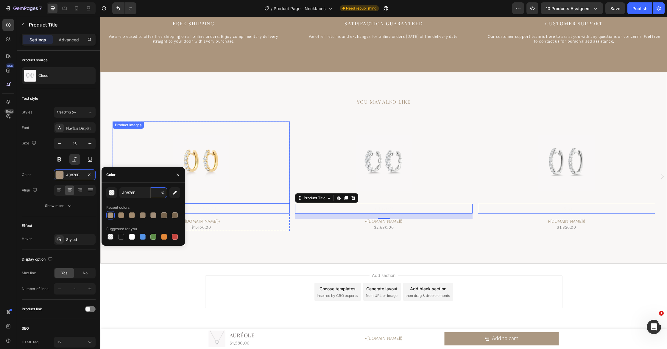
type input "9"
type input "88"
click at [359, 240] on div "YOU MAY ALSO LIKE Heading Product Images Ensoleillé Product Title Edit content …" at bounding box center [384, 162] width 566 height 161
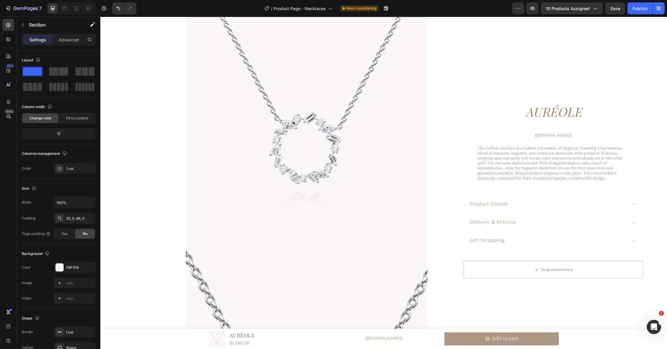
scroll to position [82, 0]
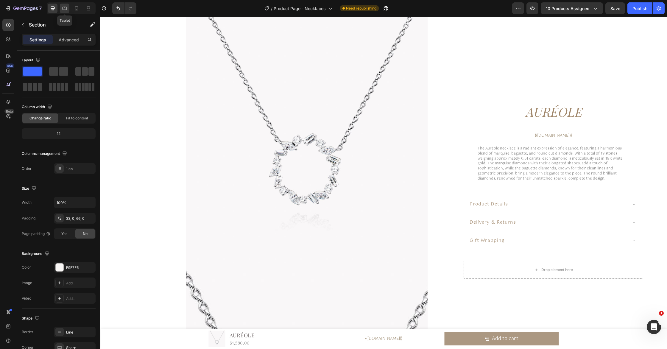
click at [65, 8] on icon at bounding box center [65, 8] width 6 height 6
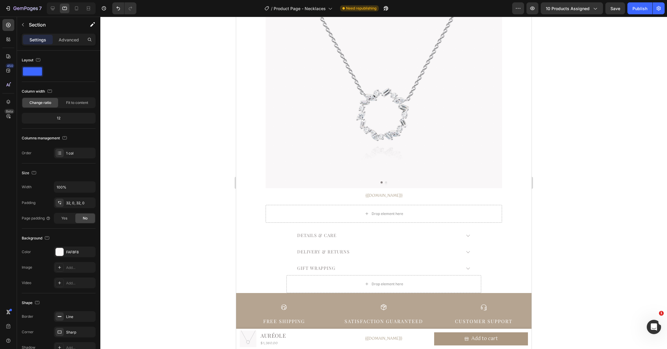
scroll to position [246, 0]
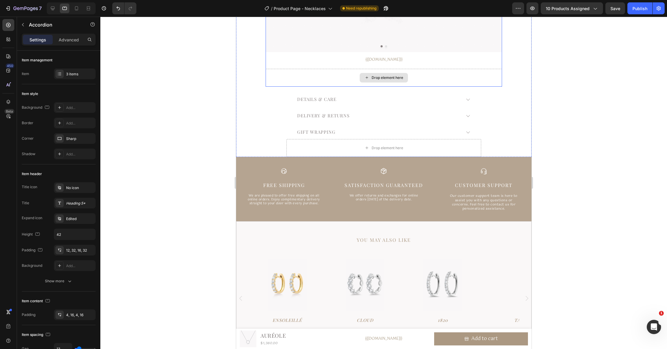
click at [322, 103] on div "Details & Care" at bounding box center [316, 100] width 41 height 8
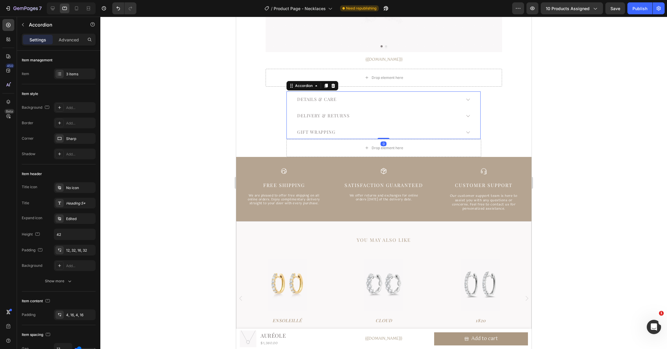
click at [323, 101] on p "Details & Care" at bounding box center [316, 100] width 39 height 6
click at [331, 102] on p "Details & Care" at bounding box center [316, 100] width 39 height 6
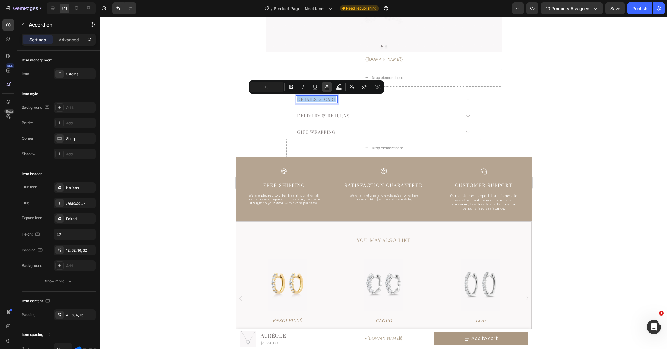
click at [329, 88] on icon "Editor contextual toolbar" at bounding box center [327, 87] width 6 height 6
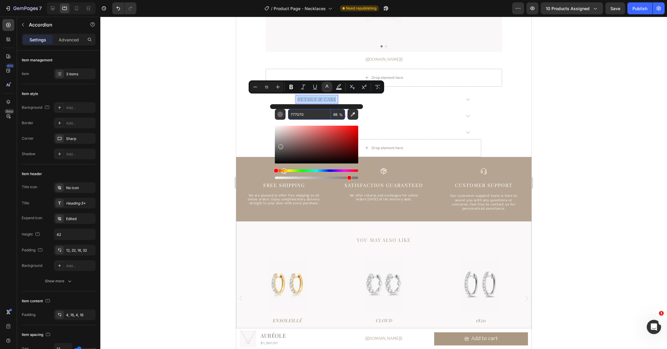
click at [311, 115] on input "777070" at bounding box center [309, 114] width 43 height 11
paste input "A0876B"
type input "A0876B"
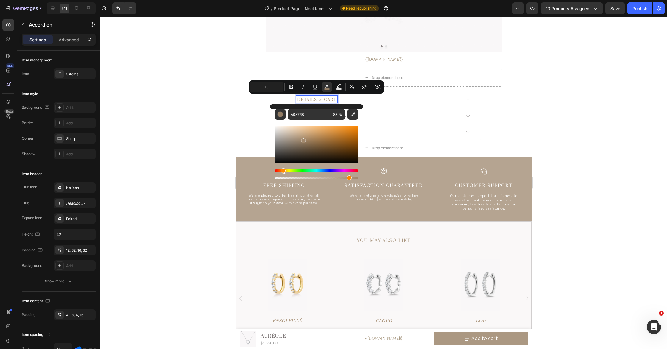
click at [394, 120] on div "Delivery & Returns" at bounding box center [384, 116] width 194 height 13
type input "16"
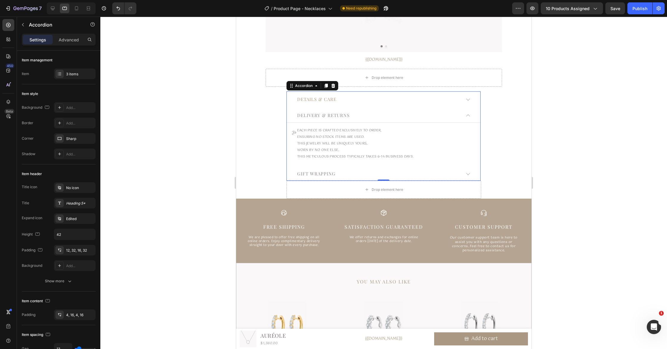
click at [311, 117] on p "Delivery & Returns" at bounding box center [323, 116] width 52 height 6
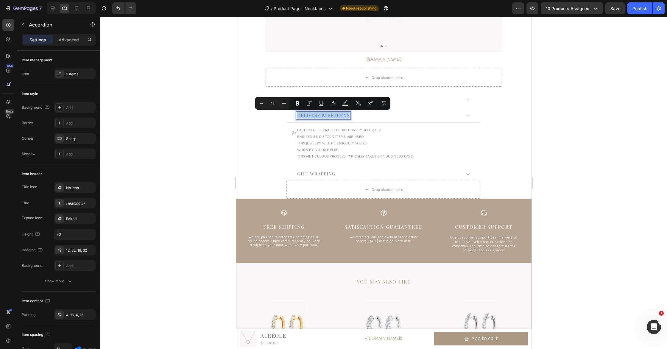
drag, startPoint x: 335, startPoint y: 103, endPoint x: 337, endPoint y: 108, distance: 5.9
click at [335, 103] on icon "Editor contextual toolbar" at bounding box center [333, 103] width 6 height 6
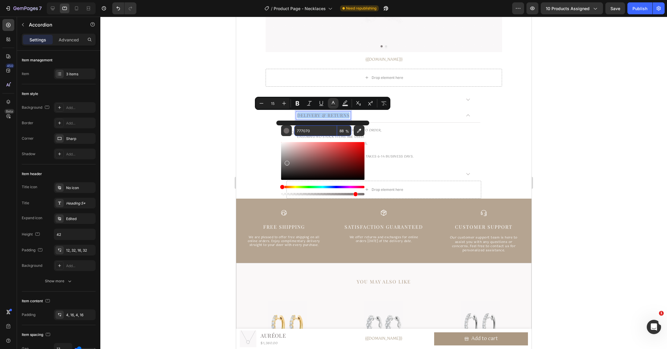
click at [322, 130] on input "777070" at bounding box center [315, 130] width 43 height 11
paste input "A0876B"
type input "A0876B"
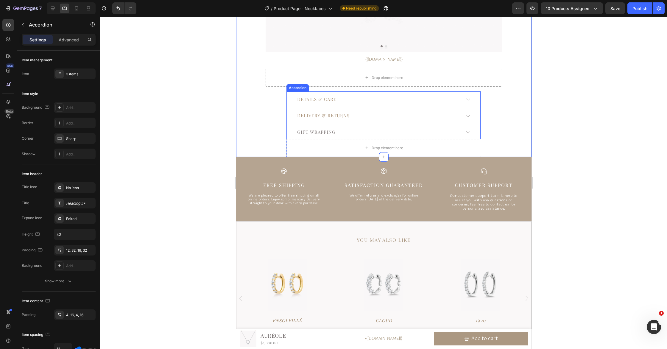
click at [326, 132] on p "GIFT WRAPPING" at bounding box center [316, 132] width 38 height 6
click at [324, 132] on p "GIFT WRAPPING" at bounding box center [316, 132] width 38 height 6
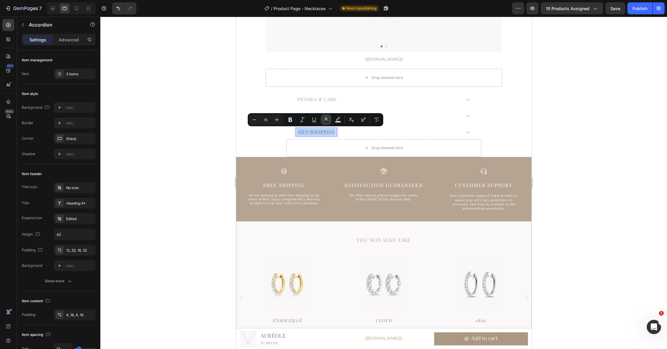
click at [326, 119] on icon "Editor contextual toolbar" at bounding box center [326, 120] width 6 height 6
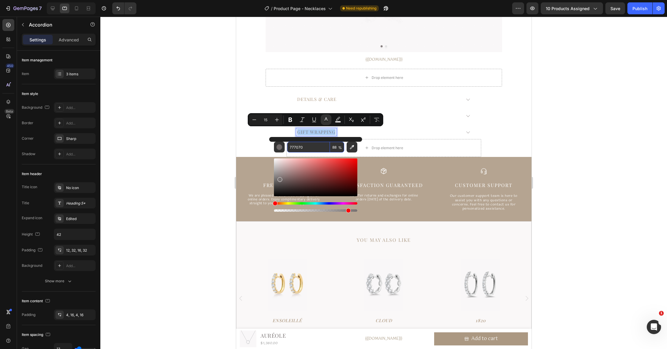
click at [314, 144] on input "777070" at bounding box center [308, 147] width 43 height 11
paste input "A0876B"
drag, startPoint x: 557, startPoint y: 165, endPoint x: 241, endPoint y: 146, distance: 315.7
paste input "Editor contextual toolbar"
type input "A0876B"
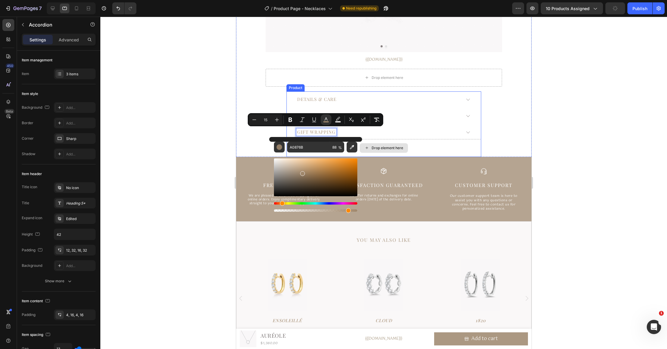
click at [458, 132] on div "GIFT WRAPPING" at bounding box center [378, 132] width 165 height 8
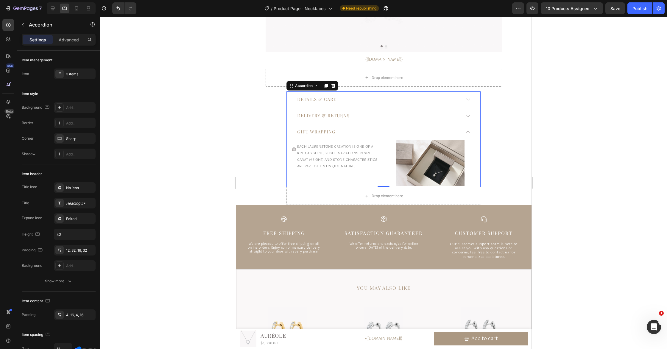
click at [391, 120] on div "Delivery & Returns" at bounding box center [384, 116] width 194 height 13
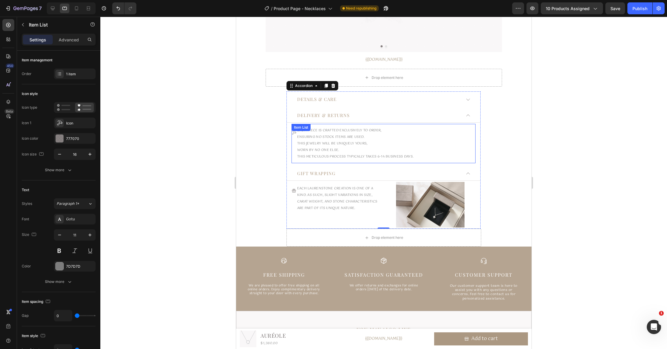
click at [294, 134] on icon at bounding box center [293, 132] width 5 height 5
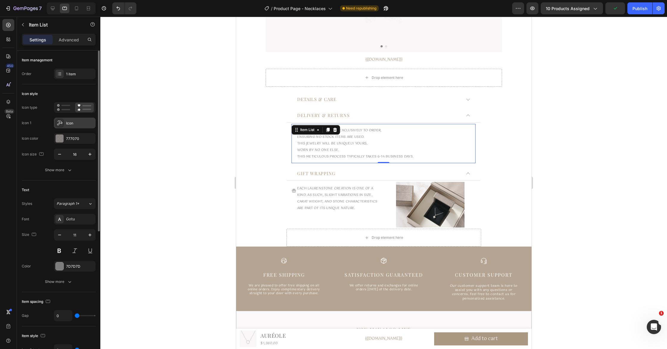
click at [66, 124] on div "Icon" at bounding box center [75, 123] width 42 height 11
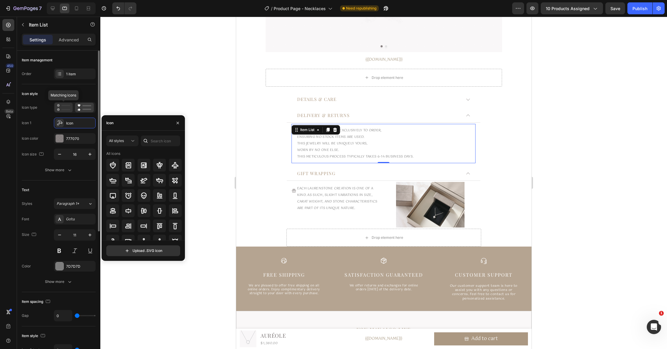
click at [66, 108] on icon at bounding box center [63, 107] width 13 height 7
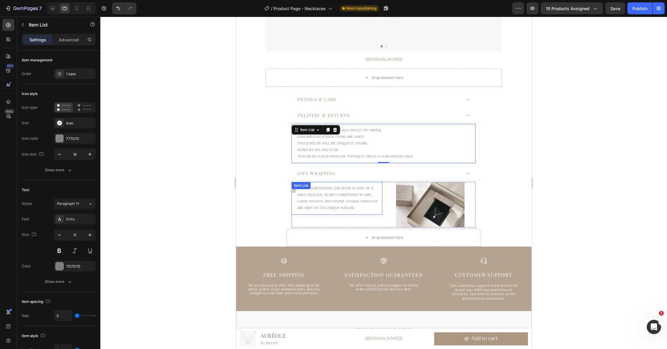
click at [294, 195] on div at bounding box center [293, 191] width 5 height 10
click at [295, 149] on div "Each piece is crafted exclusively to order, Ensuring no stock items are used. T…" at bounding box center [352, 143] width 123 height 35
click at [53, 107] on div "Icon type" at bounding box center [59, 107] width 74 height 11
click at [62, 107] on icon at bounding box center [63, 107] width 13 height 7
click at [75, 126] on div "Icon" at bounding box center [75, 123] width 42 height 11
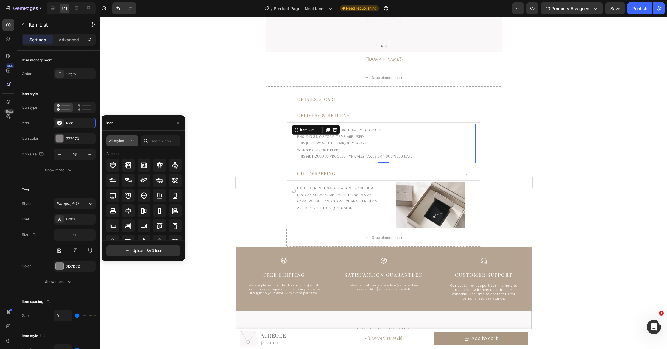
click at [128, 142] on div "All styles" at bounding box center [119, 140] width 21 height 5
click at [145, 129] on div "Icon" at bounding box center [143, 122] width 83 height 15
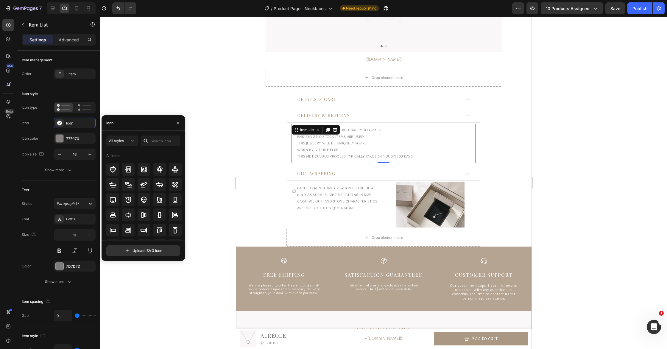
scroll to position [194, 0]
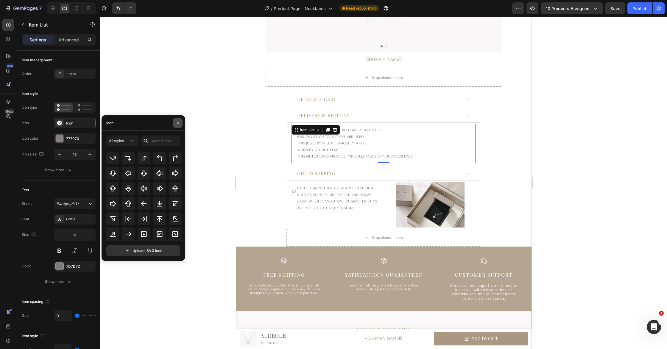
click at [178, 124] on icon "button" at bounding box center [177, 123] width 5 height 5
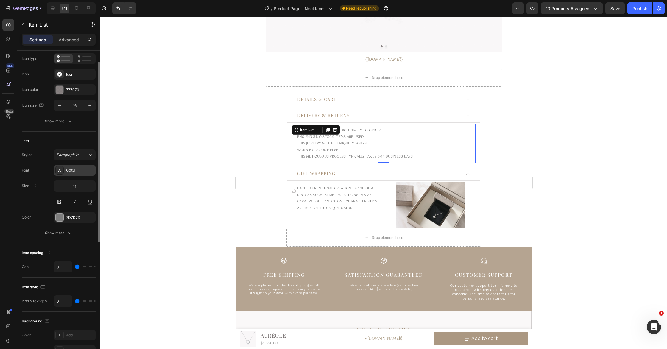
scroll to position [54, 0]
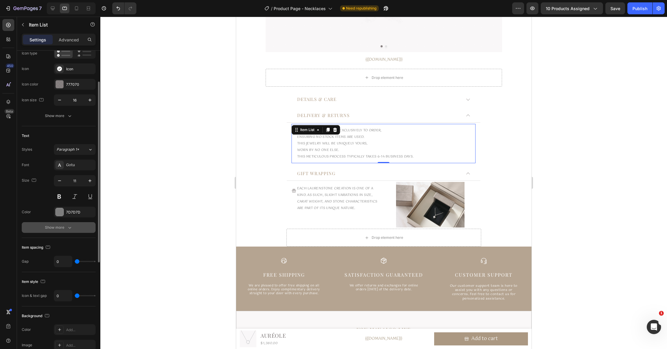
click at [70, 231] on button "Show more" at bounding box center [59, 227] width 74 height 11
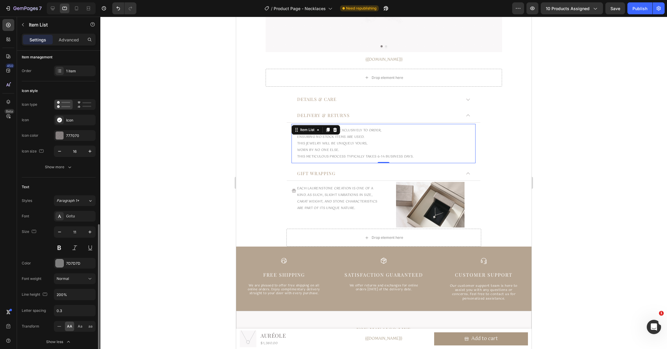
scroll to position [0, 0]
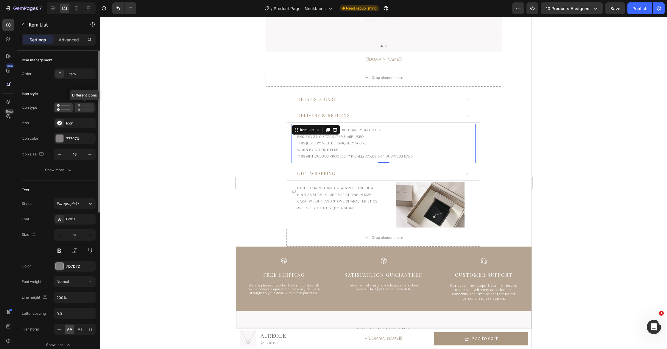
click at [81, 110] on icon at bounding box center [84, 107] width 14 height 7
click at [60, 106] on icon at bounding box center [63, 107] width 13 height 7
click at [64, 112] on div at bounding box center [75, 107] width 42 height 11
click at [71, 124] on div "Icon" at bounding box center [80, 123] width 28 height 5
click at [67, 170] on icon "button" at bounding box center [70, 170] width 6 height 6
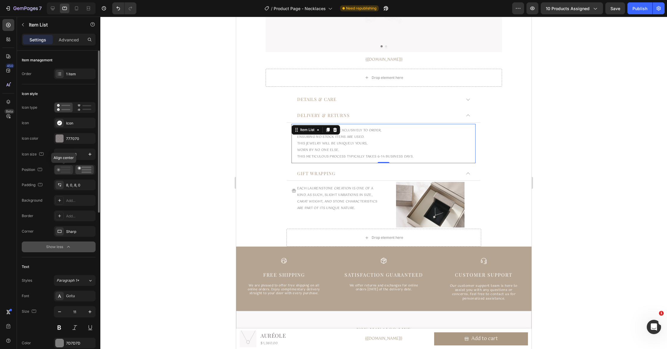
click at [65, 171] on icon at bounding box center [64, 170] width 14 height 7
click at [80, 171] on icon at bounding box center [85, 170] width 14 height 7
click at [71, 73] on div "1 item" at bounding box center [80, 74] width 28 height 5
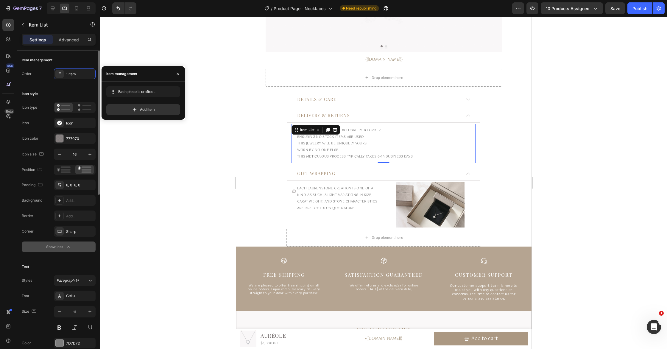
click at [49, 93] on div "Icon style" at bounding box center [59, 94] width 74 height 10
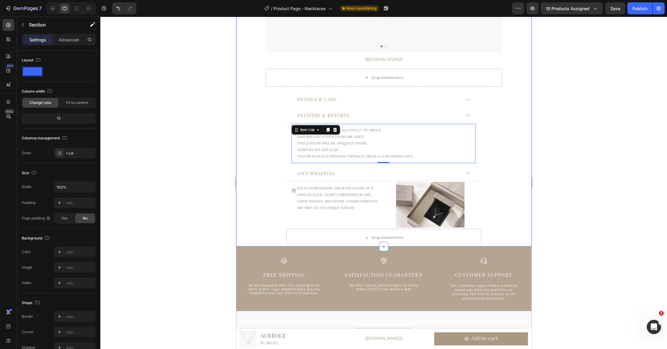
click at [531, 138] on div "Auréole Product Title Product Images {{product.metafields.custom.gold}} Custom …" at bounding box center [384, 15] width 296 height 464
click at [441, 136] on div "Each piece is crafted exclusively to order, Ensuring no stock items are used. T…" at bounding box center [383, 143] width 184 height 39
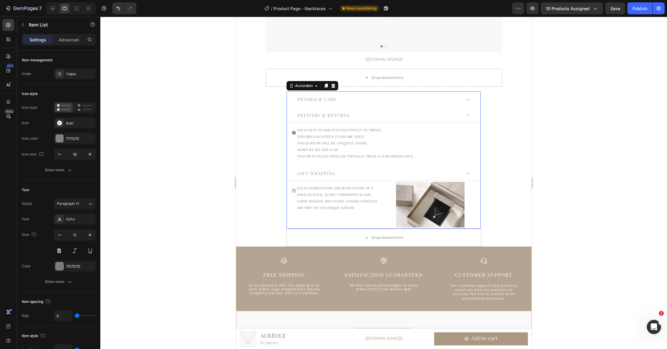
click at [289, 105] on div "Details & Care" at bounding box center [384, 100] width 194 height 13
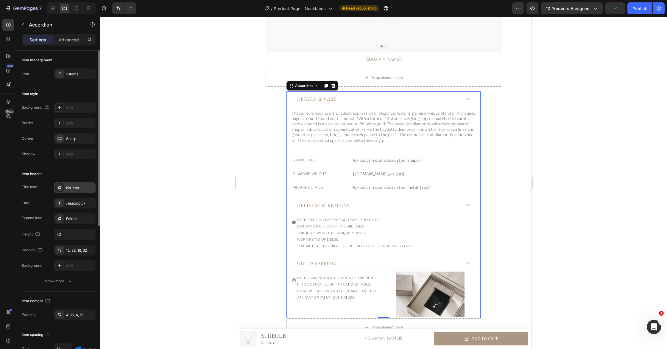
click at [72, 188] on div "No icon" at bounding box center [80, 187] width 28 height 5
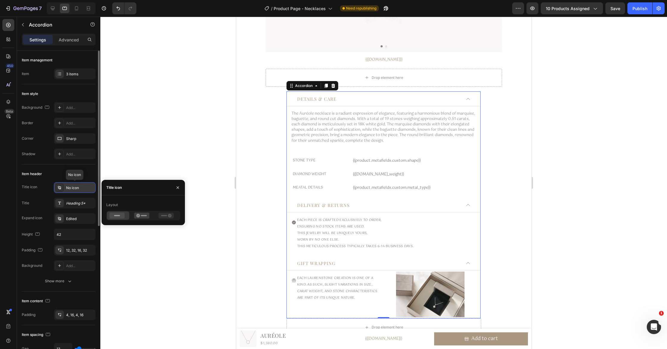
click at [72, 188] on div "No icon" at bounding box center [80, 187] width 28 height 5
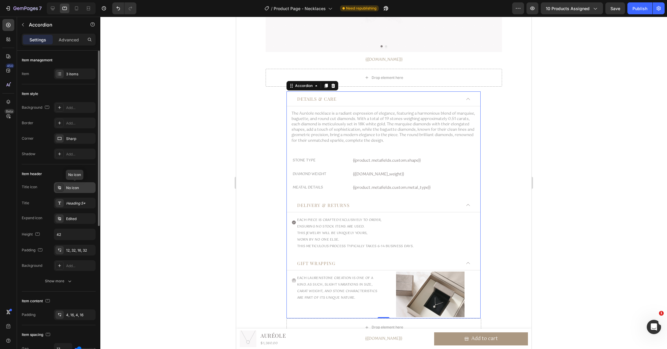
click at [72, 188] on div "No icon" at bounding box center [80, 187] width 28 height 5
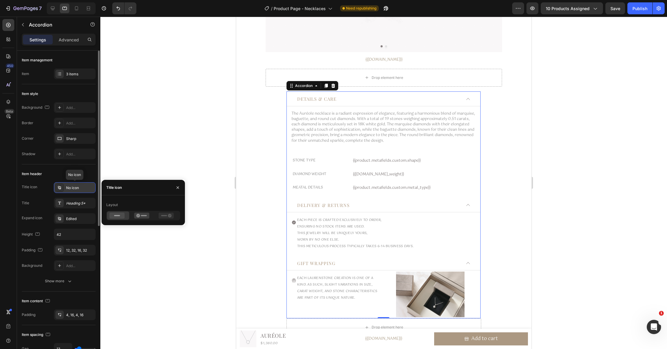
click at [72, 188] on div "No icon" at bounding box center [80, 187] width 28 height 5
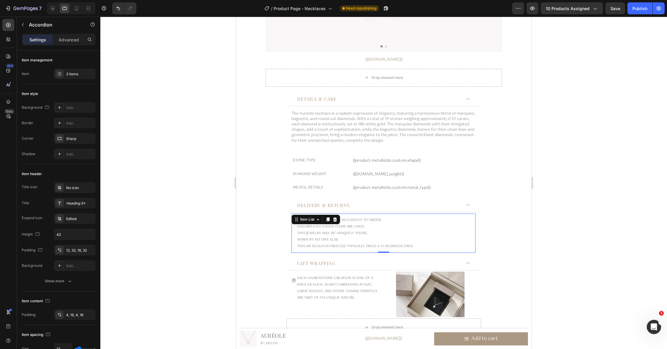
click at [293, 225] on div at bounding box center [293, 223] width 5 height 10
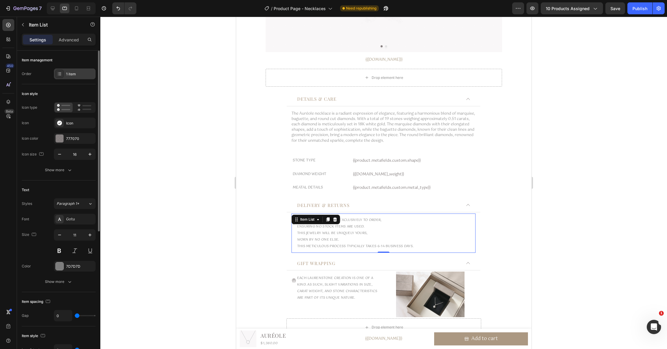
click at [73, 77] on div "1 item" at bounding box center [80, 74] width 28 height 5
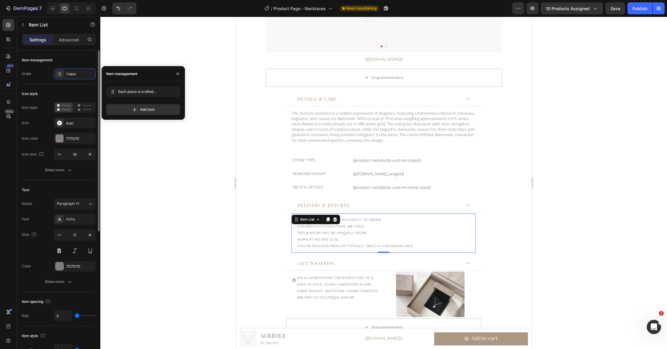
click at [77, 90] on div "Icon style" at bounding box center [59, 94] width 74 height 10
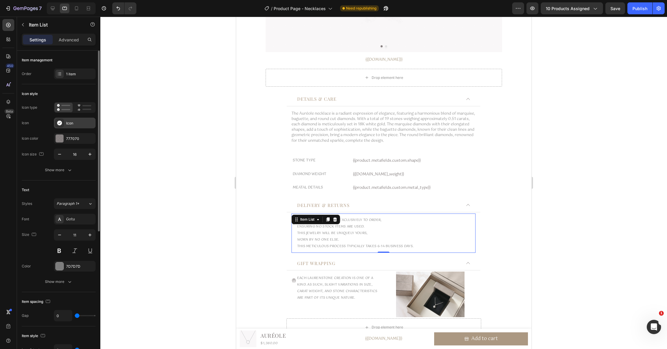
click at [83, 121] on div "Icon" at bounding box center [80, 123] width 28 height 5
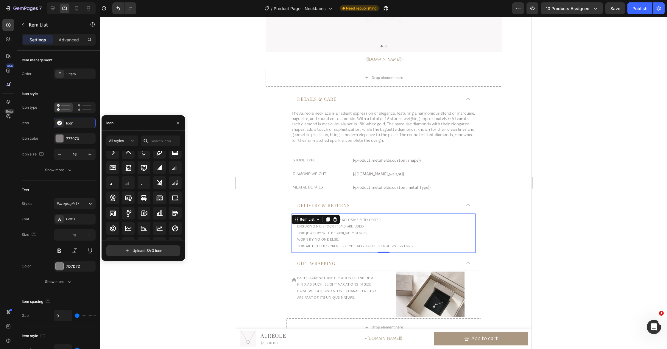
scroll to position [834, 0]
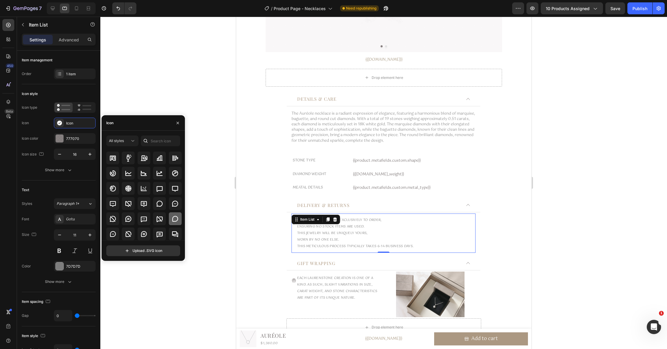
click at [175, 223] on div at bounding box center [175, 218] width 13 height 13
click at [298, 231] on p "This jewelry will be uniquely yours," at bounding box center [355, 233] width 116 height 7
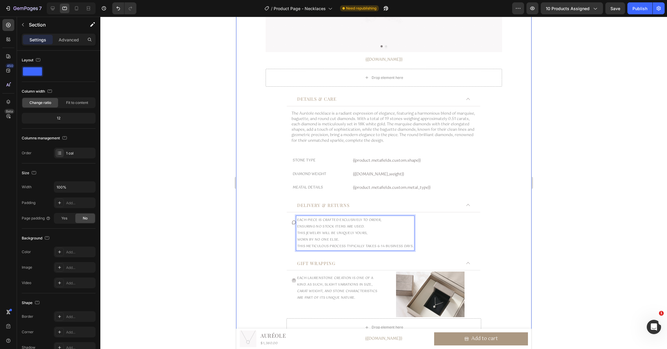
click at [258, 232] on div "Auréole Product Title Product Images {{product.metafields.custom.gold}} Custom …" at bounding box center [384, 59] width 296 height 553
click at [294, 225] on icon at bounding box center [293, 222] width 5 height 5
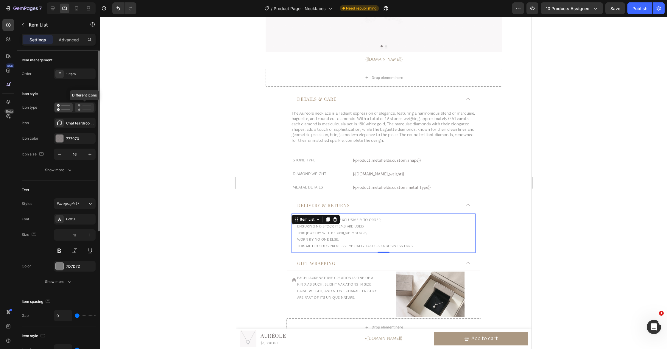
click at [81, 109] on icon at bounding box center [84, 107] width 14 height 7
click at [63, 108] on icon at bounding box center [63, 107] width 13 height 7
click at [80, 108] on icon at bounding box center [84, 107] width 14 height 7
click at [64, 108] on icon at bounding box center [63, 107] width 13 height 7
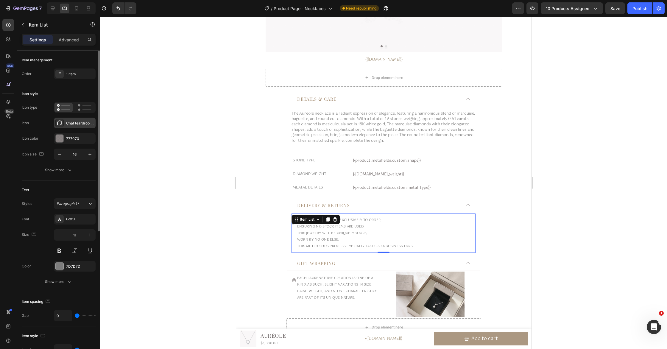
click at [71, 123] on div "Chat teardrop bold" at bounding box center [80, 123] width 28 height 5
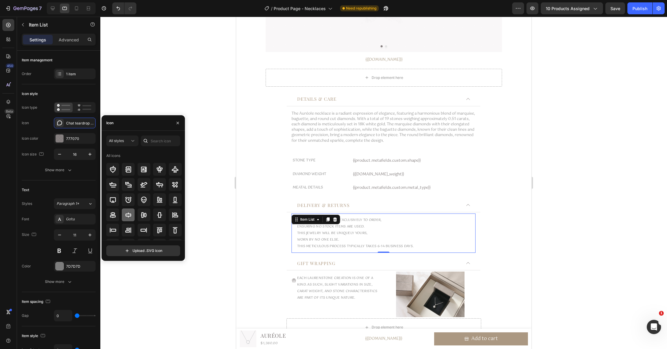
click at [125, 217] on icon at bounding box center [128, 215] width 7 height 7
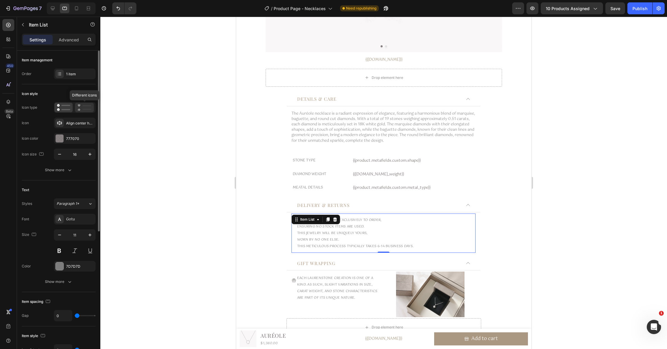
click at [85, 111] on div at bounding box center [84, 108] width 19 height 10
click at [68, 172] on icon "button" at bounding box center [70, 170] width 6 height 6
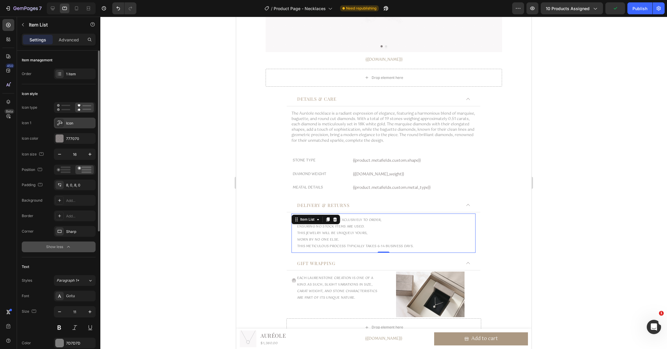
click at [70, 125] on div "Icon" at bounding box center [80, 123] width 28 height 5
click at [206, 196] on div at bounding box center [383, 183] width 567 height 332
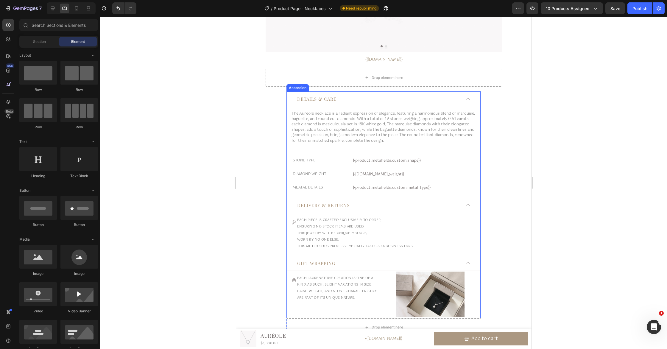
click at [370, 204] on div "Delivery & Returns" at bounding box center [378, 206] width 165 height 8
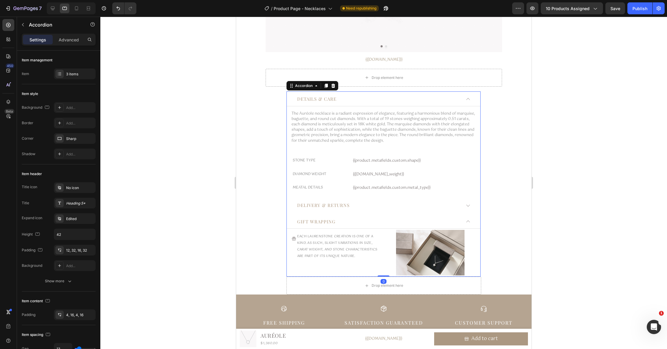
click at [370, 204] on div "Delivery & Returns" at bounding box center [378, 206] width 165 height 8
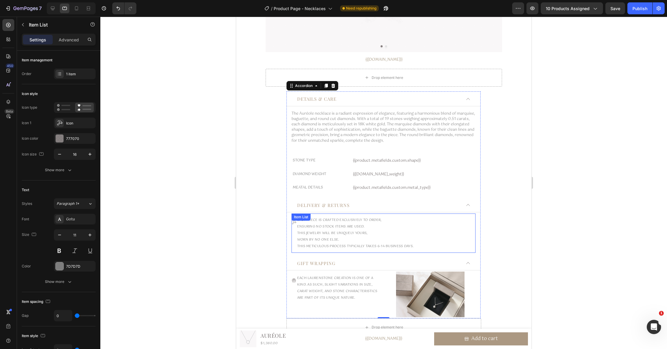
click at [320, 245] on p "This meticulous process typically takes 6-14 business days." at bounding box center [355, 246] width 116 height 7
click at [292, 245] on div "Each piece is crafted exclusively to order, Ensuring no stock items are used. T…" at bounding box center [352, 233] width 123 height 35
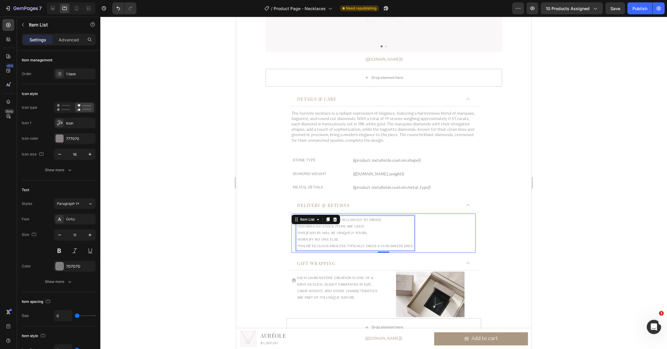
click at [318, 244] on p "This meticulous process typically takes 6-14 business days." at bounding box center [355, 246] width 116 height 7
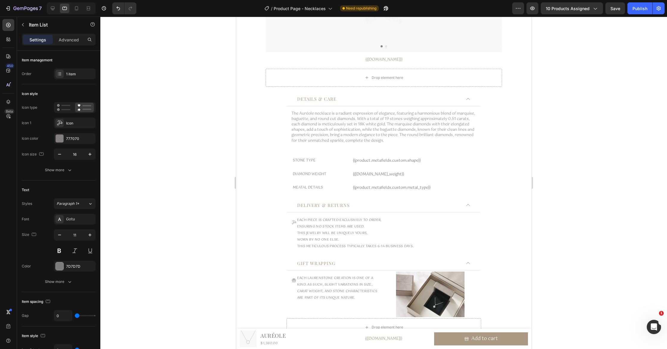
click at [294, 243] on div "Each piece is crafted exclusively to order, Ensuring no stock items are used. T…" at bounding box center [352, 233] width 123 height 35
click at [293, 239] on div "Each piece is crafted exclusively to order, Ensuring no stock items are used. T…" at bounding box center [352, 233] width 123 height 35
click at [73, 71] on div "1 item" at bounding box center [75, 74] width 42 height 11
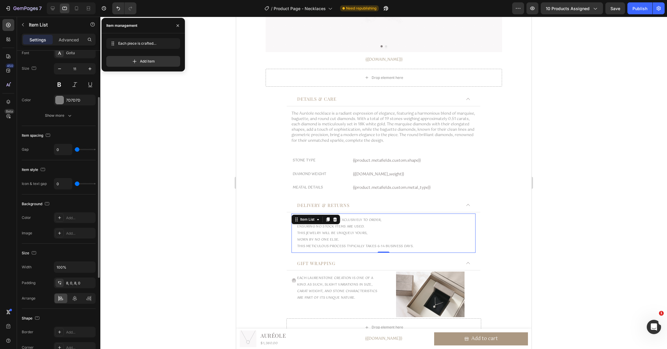
scroll to position [172, 0]
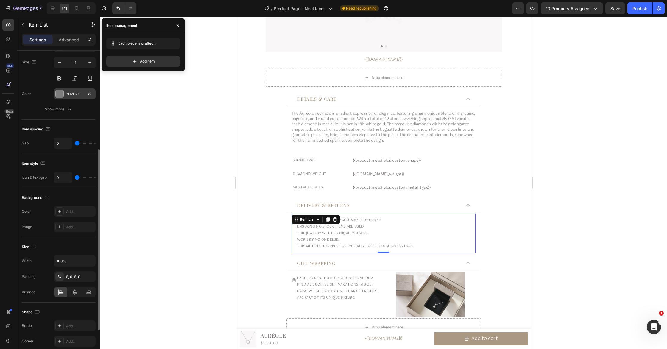
click at [59, 93] on div at bounding box center [60, 94] width 8 height 8
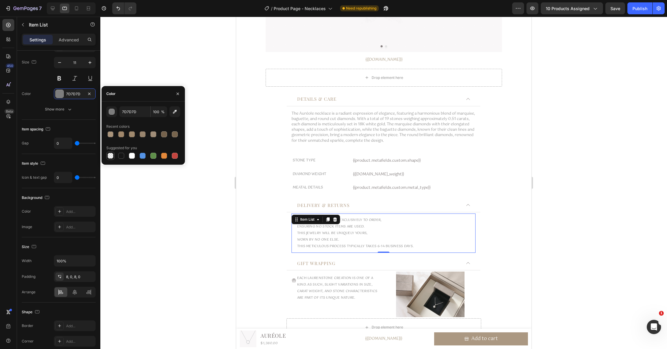
click at [111, 154] on div at bounding box center [111, 156] width 6 height 6
type input "000000"
type input "0"
click at [111, 154] on div at bounding box center [111, 156] width 6 height 6
type input "7D7D7D"
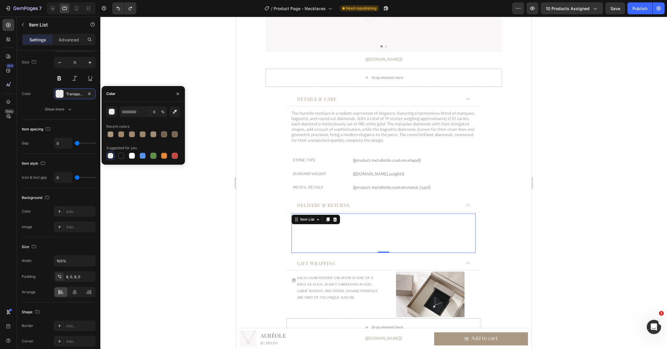
type input "100"
click at [501, 242] on div "Auréole Product Title Product Images {{product.metafields.custom.gold}} Custom …" at bounding box center [384, 59] width 296 height 553
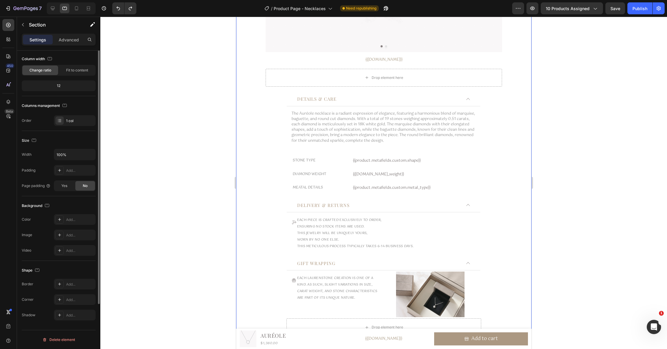
scroll to position [0, 0]
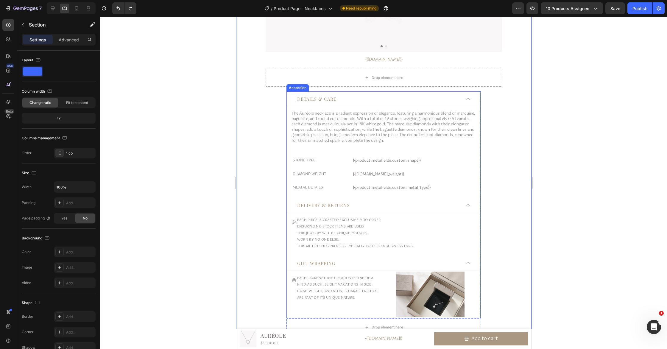
click at [374, 206] on div "Delivery & Returns" at bounding box center [378, 206] width 165 height 8
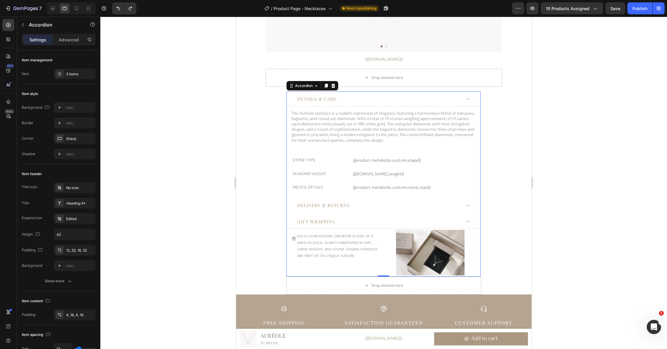
click at [405, 99] on div "Details & Care" at bounding box center [378, 99] width 165 height 8
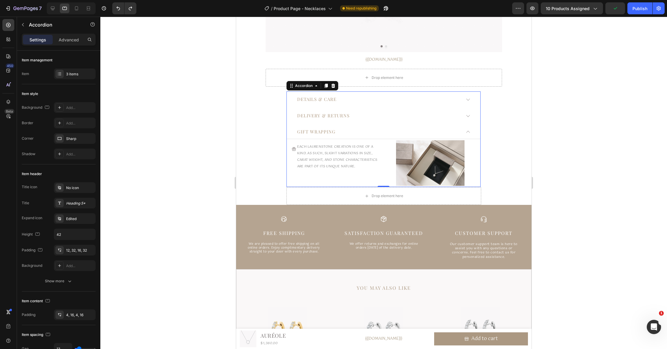
click at [405, 99] on div "Details & Care" at bounding box center [378, 100] width 165 height 8
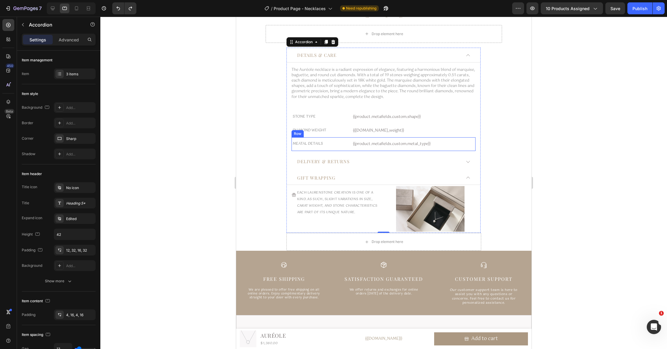
scroll to position [239, 0]
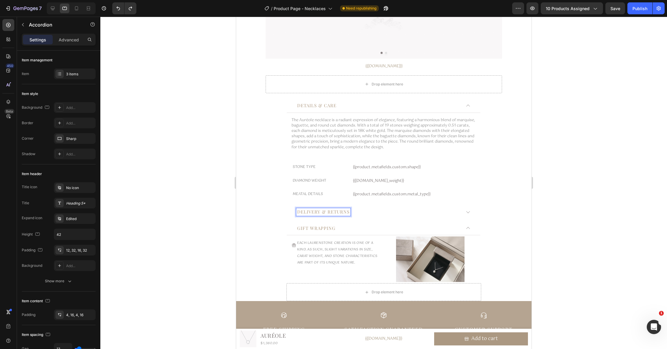
click at [377, 212] on div "Delivery & Returns" at bounding box center [378, 212] width 165 height 8
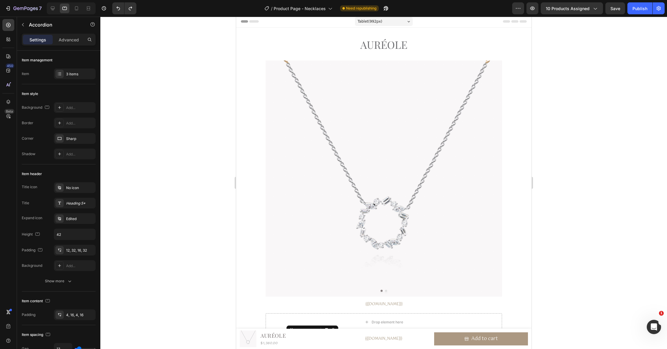
scroll to position [0, 0]
click at [404, 44] on h1 "Auréole" at bounding box center [383, 45] width 237 height 15
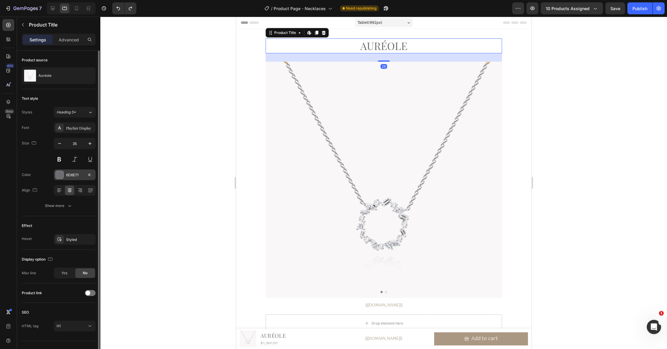
click at [79, 179] on div "6D6E71" at bounding box center [75, 175] width 42 height 11
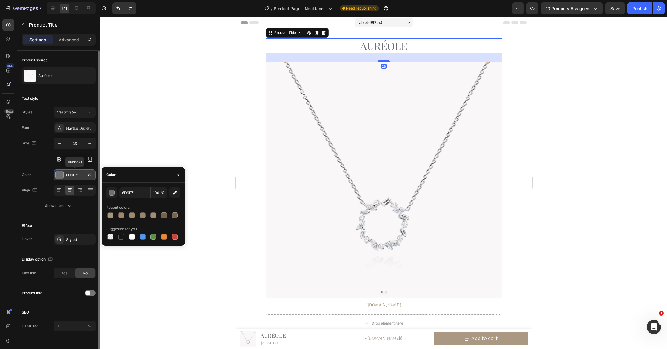
click at [80, 176] on div "6D6E71" at bounding box center [74, 174] width 17 height 5
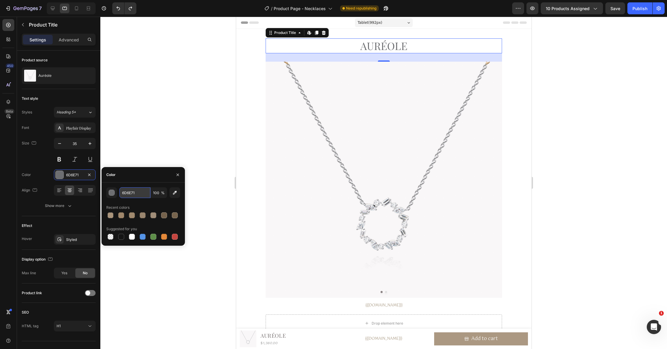
click at [137, 189] on input "6D6E71" at bounding box center [134, 192] width 31 height 11
paste input "A0876B"
click at [149, 193] on input "A0876B6D6E71" at bounding box center [134, 192] width 31 height 11
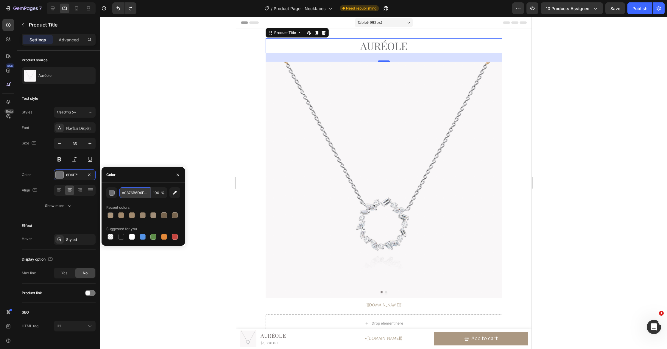
click at [149, 193] on input "A0876B6D6E71" at bounding box center [134, 192] width 31 height 11
paste input "text"
type input "A0876B"
click at [170, 135] on div at bounding box center [383, 183] width 567 height 332
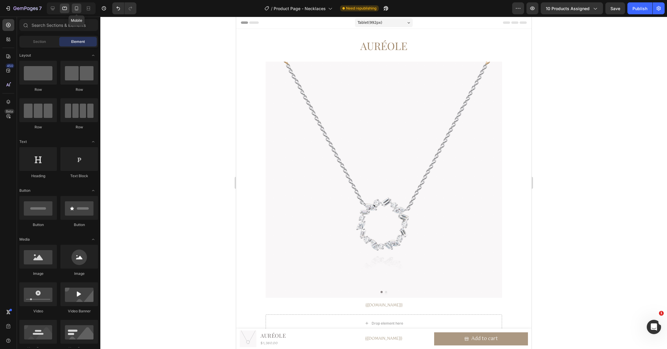
click at [76, 9] on icon at bounding box center [77, 8] width 6 height 6
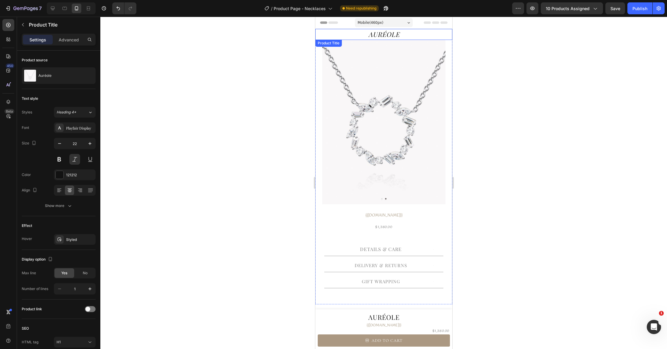
click at [383, 32] on h1 "Auréole" at bounding box center [383, 34] width 137 height 11
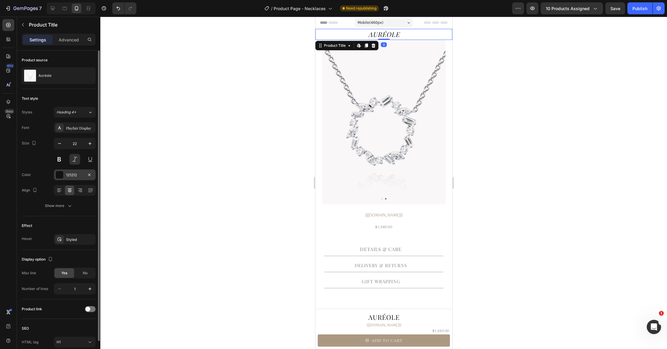
click at [82, 173] on div "121212" at bounding box center [74, 174] width 17 height 5
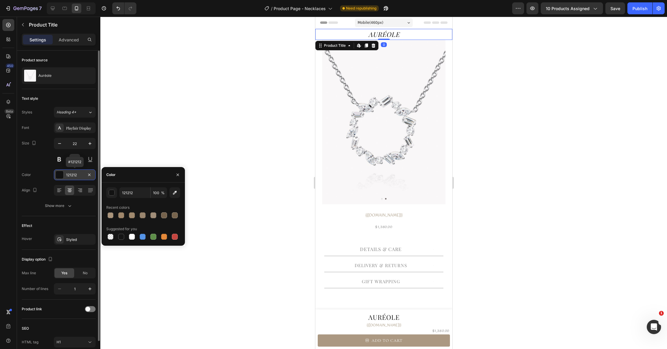
click at [72, 175] on div "121212" at bounding box center [74, 174] width 17 height 5
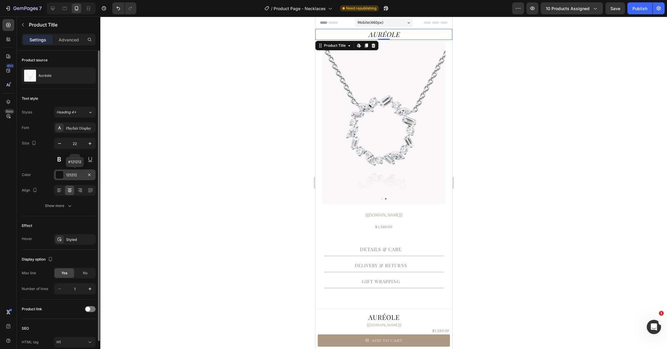
click at [73, 175] on div "121212" at bounding box center [74, 174] width 17 height 5
click at [74, 176] on div "121212" at bounding box center [74, 174] width 17 height 5
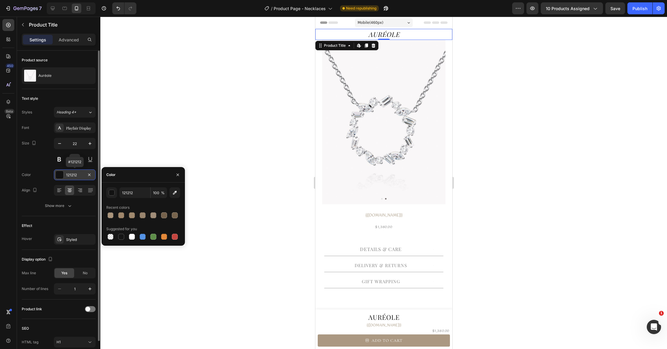
click at [74, 176] on div "121212" at bounding box center [74, 174] width 17 height 5
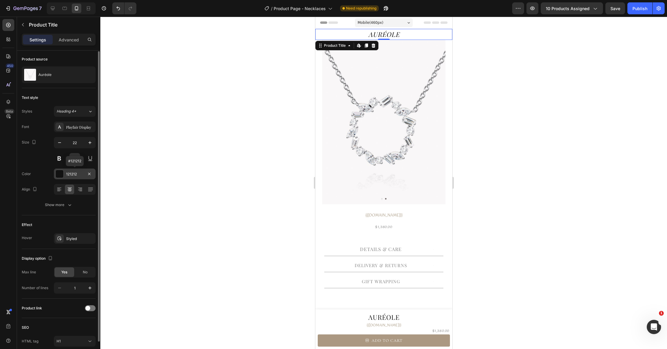
click at [74, 176] on div "121212" at bounding box center [74, 174] width 17 height 5
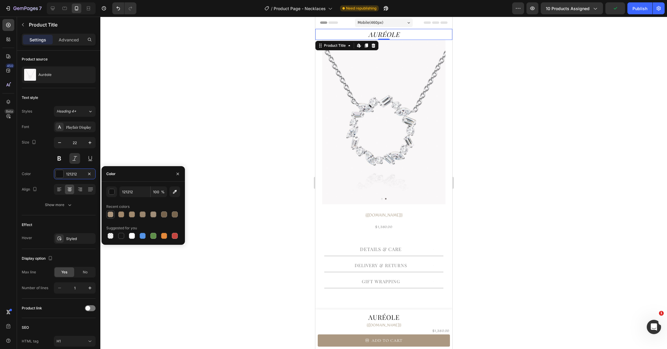
click at [112, 215] on div at bounding box center [111, 215] width 6 height 6
type input "A0876B"
click at [137, 192] on input "A0876B" at bounding box center [134, 191] width 31 height 11
click at [124, 214] on div at bounding box center [121, 215] width 6 height 6
type input "100"
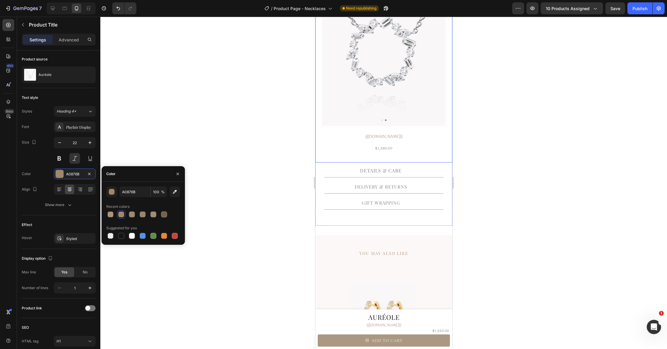
scroll to position [85, 0]
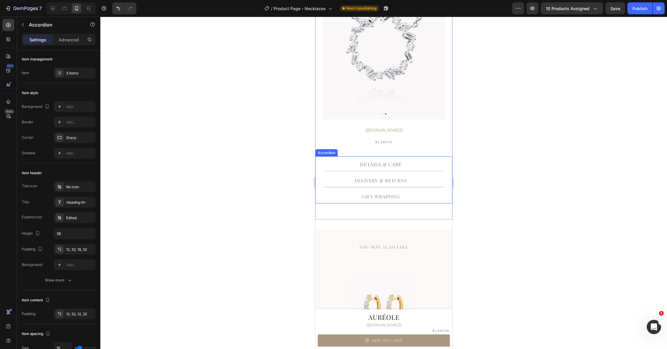
click at [391, 166] on span "Details & Care" at bounding box center [381, 164] width 42 height 6
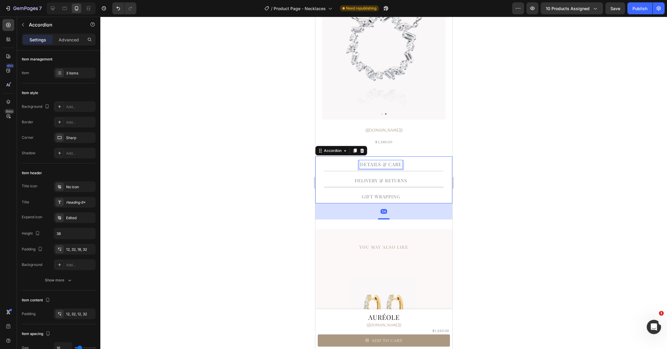
scroll to position [0, 0]
click at [391, 166] on span "Details & Care" at bounding box center [381, 164] width 42 height 6
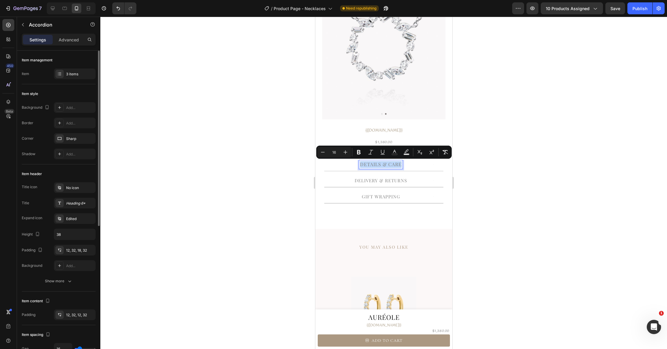
click at [391, 166] on span "Details & Care" at bounding box center [381, 164] width 42 height 6
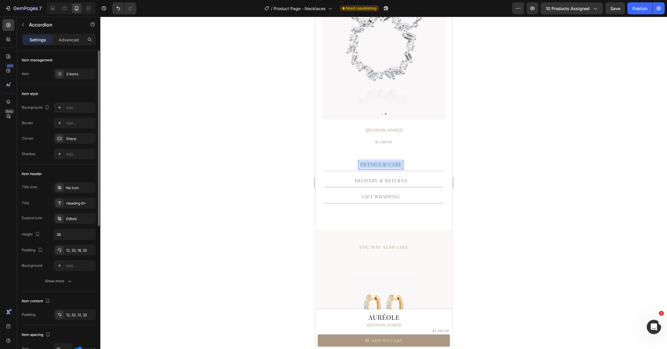
click at [391, 166] on span "Details & Care" at bounding box center [381, 164] width 42 height 6
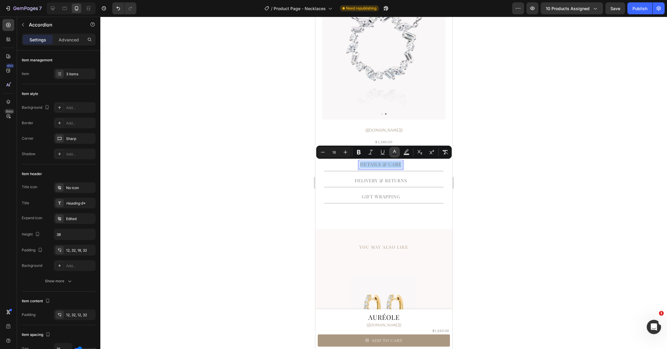
click at [394, 154] on rect "Editor contextual toolbar" at bounding box center [395, 154] width 6 height 1
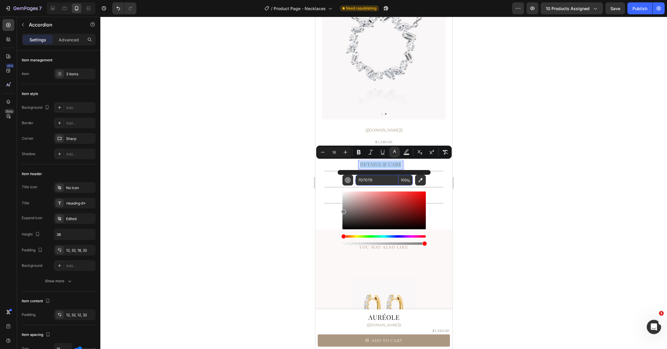
click at [379, 180] on input "7D7D7D" at bounding box center [377, 180] width 43 height 11
paste input "A0876B"
type input "A0876B"
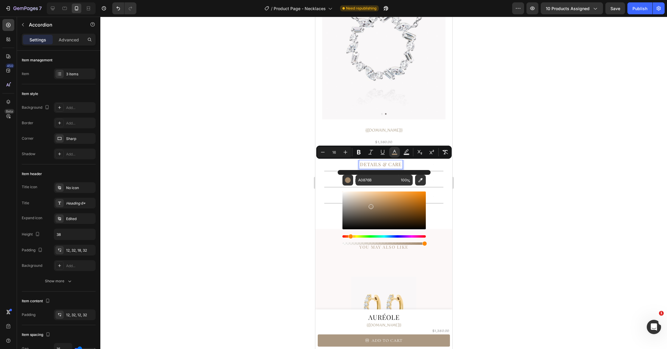
click at [338, 178] on div "A0876B 100 %" at bounding box center [384, 208] width 93 height 76
click at [414, 164] on div "Details & Care" at bounding box center [381, 164] width 94 height 9
click at [475, 156] on div at bounding box center [383, 183] width 567 height 332
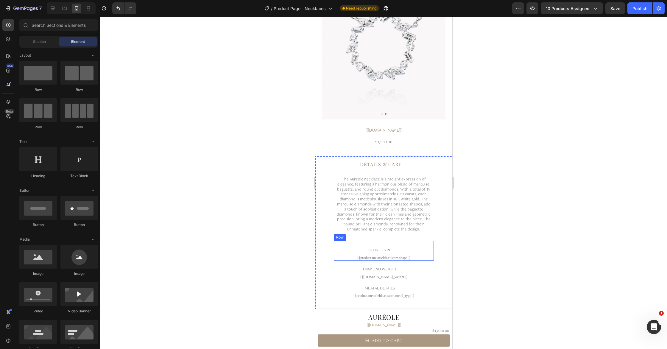
scroll to position [181, 0]
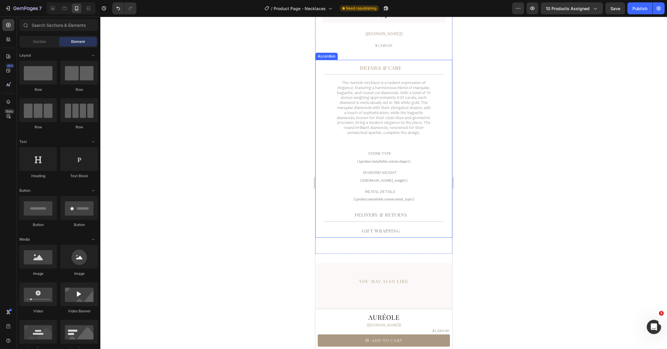
click at [389, 216] on p "Delivery & Returns" at bounding box center [381, 215] width 52 height 7
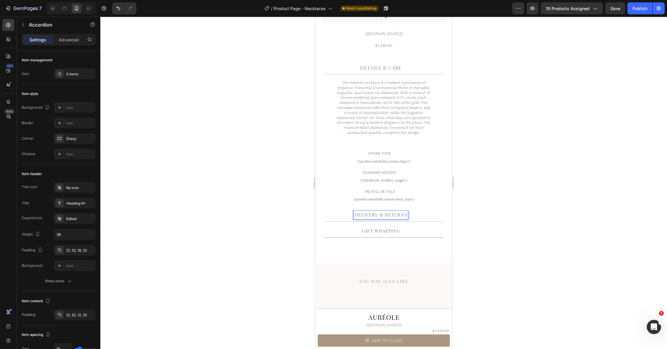
click at [389, 216] on p "Delivery & Returns" at bounding box center [381, 215] width 52 height 7
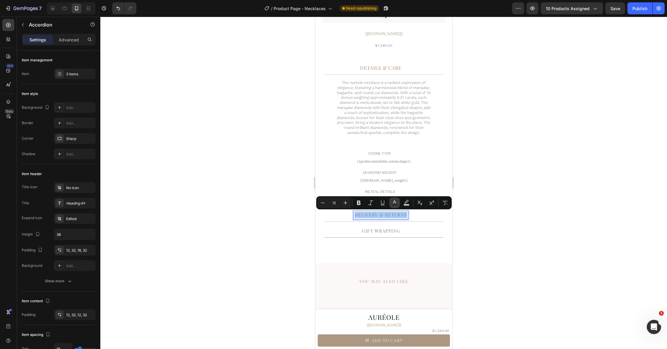
click at [394, 205] on rect "Editor contextual toolbar" at bounding box center [395, 204] width 6 height 1
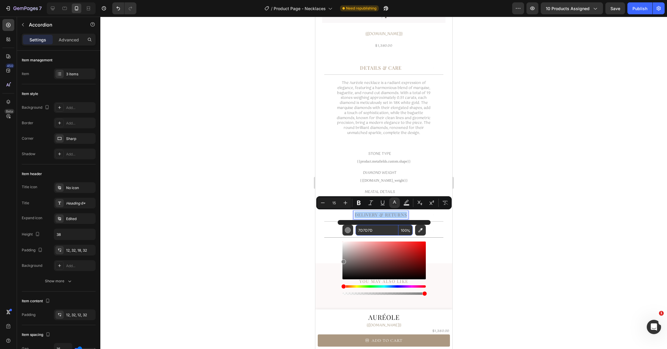
click at [382, 228] on input "7D7D7D" at bounding box center [377, 230] width 43 height 11
paste input "A0876B"
type input "A0876B"
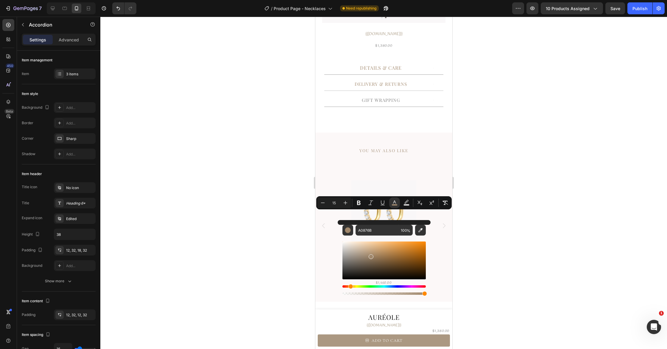
drag, startPoint x: 500, startPoint y: 236, endPoint x: 492, endPoint y: 239, distance: 8.2
click at [500, 236] on div at bounding box center [383, 183] width 567 height 332
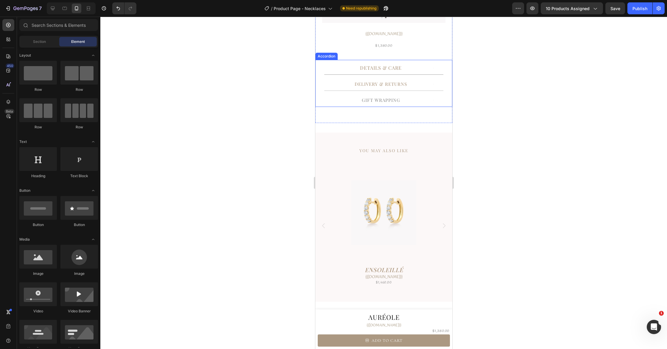
click at [390, 99] on p "GIFT WRAPPING" at bounding box center [381, 100] width 38 height 7
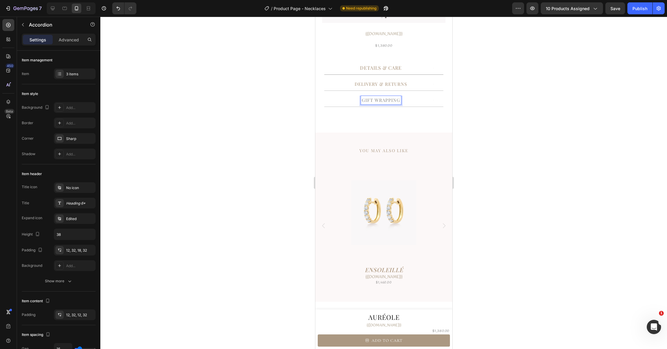
click at [390, 99] on p "GIFT WRAPPING" at bounding box center [381, 100] width 38 height 7
click at [391, 87] on button "Text Color" at bounding box center [394, 88] width 11 height 11
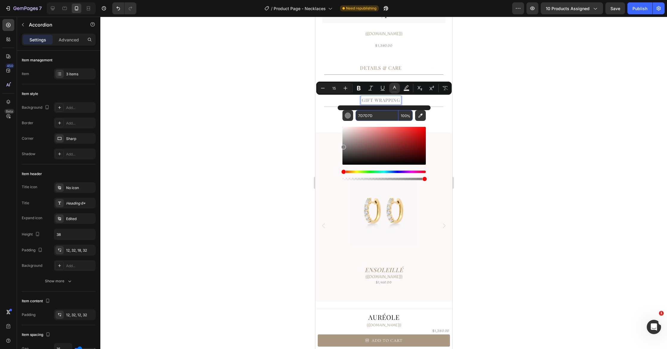
click at [377, 117] on input "7D7D7D" at bounding box center [377, 115] width 43 height 11
paste input "A0876B"
type input "A0876B"
click at [518, 149] on div at bounding box center [383, 183] width 567 height 332
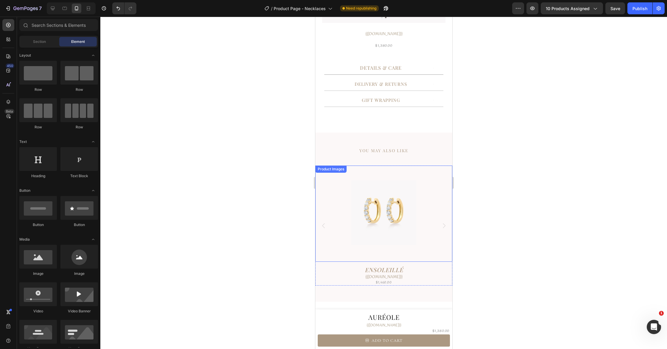
scroll to position [260, 0]
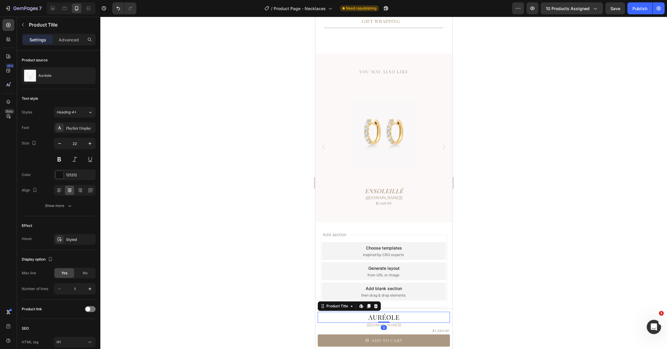
click at [395, 317] on h1 "Auréole" at bounding box center [384, 317] width 132 height 11
click at [80, 173] on div "121212" at bounding box center [74, 174] width 17 height 5
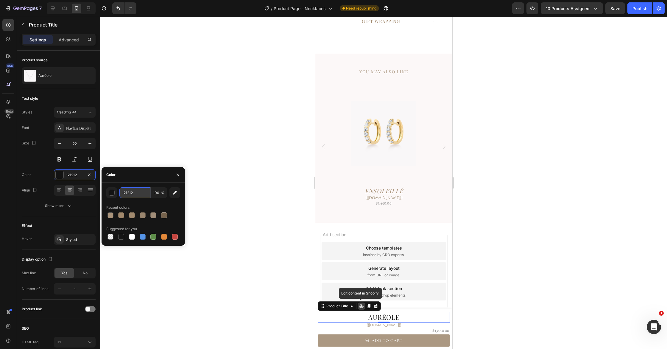
click at [137, 195] on input "121212" at bounding box center [134, 192] width 31 height 11
paste input "A0876B"
type input "A0876B"
click at [494, 271] on div at bounding box center [383, 183] width 567 height 332
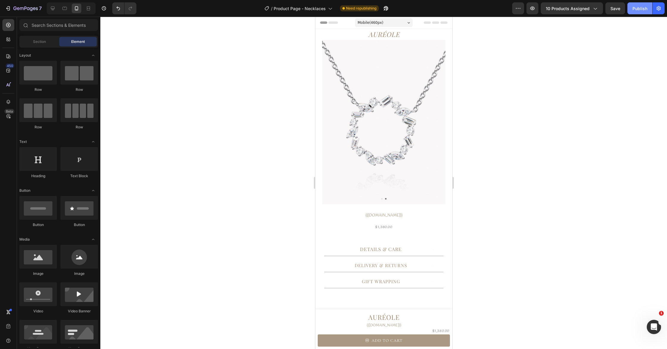
click at [632, 10] on button "Publish" at bounding box center [640, 8] width 25 height 12
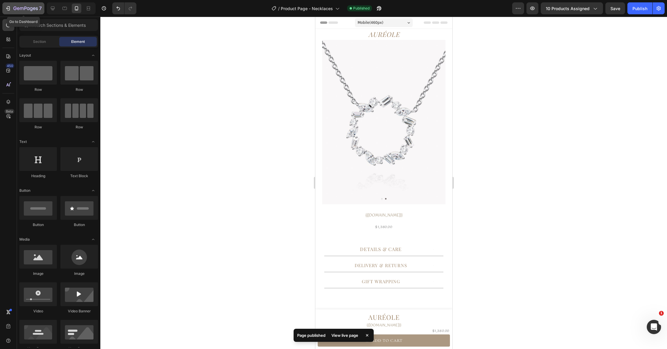
click at [19, 11] on icon "button" at bounding box center [25, 8] width 24 height 5
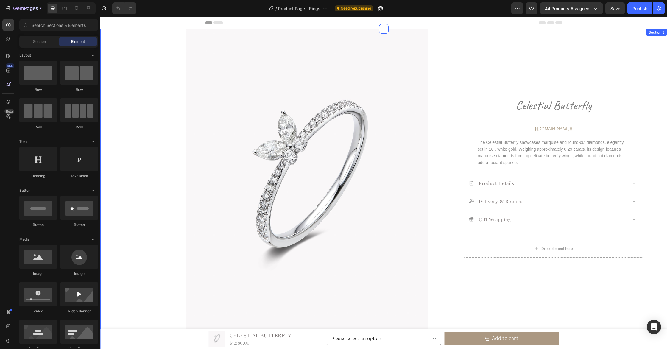
click at [550, 106] on h1 "celestial butterfly" at bounding box center [554, 106] width 180 height 24
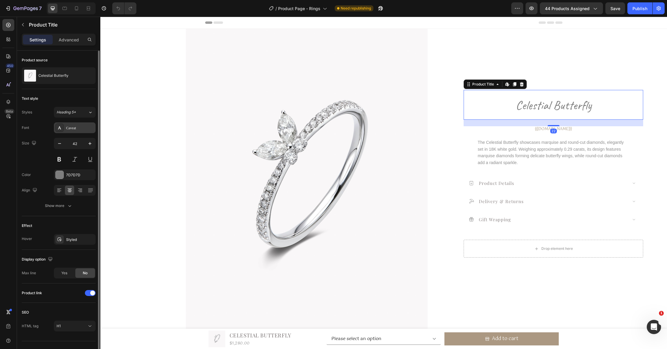
click at [68, 126] on div "Caveat" at bounding box center [80, 127] width 28 height 5
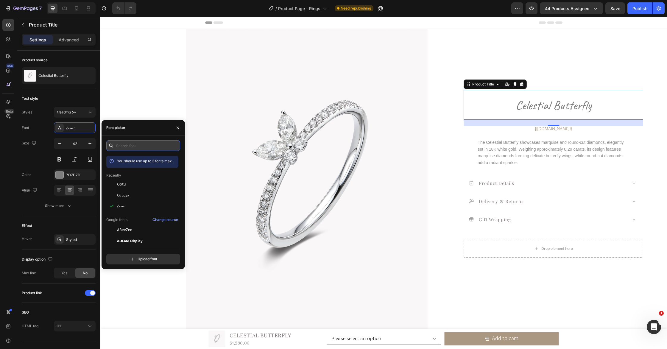
click at [155, 149] on input "text" at bounding box center [143, 145] width 74 height 11
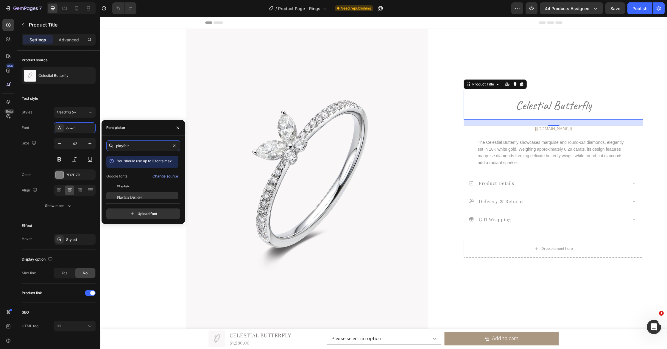
type input "playfair"
click at [144, 196] on div "Playfair Display" at bounding box center [147, 197] width 60 height 5
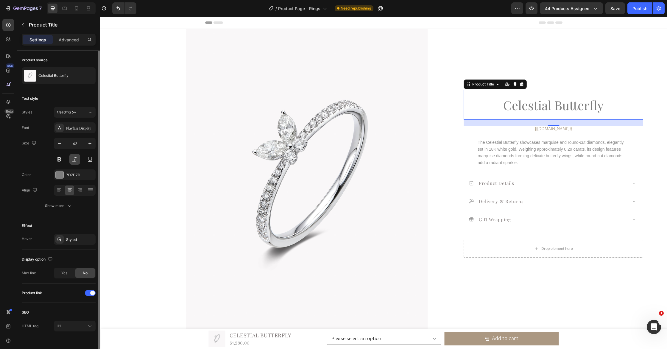
click at [75, 158] on button at bounding box center [74, 159] width 11 height 11
click at [80, 173] on div "7D7D7D" at bounding box center [74, 174] width 17 height 5
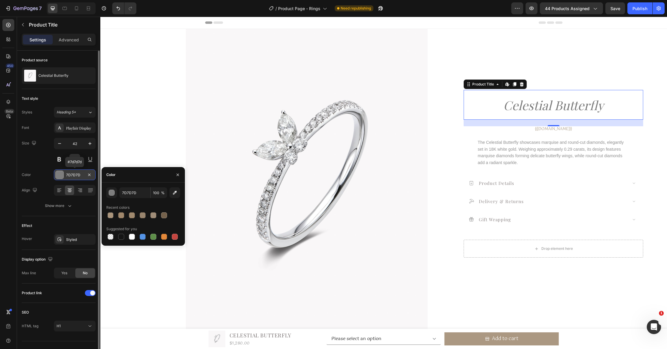
click at [78, 175] on div "7D7D7D" at bounding box center [74, 174] width 17 height 5
click at [73, 174] on div "7D7D7D" at bounding box center [74, 174] width 17 height 5
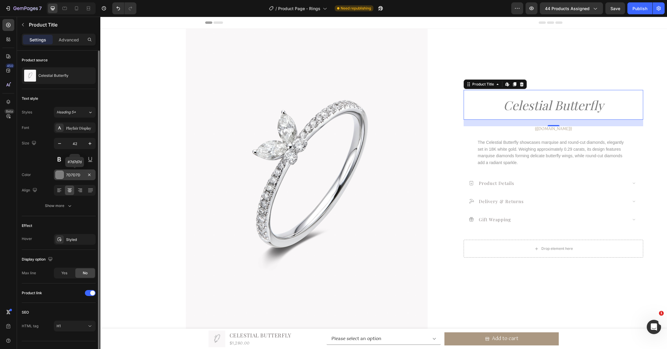
click at [73, 174] on div "7D7D7D" at bounding box center [74, 174] width 17 height 5
drag, startPoint x: 74, startPoint y: 175, endPoint x: 116, endPoint y: 182, distance: 42.0
click at [74, 175] on div "7D7D7D" at bounding box center [80, 174] width 28 height 5
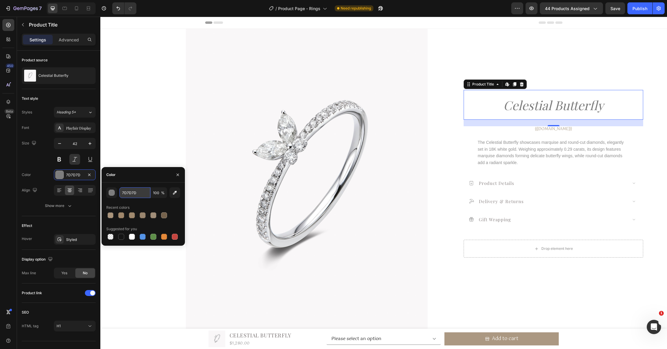
click at [138, 195] on input "7D7D7D" at bounding box center [134, 192] width 31 height 11
paste input "A0876B"
type input "A0876B"
click at [522, 155] on span "The Celestial Butterfly showcases marquise and round-cut diamonds, elegantly se…" at bounding box center [551, 152] width 146 height 25
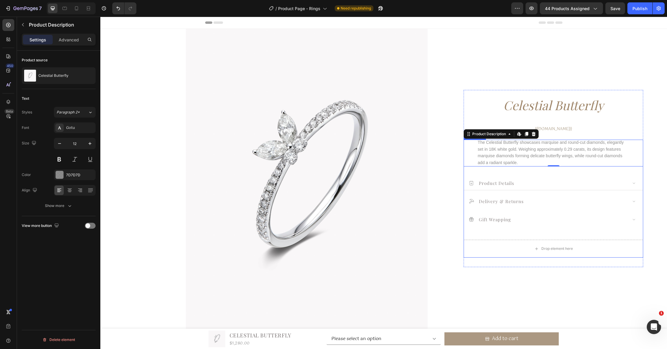
click at [509, 184] on span "product details" at bounding box center [496, 183] width 35 height 6
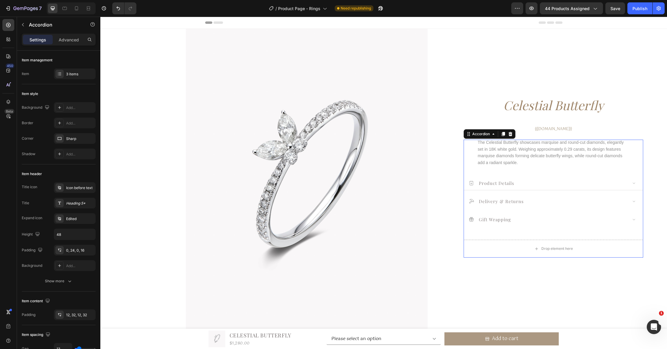
click at [509, 184] on span "product details" at bounding box center [496, 183] width 35 height 6
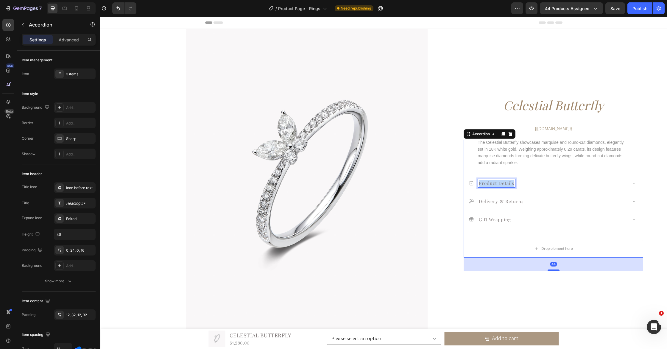
click at [509, 184] on span "product details" at bounding box center [496, 183] width 35 height 6
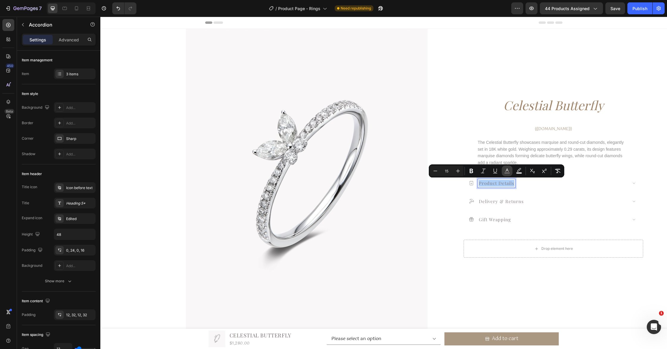
click at [508, 171] on icon "Editor contextual toolbar" at bounding box center [507, 170] width 3 height 3
type input "777070"
type input "88"
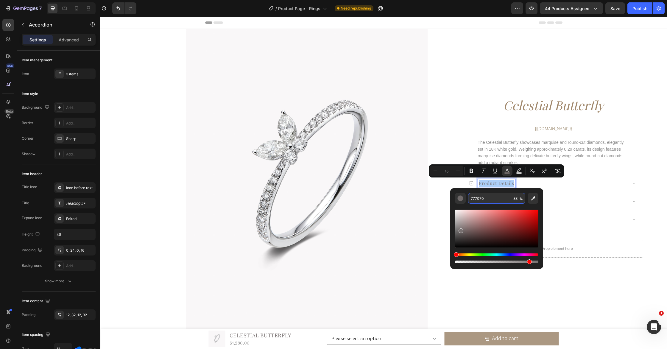
click at [495, 197] on input "777070" at bounding box center [489, 198] width 43 height 11
paste input "A0876B"
type input "A0876B"
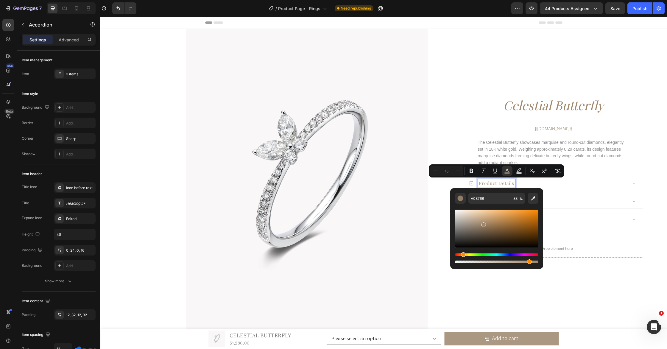
click at [581, 201] on div "delivery & returns" at bounding box center [548, 201] width 159 height 9
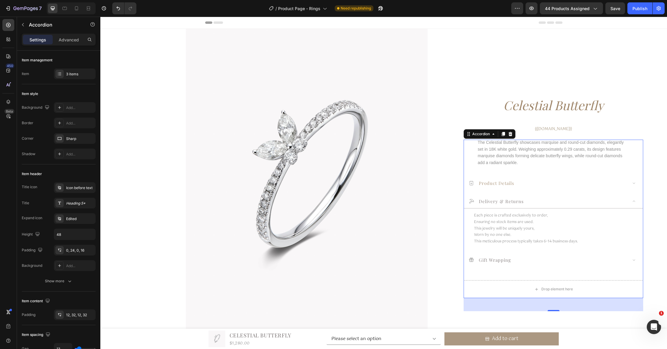
click at [504, 201] on span "delivery & returns" at bounding box center [501, 201] width 45 height 6
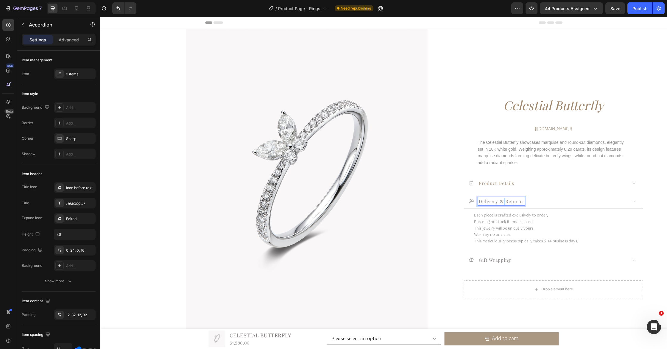
click at [504, 201] on span "delivery & returns" at bounding box center [501, 201] width 45 height 6
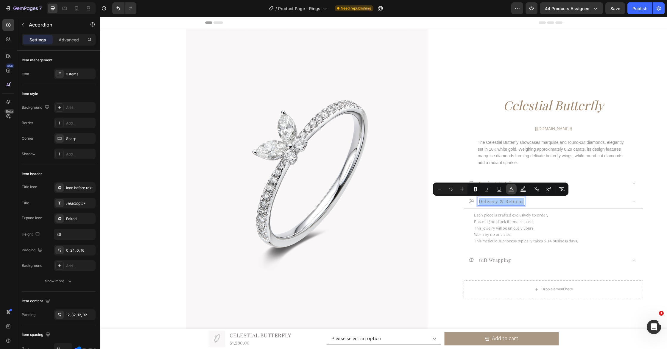
click at [513, 190] on icon "Editor contextual toolbar" at bounding box center [512, 189] width 6 height 6
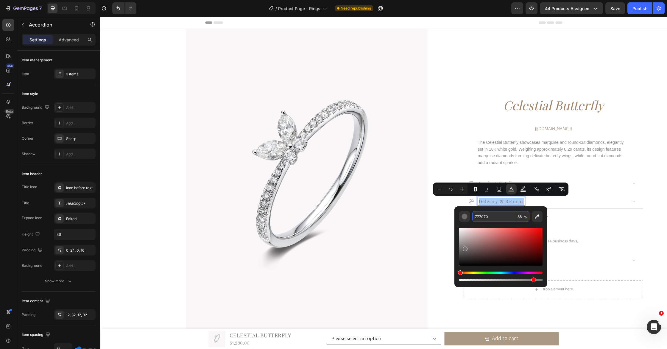
click at [503, 215] on input "777070" at bounding box center [494, 216] width 43 height 11
paste input "A0876B"
type input "A0876B"
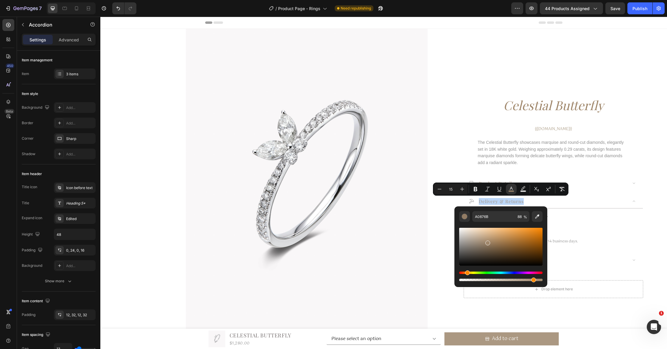
click at [578, 202] on div "delivery & returns" at bounding box center [548, 201] width 159 height 9
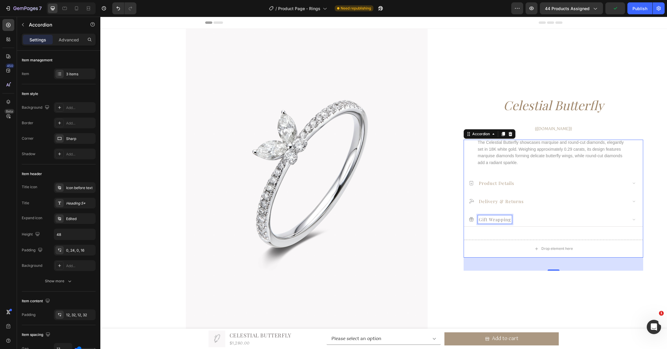
click at [501, 220] on span "gift wrapping" at bounding box center [495, 219] width 32 height 6
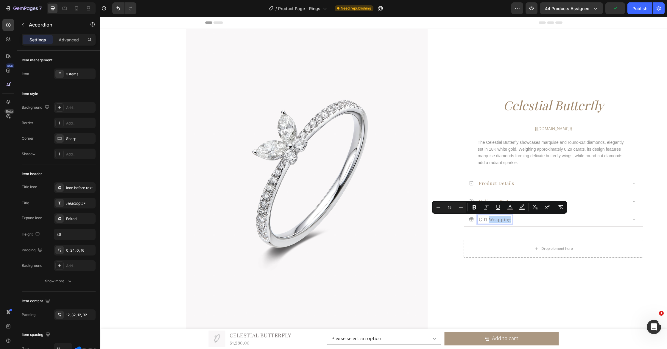
click at [501, 220] on span "gift wrapping" at bounding box center [495, 219] width 32 height 6
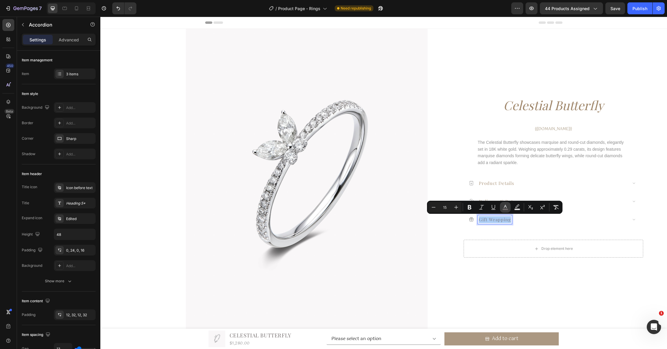
click at [504, 208] on icon "Editor contextual toolbar" at bounding box center [506, 207] width 6 height 6
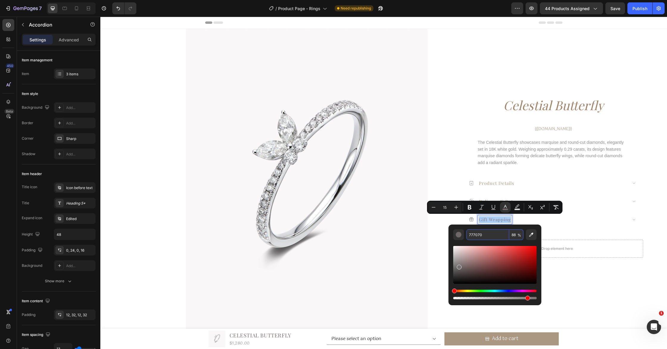
click at [491, 237] on input "777070" at bounding box center [488, 234] width 43 height 11
paste input "A0876B"
type input "A0876B"
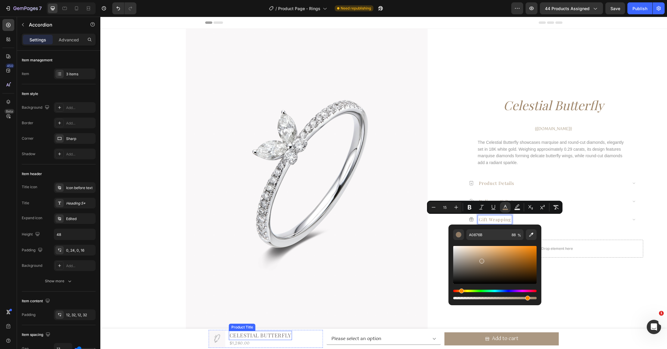
click at [269, 336] on h1 "Celestial Butterfly" at bounding box center [260, 335] width 63 height 9
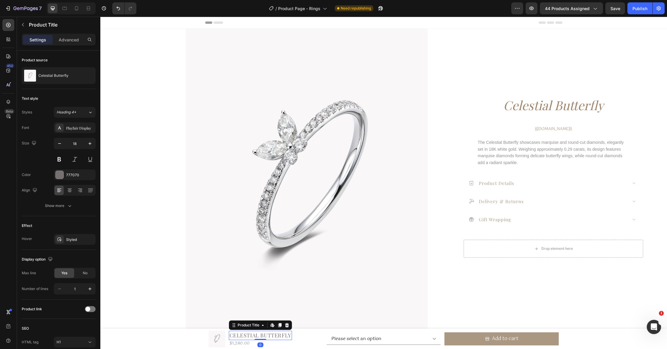
click at [269, 336] on h1 "Celestial Butterfly" at bounding box center [260, 335] width 63 height 9
click at [280, 337] on h1 "Celestial Butterfly" at bounding box center [260, 335] width 63 height 9
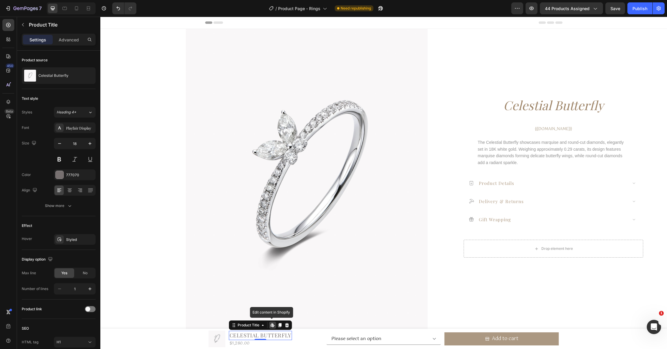
click at [280, 337] on h1 "Celestial Butterfly" at bounding box center [260, 335] width 63 height 9
click at [76, 176] on div "777070" at bounding box center [74, 174] width 17 height 5
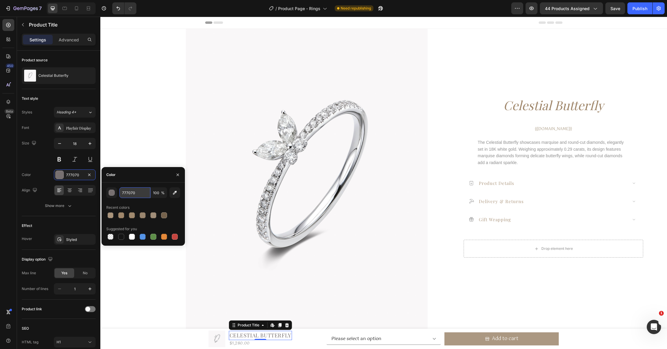
click at [137, 197] on input "777070" at bounding box center [134, 192] width 31 height 11
paste input "A0876B"
type input "A0876B"
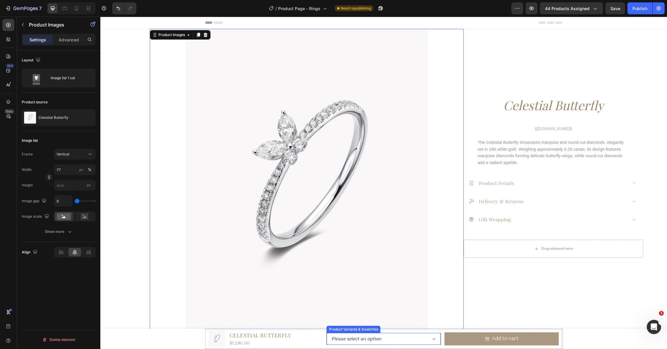
click at [386, 339] on select "Please select an option 3.5 4 4.5 5 5.5 6 6.5 7" at bounding box center [384, 339] width 114 height 12
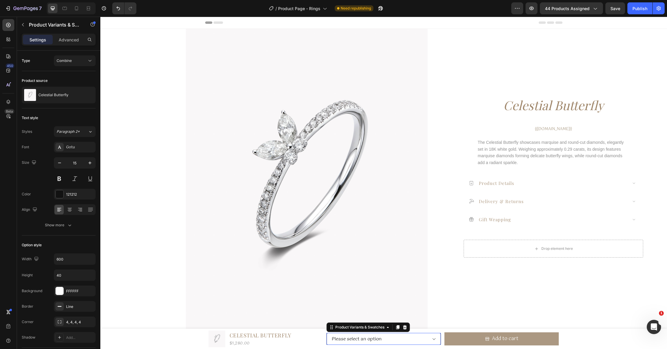
select select "525148854522414217"
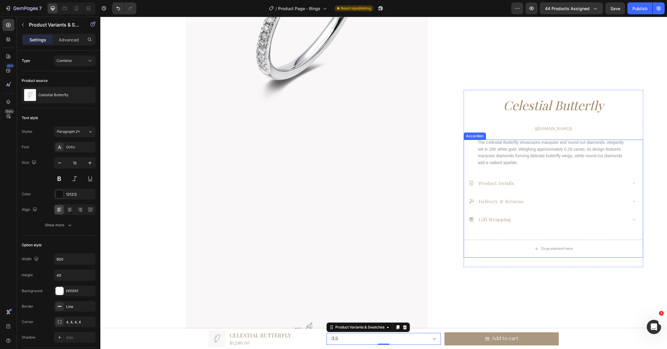
scroll to position [170, 0]
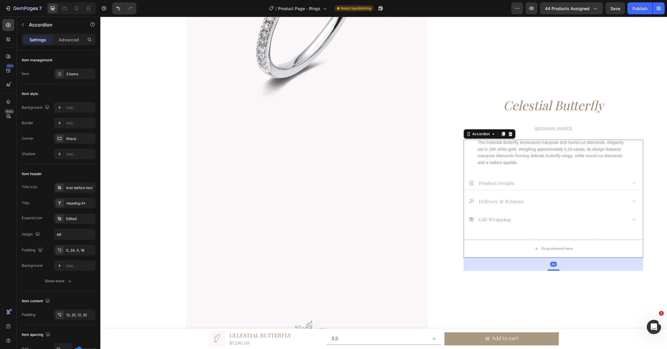
click at [472, 185] on icon at bounding box center [471, 182] width 5 height 5
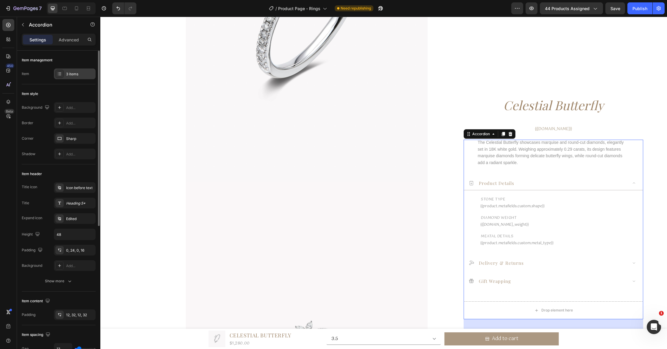
click at [76, 69] on div "3 items" at bounding box center [75, 74] width 42 height 11
click at [61, 92] on div "Item style" at bounding box center [59, 94] width 74 height 10
click at [82, 190] on div "Icon before text" at bounding box center [80, 187] width 28 height 5
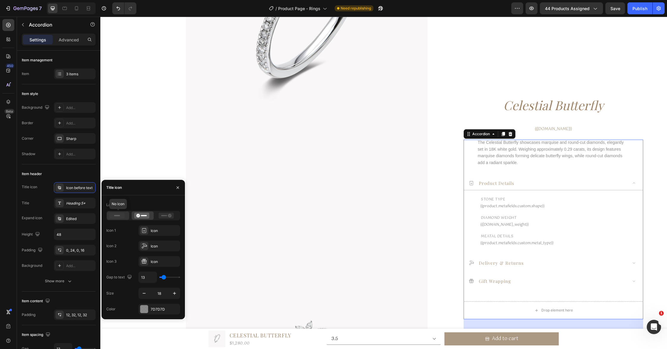
click at [116, 217] on icon at bounding box center [117, 216] width 15 height 6
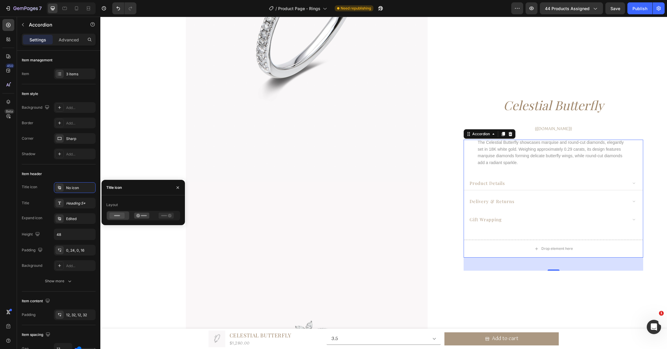
click at [542, 185] on div "product details" at bounding box center [548, 183] width 159 height 9
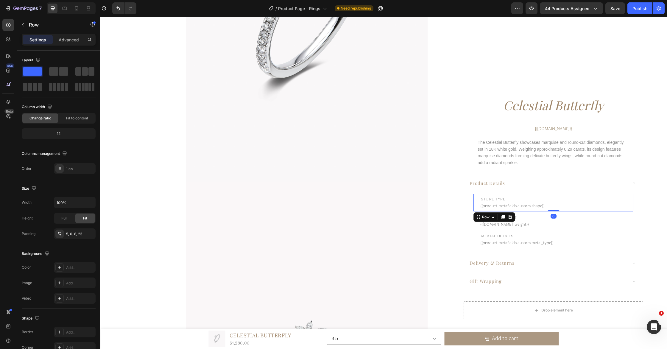
click at [478, 207] on div "stone type Text Block {{product.metafields.custom.shape}} Custom Code Row 0" at bounding box center [554, 203] width 160 height 18
click at [66, 43] on div "Advanced" at bounding box center [69, 40] width 30 height 10
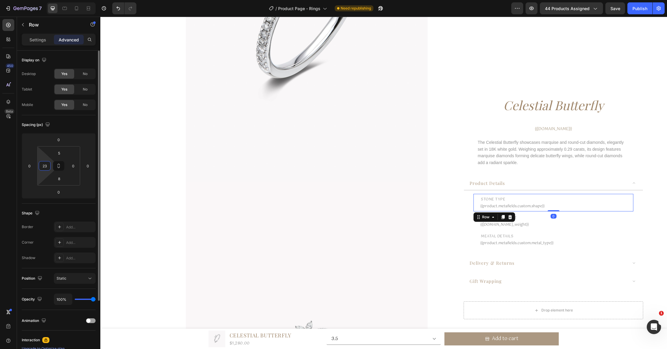
click at [44, 163] on input "23" at bounding box center [44, 165] width 9 height 9
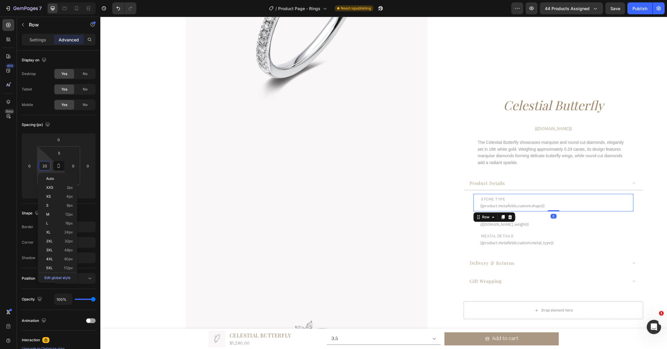
type input "0"
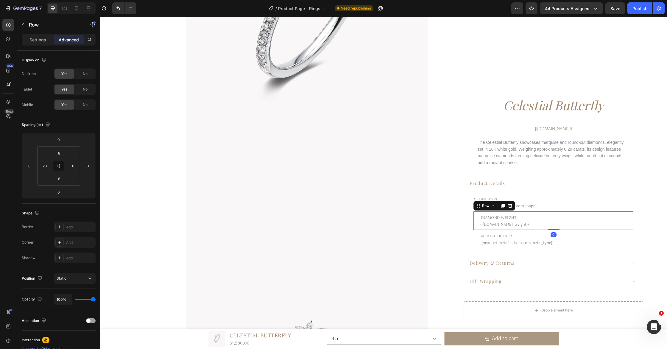
click at [477, 227] on div "diamond weight Text Block {{[DOMAIN_NAME]_weight}} Custom Code Row 0" at bounding box center [554, 221] width 160 height 18
click at [45, 168] on input "23" at bounding box center [44, 165] width 9 height 9
type input "0"
click at [477, 245] on div "meatal details Text Block {{product.metafields.custom.metal_type}} Custom Code …" at bounding box center [554, 239] width 160 height 18
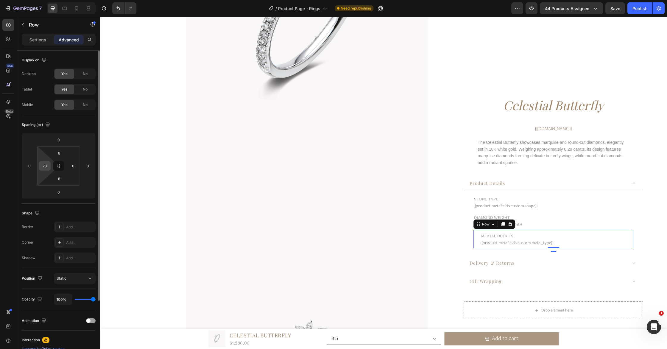
drag, startPoint x: 39, startPoint y: 167, endPoint x: 48, endPoint y: 171, distance: 10.1
click at [39, 167] on div "23" at bounding box center [45, 166] width 12 height 10
click at [46, 166] on input "23" at bounding box center [44, 165] width 9 height 9
type input "0"
click at [476, 250] on div "stone type Text Block {{product.metafields.custom.shape}} Custom Code Row diamo…" at bounding box center [553, 221] width 179 height 62
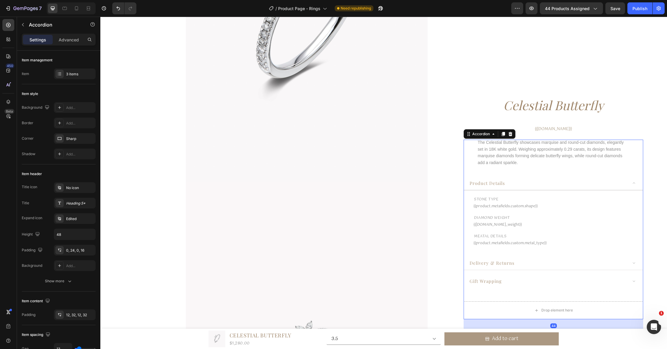
click at [545, 266] on div "delivery & returns" at bounding box center [548, 263] width 159 height 9
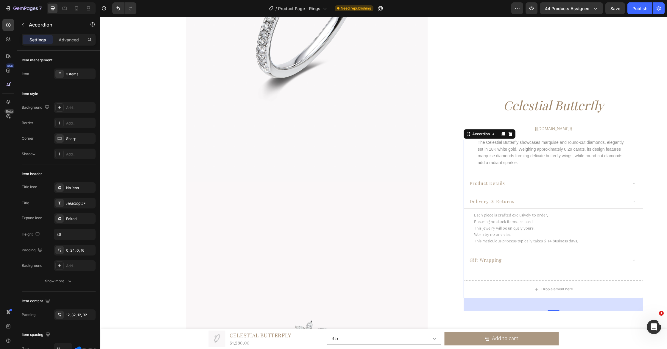
click at [545, 262] on div "gift wrapping" at bounding box center [548, 260] width 159 height 9
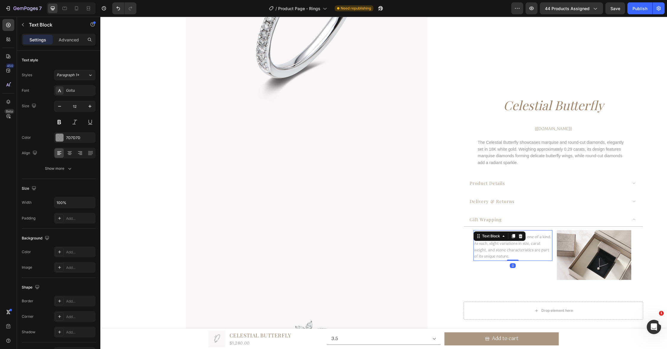
click at [496, 257] on p "Each Laurenstone creation is one of a kind. As such, slight variations in size,…" at bounding box center [512, 247] width 77 height 26
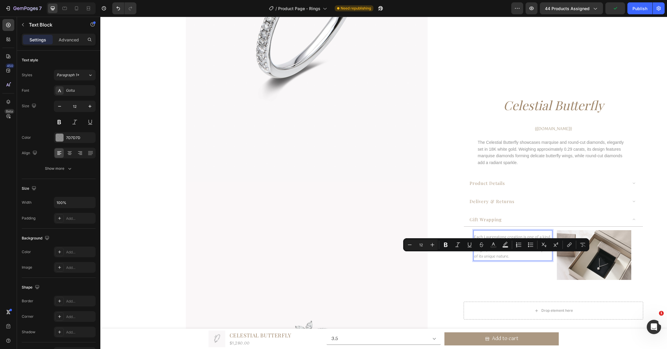
click at [529, 259] on p "Each Laurenstone creation is one of a kind. As such, slight variations in size,…" at bounding box center [512, 247] width 77 height 26
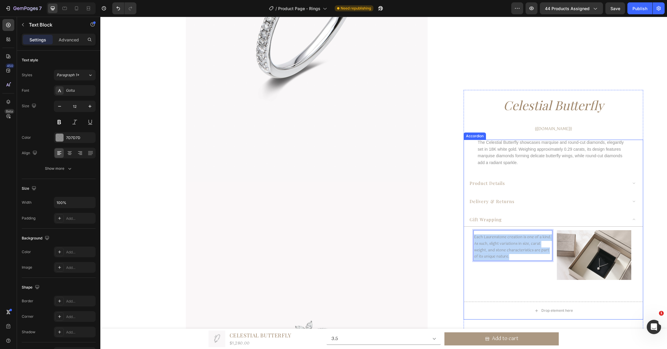
drag, startPoint x: 527, startPoint y: 259, endPoint x: 470, endPoint y: 236, distance: 61.0
click at [470, 236] on div "Each Laurenstone creation is one of a kind. As such, slight variations in size,…" at bounding box center [553, 258] width 179 height 62
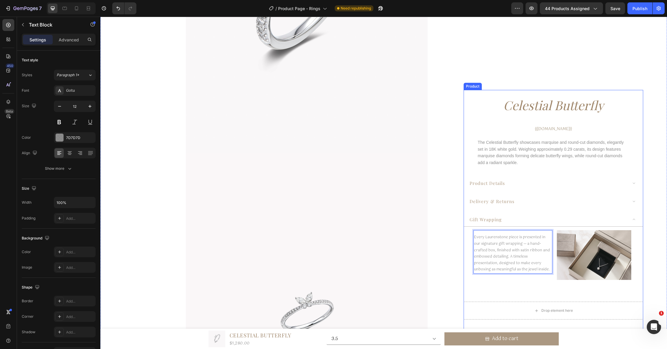
scroll to position [207, 0]
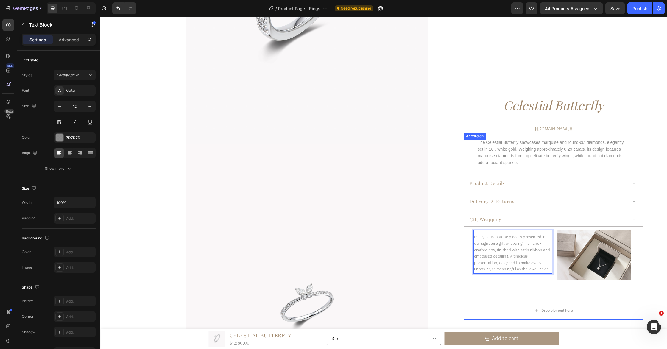
click at [604, 220] on div "gift wrapping" at bounding box center [548, 219] width 159 height 9
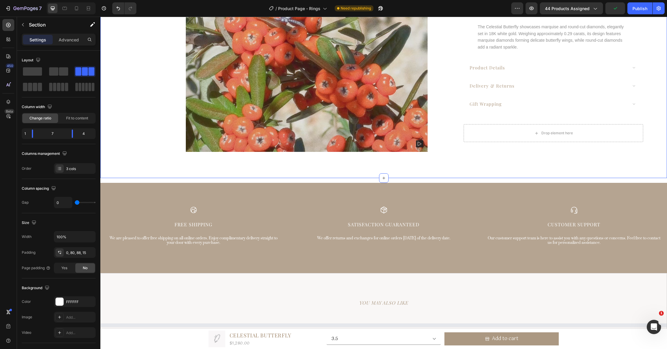
scroll to position [1492, 0]
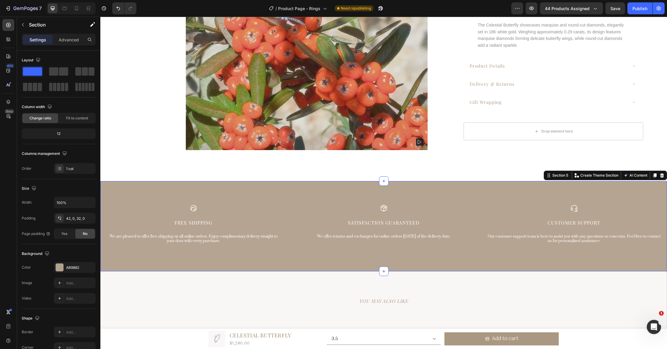
click at [316, 261] on div "Icon Free Shipping Text Block We are pleased to offer free shipping on all onli…" at bounding box center [383, 228] width 567 height 68
drag, startPoint x: 72, startPoint y: 266, endPoint x: 78, endPoint y: 269, distance: 7.0
click at [72, 267] on div "AB9882" at bounding box center [74, 267] width 17 height 5
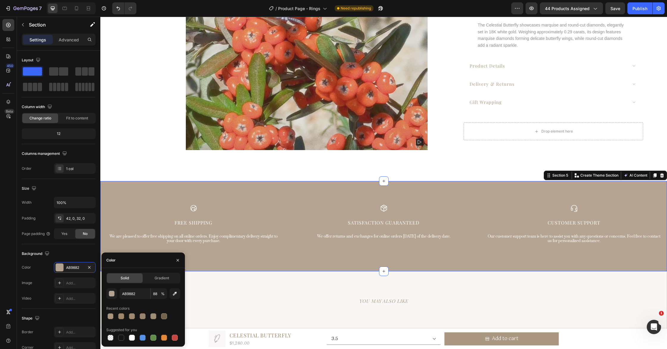
click at [129, 282] on div "Solid" at bounding box center [125, 278] width 36 height 10
click at [139, 294] on input "AB9882" at bounding box center [134, 293] width 31 height 11
paste input "Every Laurenstone piece is presented in our signature gift wrapping — a hand-cr…"
click at [120, 316] on div at bounding box center [121, 316] width 6 height 6
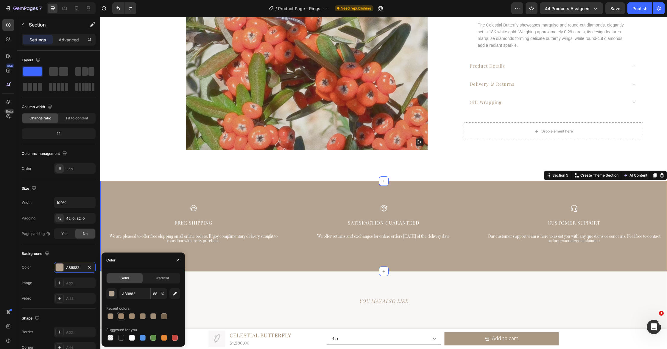
type input "A0876B"
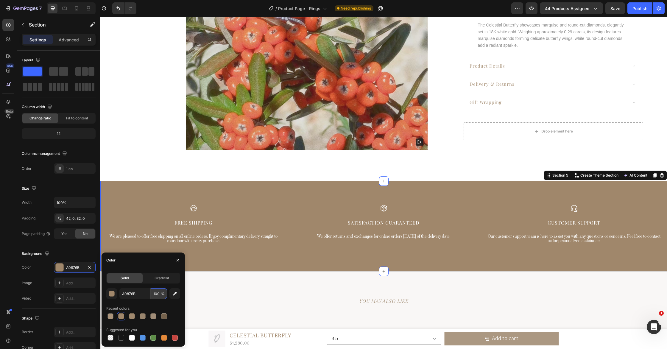
click at [158, 294] on input "100" at bounding box center [159, 293] width 16 height 11
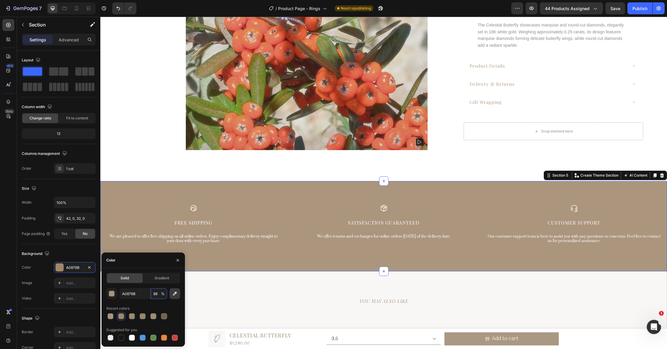
type input "8"
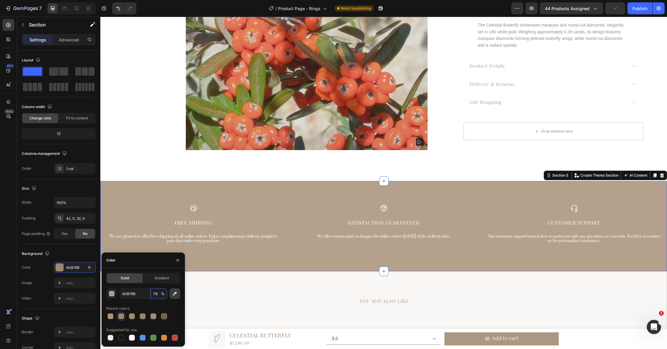
type input "7"
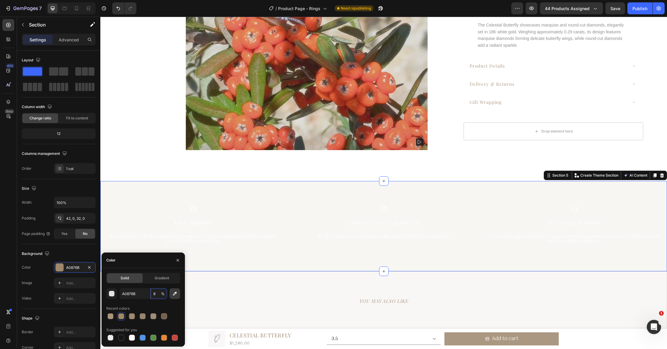
type input "85"
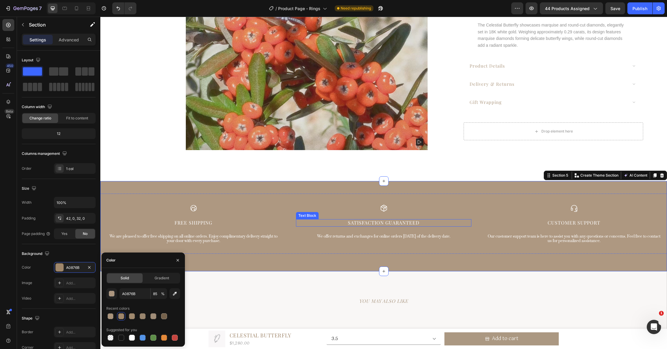
click at [404, 223] on p "Satisfaction Guaranteed" at bounding box center [384, 223] width 174 height 6
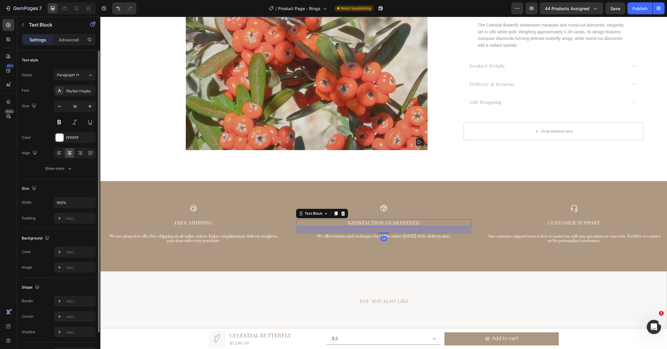
drag, startPoint x: 72, startPoint y: 167, endPoint x: 82, endPoint y: 177, distance: 14.5
click at [72, 167] on icon "button" at bounding box center [70, 169] width 6 height 6
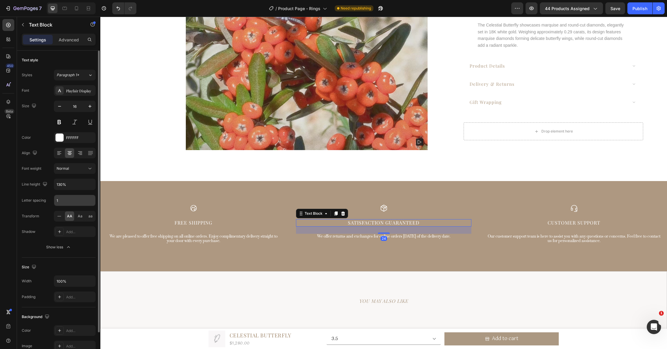
click at [69, 203] on input "1" at bounding box center [74, 200] width 41 height 11
type input "w"
type input "2"
drag, startPoint x: 221, startPoint y: 227, endPoint x: 161, endPoint y: 221, distance: 61.1
click at [221, 227] on div "Icon Free Shipping Text Block We are pleased to offer free shipping on all onli…" at bounding box center [193, 228] width 175 height 49
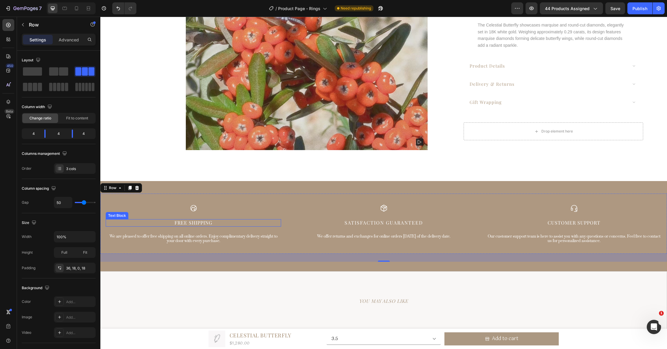
click at [206, 223] on p "Free Shipping" at bounding box center [193, 223] width 174 height 6
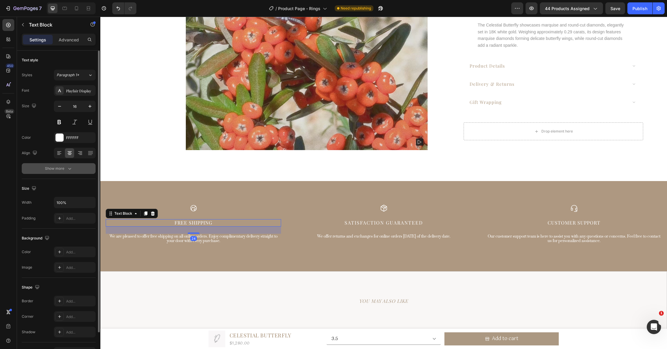
click at [71, 169] on icon "button" at bounding box center [70, 169] width 6 height 6
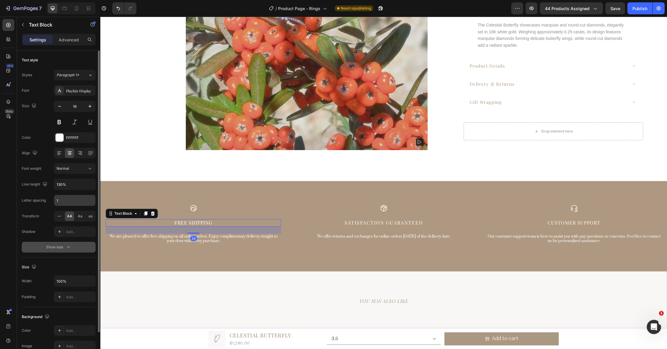
click at [70, 201] on input "1" at bounding box center [74, 200] width 41 height 11
type input "2"
click at [588, 223] on p "Customer Support" at bounding box center [574, 223] width 174 height 6
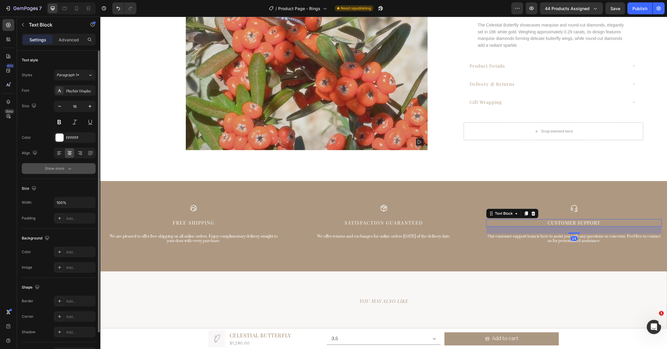
click at [71, 173] on button "Show more" at bounding box center [59, 168] width 74 height 11
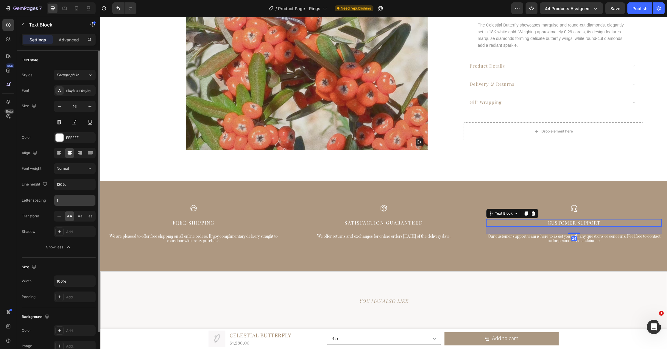
click at [66, 200] on input "1" at bounding box center [74, 200] width 41 height 11
type input "2"
click at [200, 238] on p "We are pleased to offer free shipping on all online orders. Enjoy complimentary…" at bounding box center [193, 238] width 174 height 9
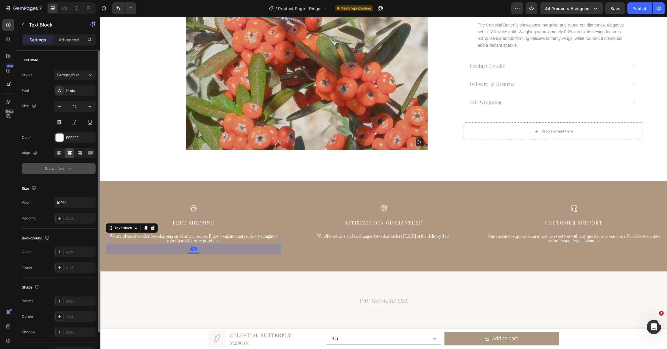
click at [67, 169] on icon "button" at bounding box center [70, 169] width 6 height 6
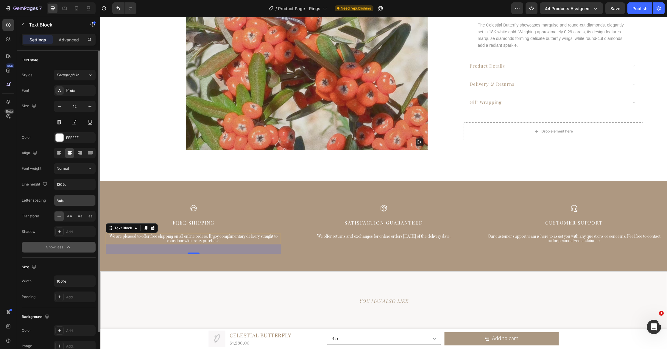
click at [75, 201] on input "Auto" at bounding box center [74, 200] width 41 height 11
type input "0.5"
click at [384, 239] on div "We offer returns and exchanges for online orders [DATE] of the delivery date." at bounding box center [383, 237] width 175 height 6
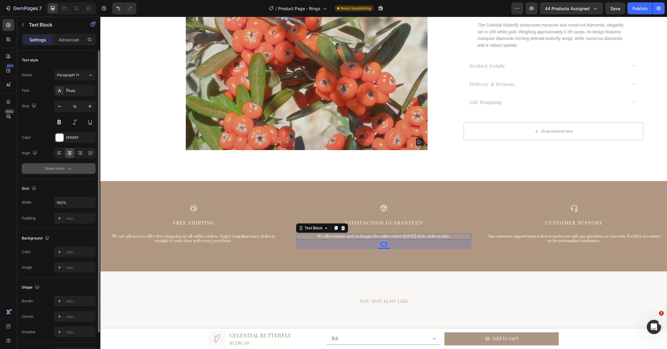
click at [63, 168] on div "Show more" at bounding box center [59, 169] width 28 height 6
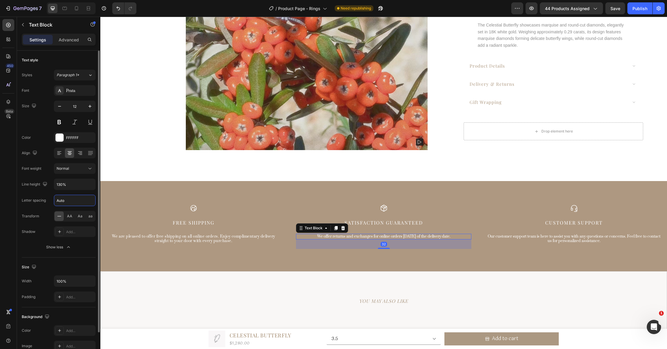
click at [73, 202] on input "Auto" at bounding box center [74, 200] width 41 height 11
type input "0.5"
click at [547, 237] on p "Our customer support team is here to assist you with any questions or concerns.…" at bounding box center [574, 238] width 174 height 9
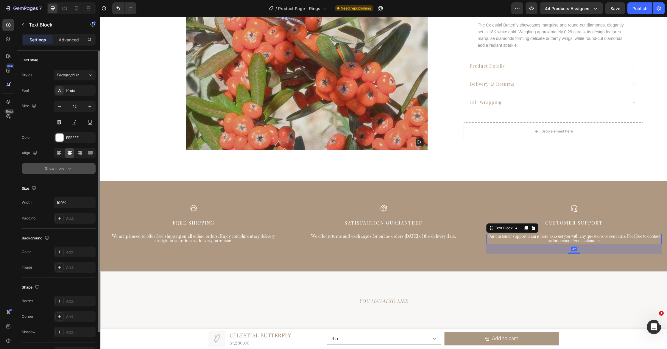
click at [66, 168] on div "Show more" at bounding box center [59, 169] width 28 height 6
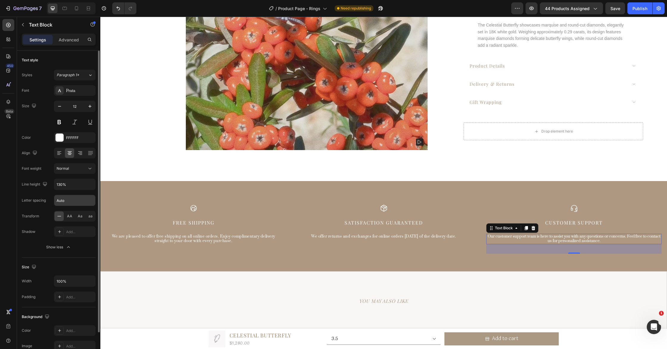
click at [76, 206] on input "Auto" at bounding box center [74, 200] width 41 height 11
type input "0.5"
click at [456, 285] on div "YOU MAY ALSO LIKE Heading" at bounding box center [384, 302] width 566 height 40
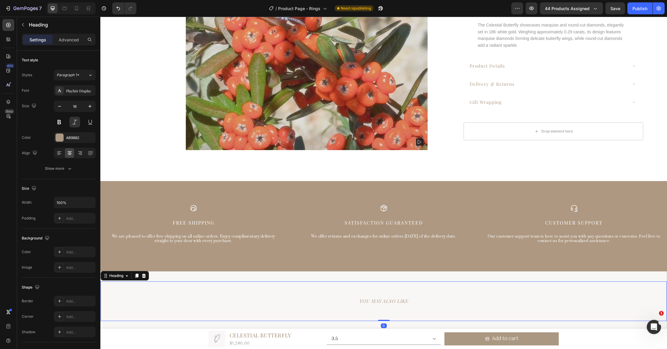
click at [400, 301] on h2 "YOU MAY ALSO LIKE" at bounding box center [384, 301] width 566 height 10
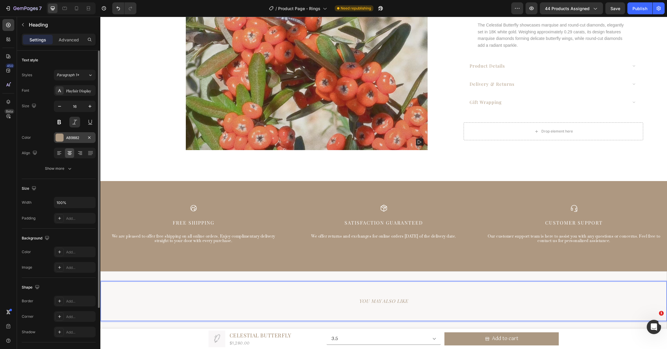
click at [73, 136] on div "AB9882" at bounding box center [74, 137] width 17 height 5
click at [65, 137] on div "AB9882" at bounding box center [75, 137] width 42 height 11
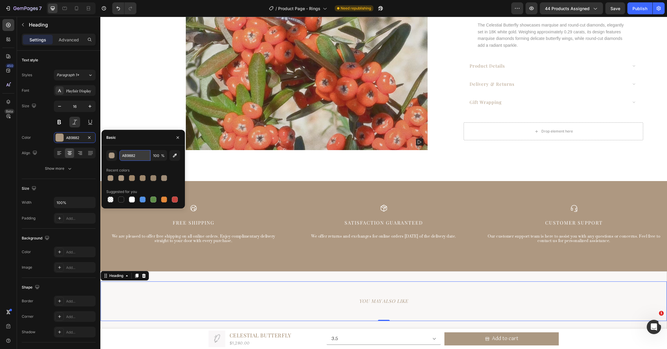
click at [134, 154] on input "AB9882" at bounding box center [134, 155] width 31 height 11
drag, startPoint x: 0, startPoint y: 140, endPoint x: 91, endPoint y: 157, distance: 92.1
click at [89, 156] on div "450 Beta Sections(18) Elements(84) Section Element Hero Section Product Detail …" at bounding box center [50, 183] width 100 height 332
click at [131, 179] on div at bounding box center [132, 178] width 6 height 6
type input "A0876B"
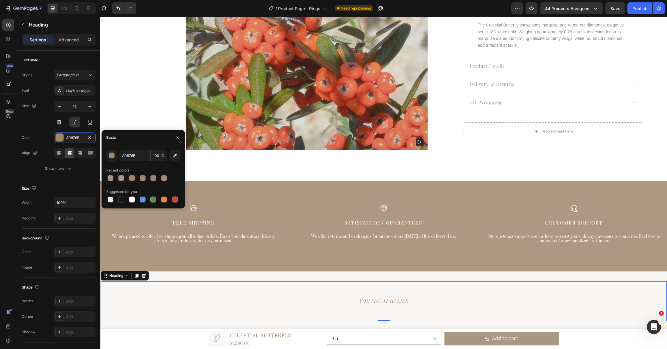
click at [122, 179] on div at bounding box center [121, 178] width 6 height 6
click at [131, 178] on div at bounding box center [132, 178] width 6 height 6
click at [119, 179] on div at bounding box center [121, 178] width 6 height 6
click at [132, 179] on div at bounding box center [132, 178] width 6 height 6
type input "100"
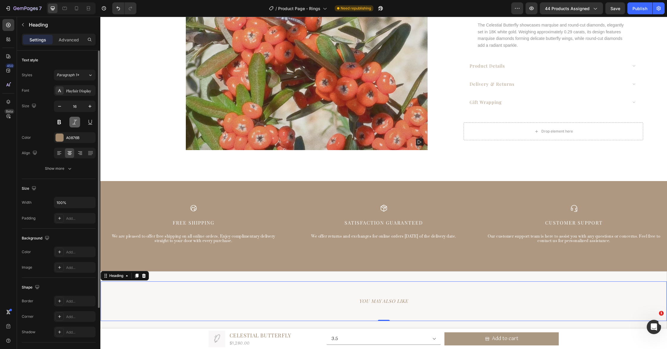
click at [75, 125] on button at bounding box center [74, 122] width 11 height 11
click at [90, 108] on icon "button" at bounding box center [90, 106] width 6 height 6
type input "18"
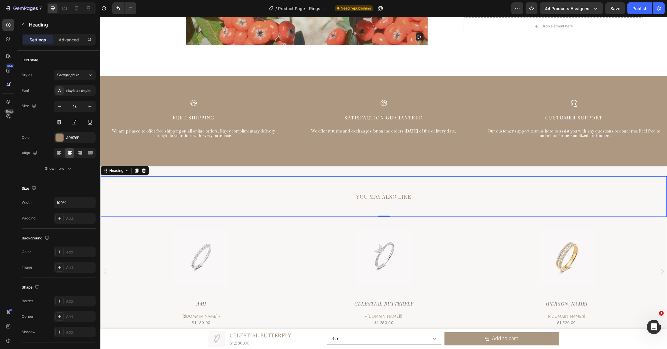
scroll to position [1607, 0]
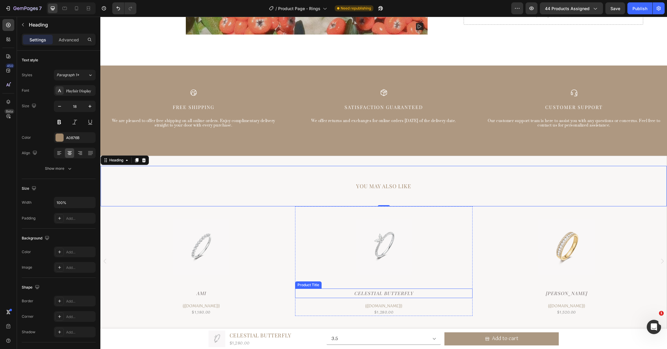
click at [290, 294] on h2 "Celestial Butterfly" at bounding box center [201, 294] width 177 height 10
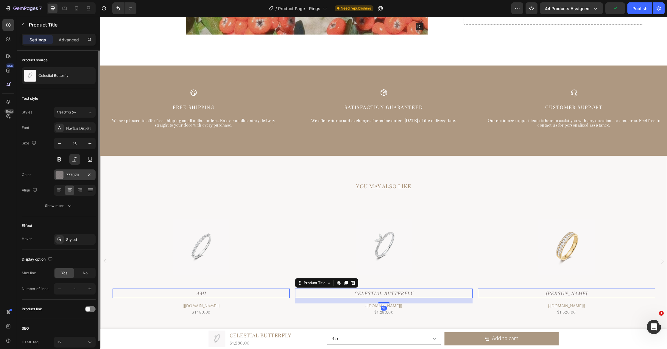
click at [77, 178] on div "777070" at bounding box center [75, 175] width 42 height 11
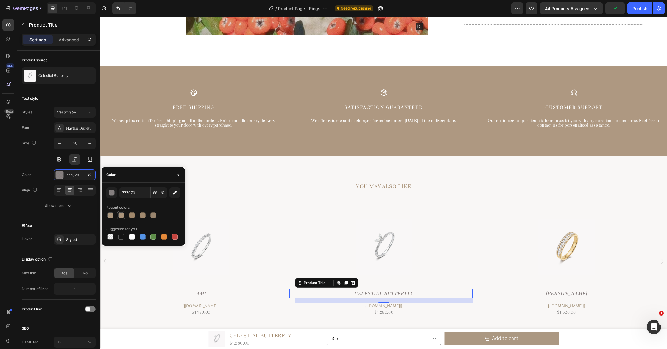
click at [122, 217] on div at bounding box center [121, 215] width 6 height 6
type input "A0876B"
click at [133, 216] on div at bounding box center [132, 215] width 6 height 6
type input "100"
click at [133, 195] on input "A0876B" at bounding box center [134, 192] width 31 height 11
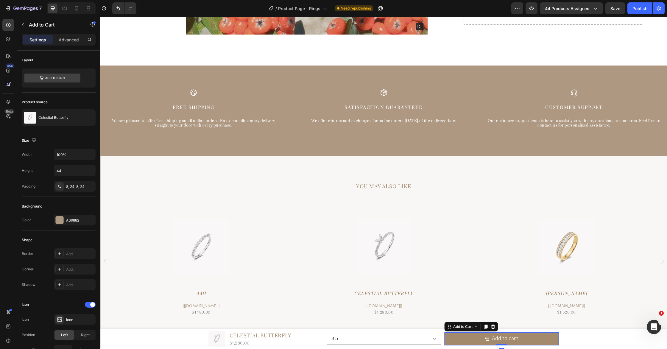
click at [457, 338] on button "Add to cart" at bounding box center [502, 338] width 114 height 13
click at [74, 220] on div "AB9882" at bounding box center [74, 220] width 17 height 5
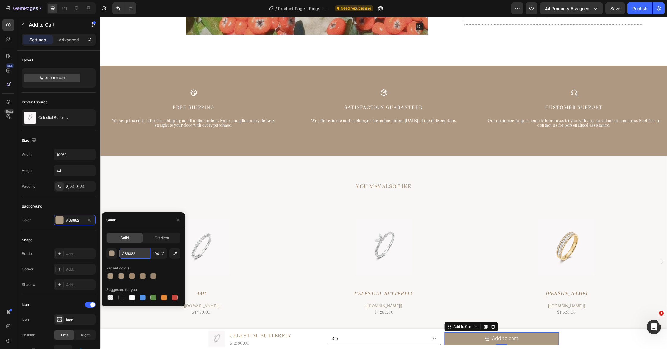
click at [139, 253] on input "AB9882" at bounding box center [134, 253] width 31 height 11
paste input "0876B"
type input "AB9882"
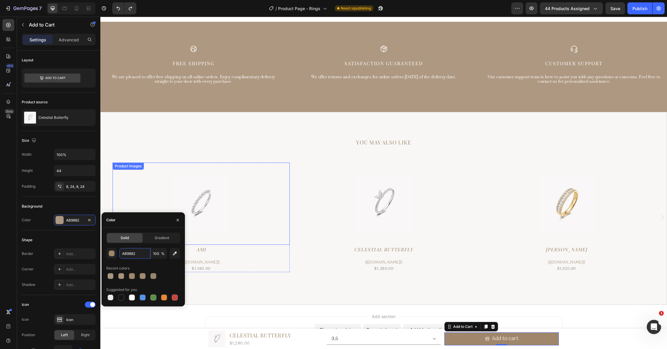
scroll to position [1692, 0]
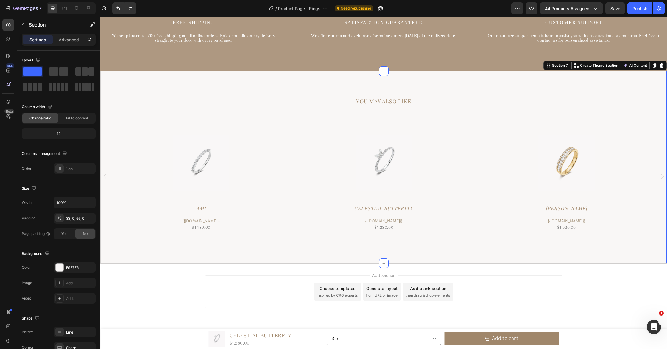
click at [355, 250] on div "YOU MAY ALSO LIKE Heading Product Images Ami Product Title {{[DOMAIN_NAME]}} Cu…" at bounding box center [383, 167] width 567 height 193
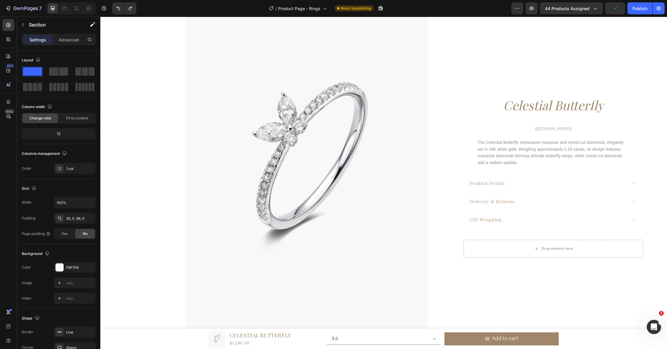
scroll to position [0, 0]
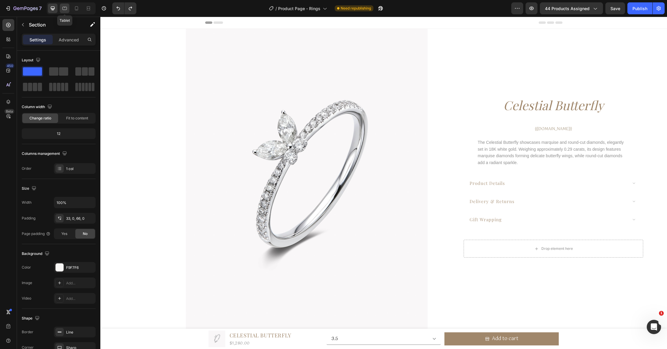
click at [67, 7] on icon at bounding box center [65, 8] width 4 height 3
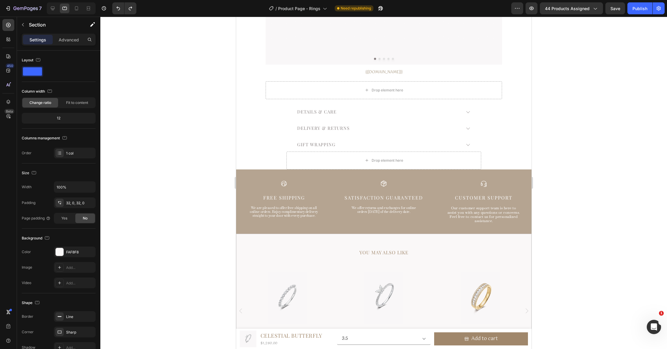
scroll to position [231, 0]
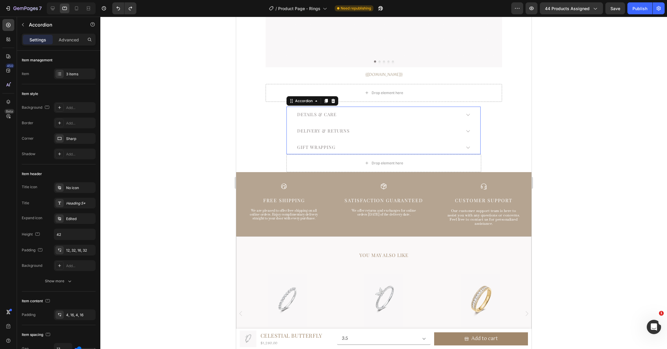
click at [332, 113] on p "Details & Care" at bounding box center [316, 115] width 39 height 6
click at [321, 114] on p "Details & Care" at bounding box center [316, 115] width 39 height 6
drag, startPoint x: 321, startPoint y: 114, endPoint x: 327, endPoint y: 112, distance: 7.2
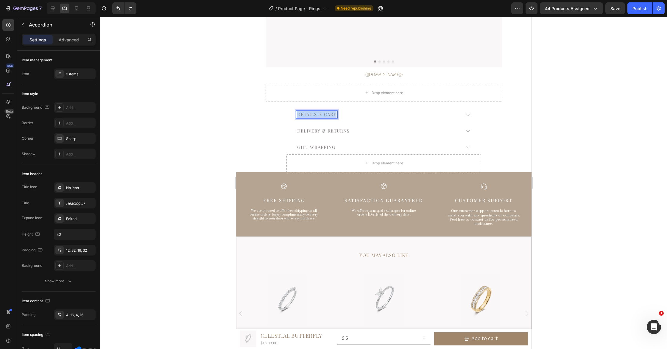
click at [321, 114] on p "Details & Care" at bounding box center [316, 115] width 39 height 6
click at [326, 102] on icon "Editor contextual toolbar" at bounding box center [327, 101] width 3 height 3
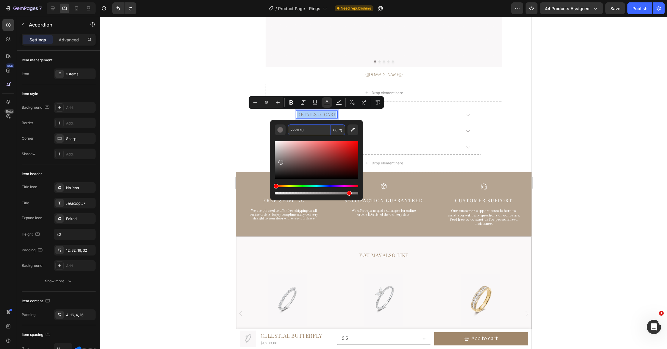
click at [321, 128] on input "777070" at bounding box center [309, 130] width 43 height 11
paste input "A0876B"
type input "A0876B"
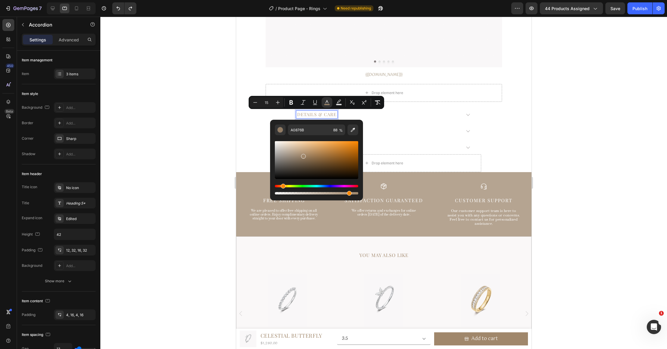
click at [369, 115] on div "Details & Care" at bounding box center [378, 115] width 165 height 8
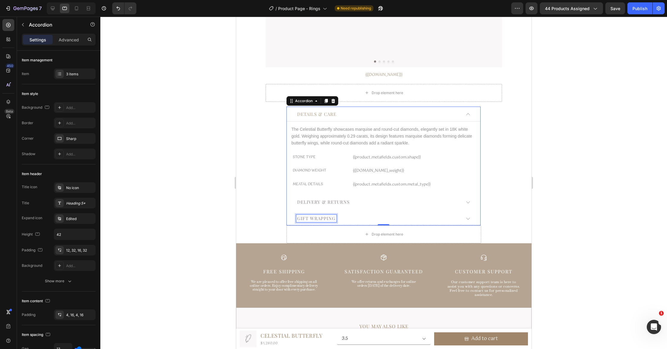
click at [322, 221] on p "GIFT WRAPPING" at bounding box center [316, 219] width 38 height 6
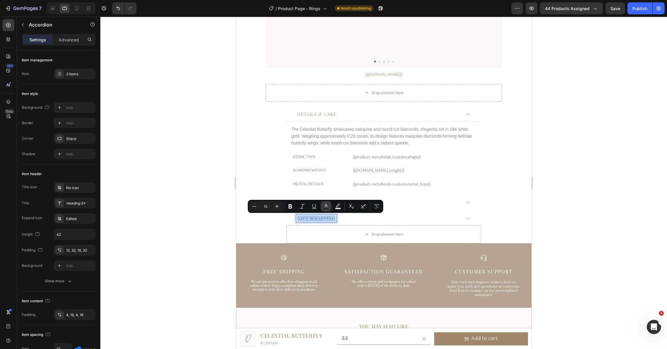
drag, startPoint x: 322, startPoint y: 205, endPoint x: 323, endPoint y: 211, distance: 6.0
click at [322, 205] on button "Text Color" at bounding box center [326, 206] width 11 height 11
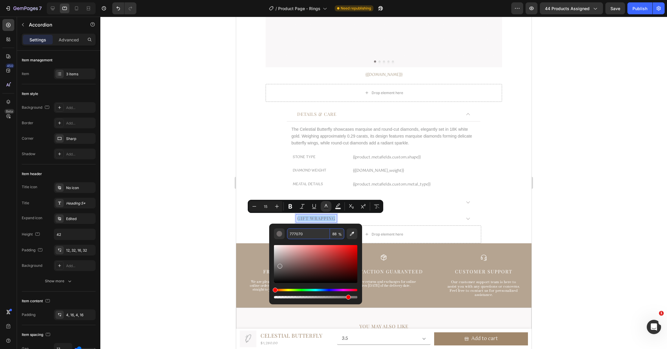
click at [318, 234] on input "777070" at bounding box center [308, 234] width 43 height 11
paste input "A0876B"
type input "A0876B"
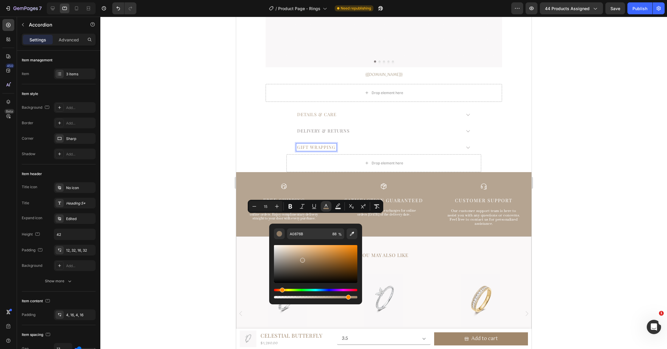
click at [390, 217] on div "Icon Free Shipping Text Block We are pleased to offer free shipping on all onli…" at bounding box center [384, 204] width 296 height 64
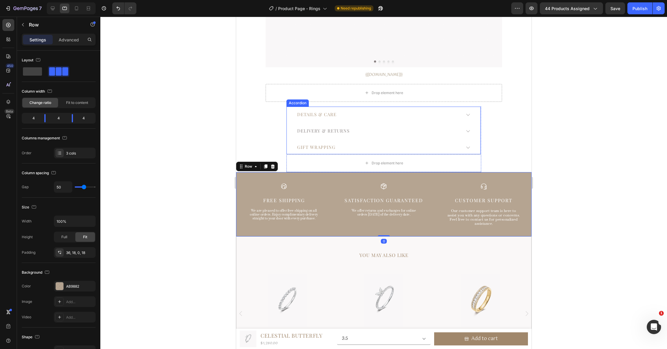
click at [318, 147] on span "GIFT WRAPPING" at bounding box center [316, 147] width 38 height 6
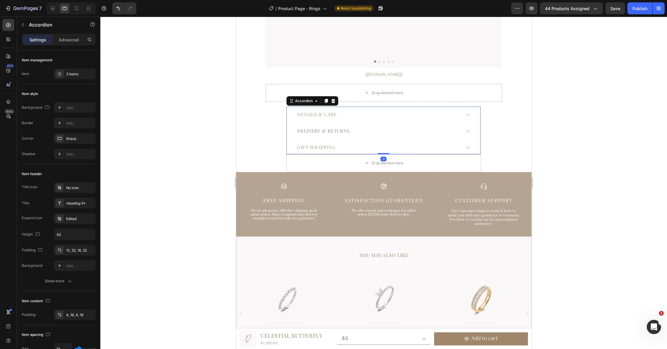
click at [340, 134] on div "Delivery & Returns" at bounding box center [323, 131] width 54 height 8
click at [338, 132] on p "Delivery & Returns" at bounding box center [323, 131] width 52 height 6
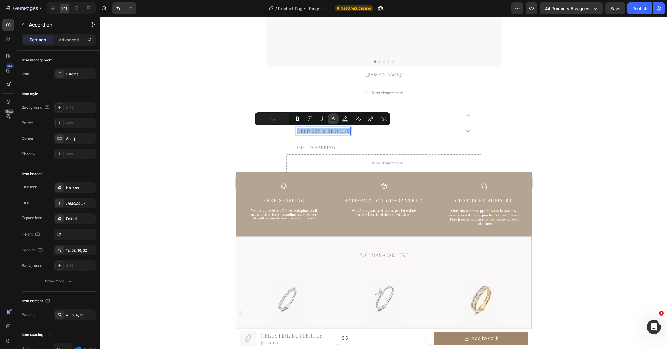
click at [334, 120] on rect "Editor contextual toolbar" at bounding box center [334, 120] width 6 height 1
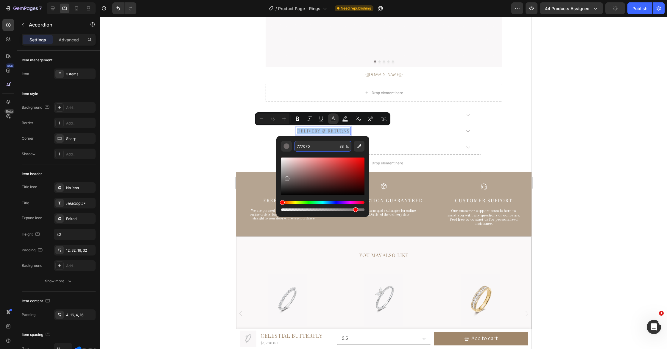
click at [325, 145] on input "777070" at bounding box center [315, 146] width 43 height 11
paste input "A0876B"
type input "A0876B"
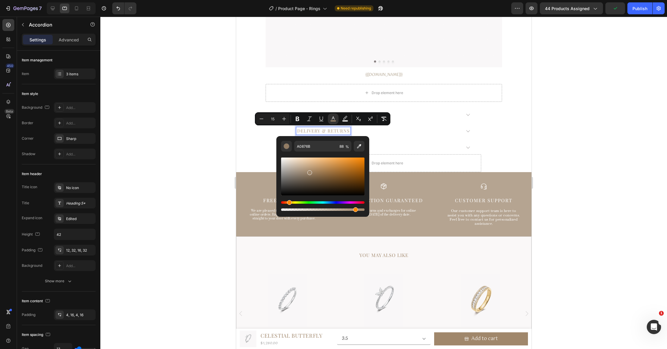
click at [394, 147] on div "GIFT WRAPPING" at bounding box center [378, 148] width 165 height 8
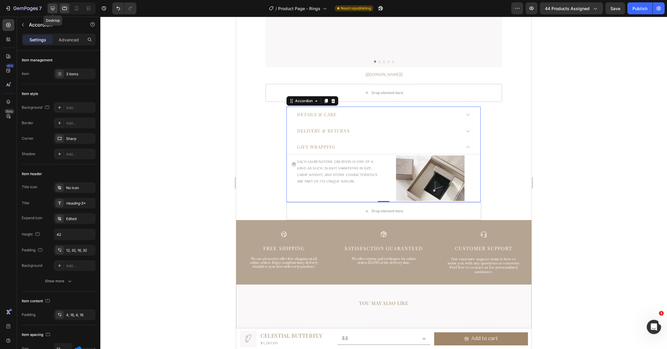
click at [52, 10] on icon at bounding box center [53, 8] width 6 height 6
type input "48"
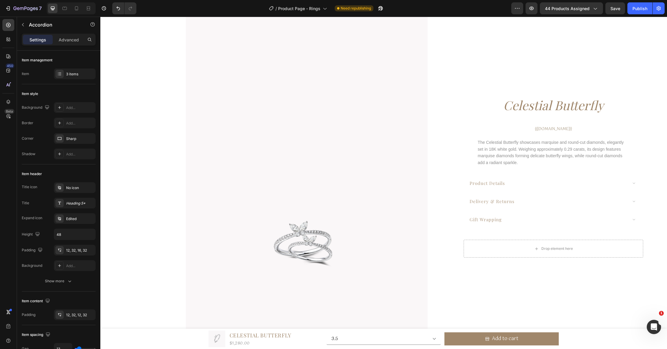
scroll to position [420, 0]
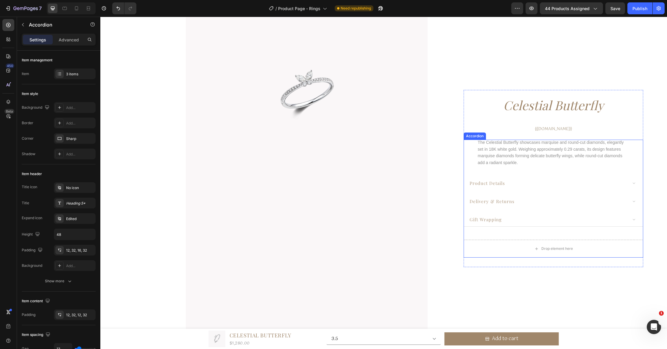
click at [506, 223] on div "gift wrapping" at bounding box center [548, 219] width 159 height 9
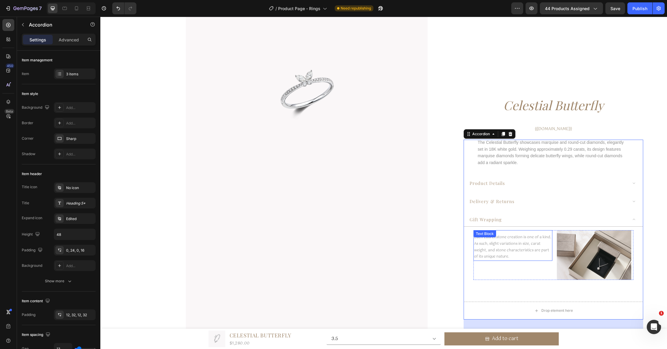
click at [519, 249] on p "Each Laurenstone creation is one of a kind. As such, slight variations in size,…" at bounding box center [512, 247] width 77 height 26
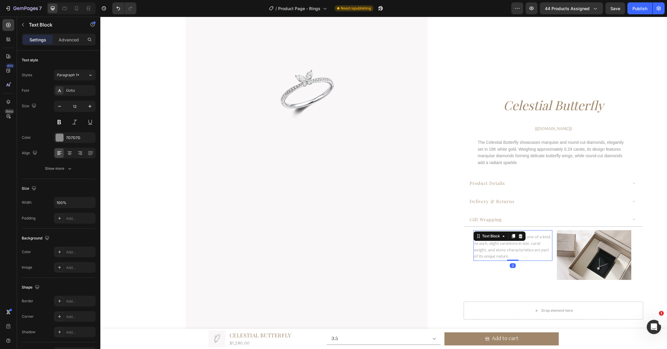
click at [519, 249] on p "Each Laurenstone creation is one of a kind. As such, slight variations in size,…" at bounding box center [512, 247] width 77 height 26
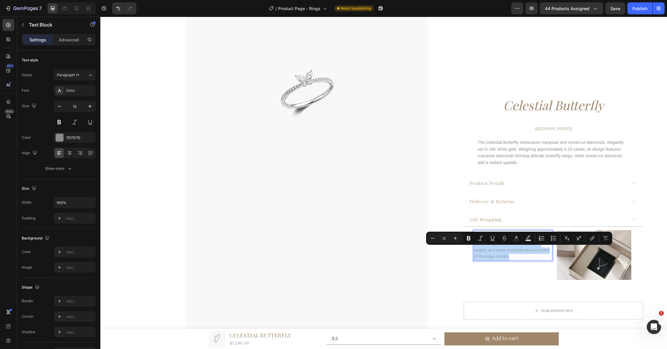
click at [519, 249] on p "Each Laurenstone creation is one of a kind. As such, slight variations in size,…" at bounding box center [512, 247] width 77 height 26
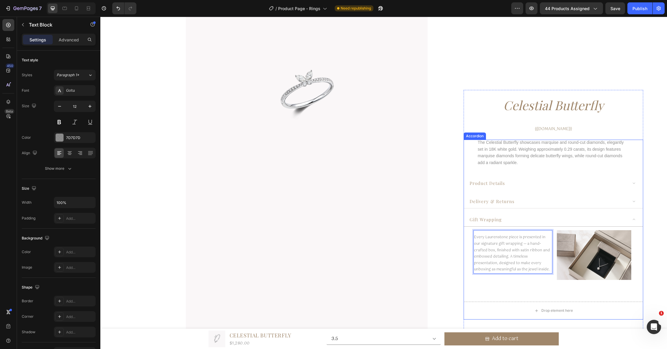
click at [602, 199] on div "delivery & returns" at bounding box center [548, 201] width 159 height 9
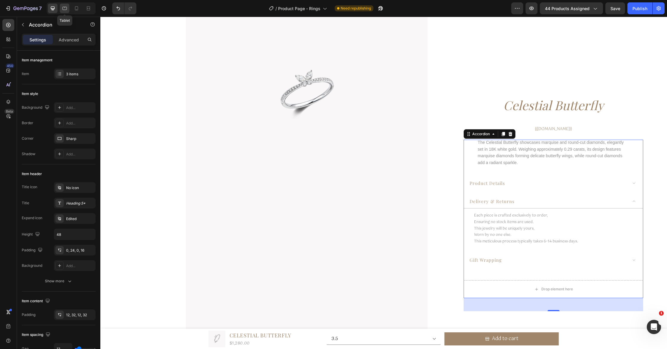
click at [67, 11] on icon at bounding box center [65, 8] width 6 height 6
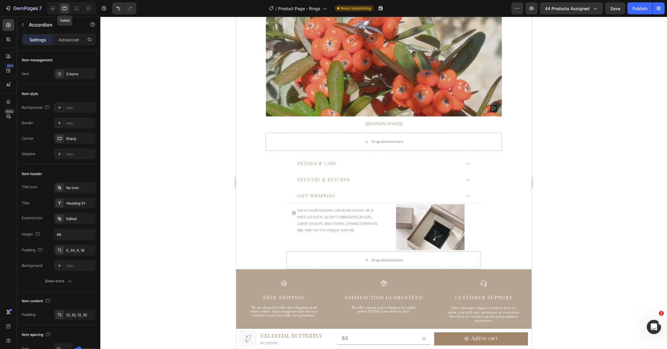
scroll to position [388, 0]
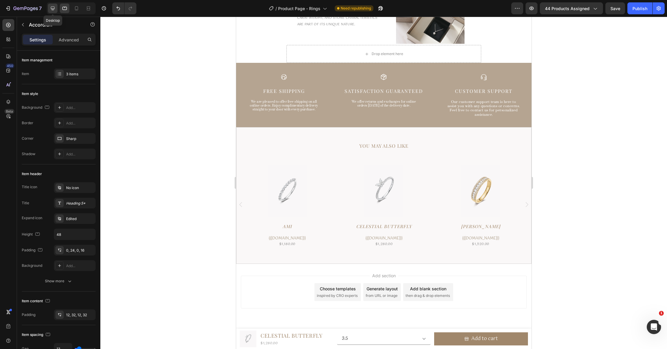
click at [54, 10] on icon at bounding box center [53, 9] width 4 height 4
type input "1200"
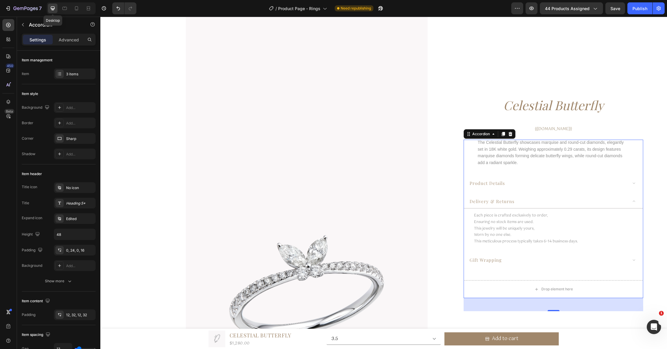
scroll to position [549, 0]
click at [548, 243] on p "This meticulous process typically takes 6-14 business days." at bounding box center [553, 241] width 159 height 7
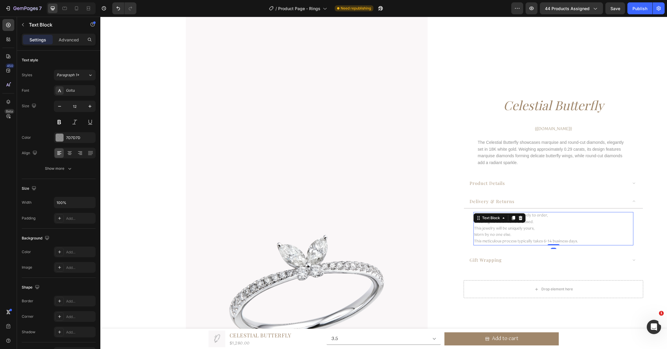
click at [552, 243] on p "This meticulous process typically takes 6-14 business days." at bounding box center [553, 241] width 159 height 7
click at [550, 243] on p "This meticulous process typically takes 6-14 business days." at bounding box center [553, 241] width 159 height 7
click at [654, 241] on div "Product Images Celestial Butterfly Product Title $1,280.00 (P) Price (P) Price …" at bounding box center [383, 299] width 567 height 1639
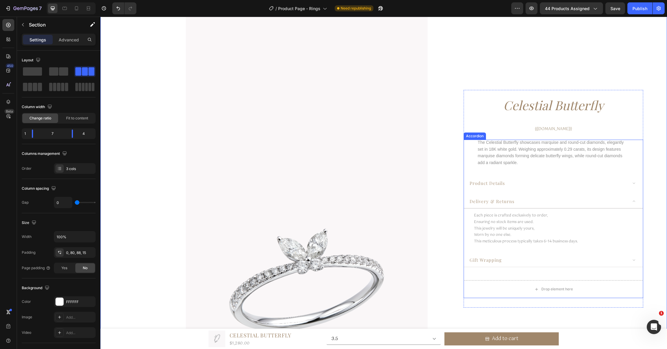
scroll to position [556, 0]
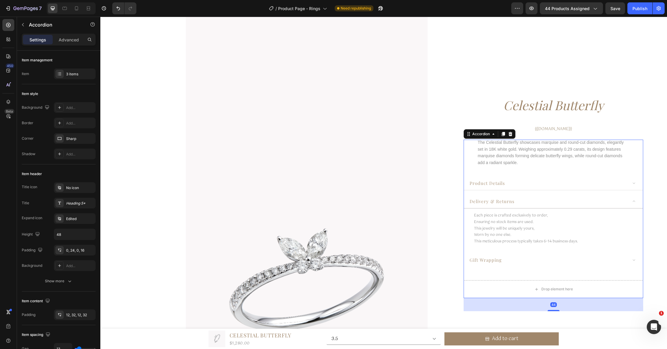
click at [538, 180] on div "product details" at bounding box center [548, 183] width 159 height 9
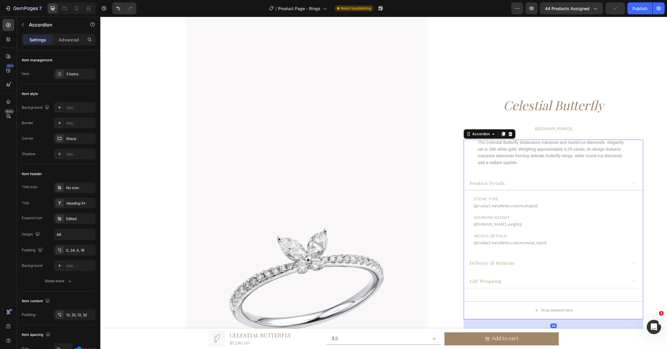
click at [517, 278] on div "gift wrapping" at bounding box center [548, 281] width 159 height 9
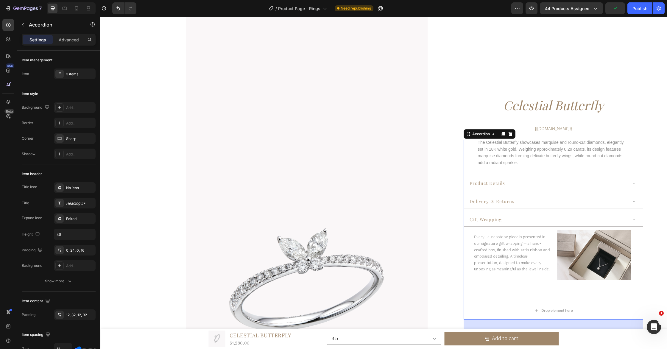
click at [524, 201] on div "delivery & returns" at bounding box center [548, 201] width 159 height 9
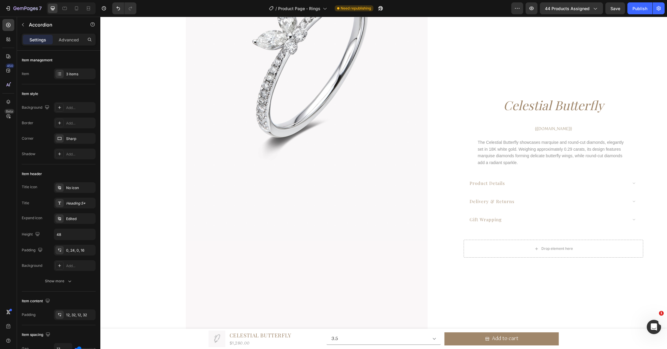
scroll to position [0, 0]
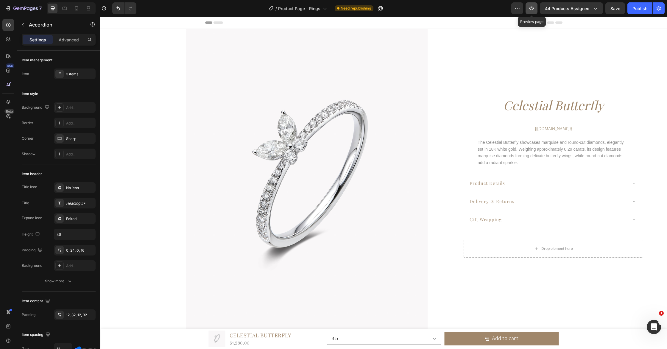
click at [527, 9] on button "button" at bounding box center [532, 8] width 12 height 12
click at [637, 10] on div "Publish" at bounding box center [640, 8] width 15 height 6
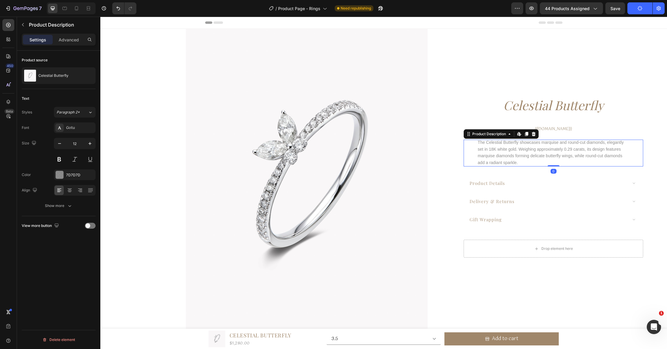
click at [536, 151] on span "The Celestial Butterfly showcases marquise and round-cut diamonds, elegantly se…" at bounding box center [551, 152] width 146 height 25
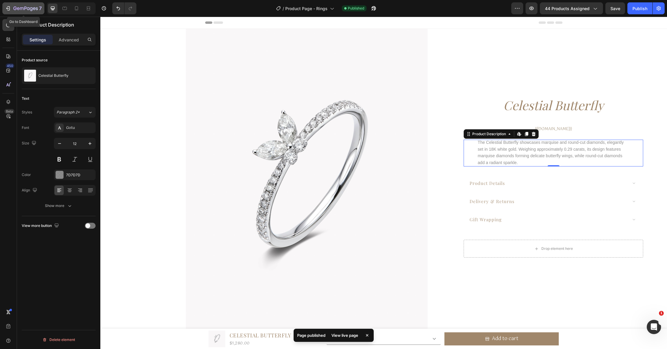
click at [12, 8] on div "7" at bounding box center [23, 8] width 37 height 7
